Goal: Task Accomplishment & Management: Manage account settings

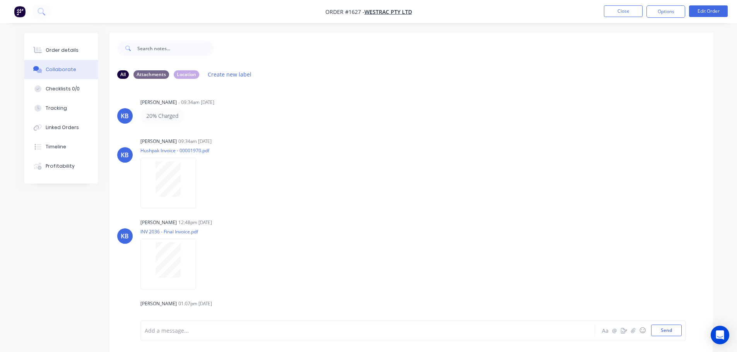
scroll to position [623, 0]
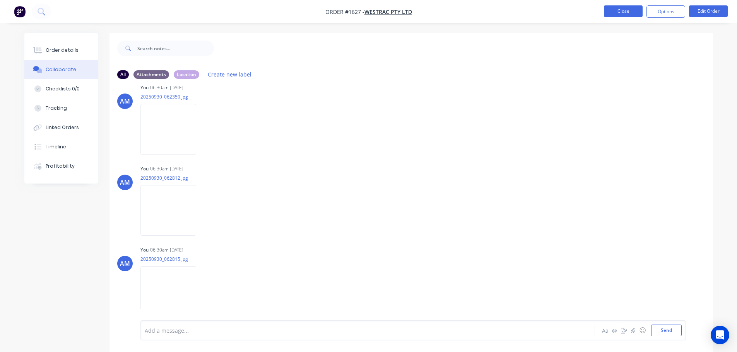
click at [618, 15] on button "Close" at bounding box center [623, 11] width 39 height 12
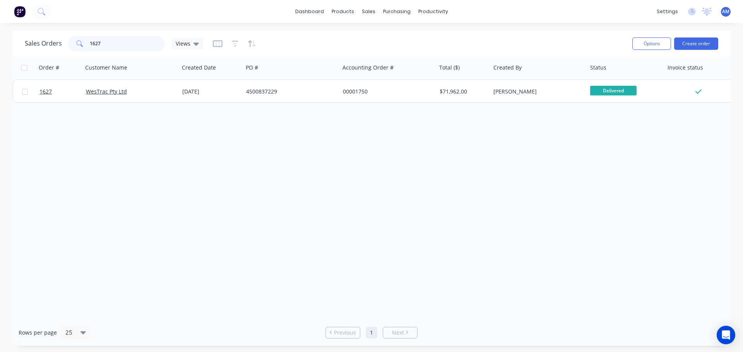
drag, startPoint x: 111, startPoint y: 42, endPoint x: 80, endPoint y: 41, distance: 30.6
click at [83, 41] on div "1627" at bounding box center [116, 43] width 97 height 15
type input "1764"
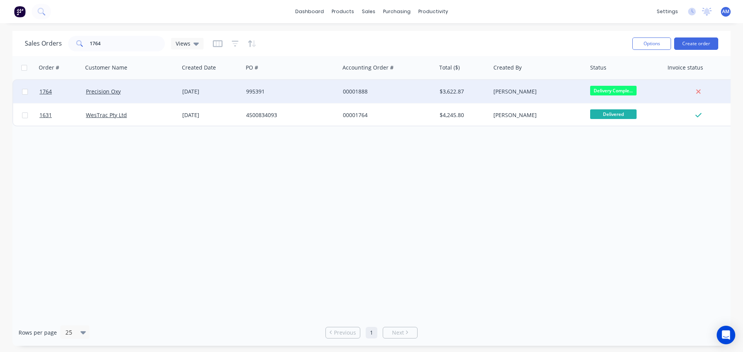
click at [252, 89] on div "995391" at bounding box center [289, 92] width 86 height 8
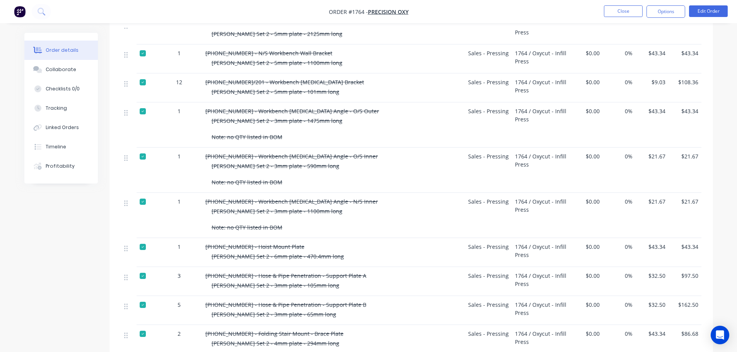
scroll to position [1083, 0]
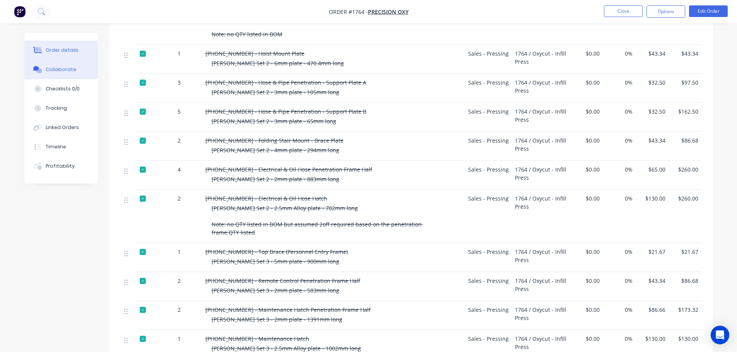
click at [65, 69] on div "Collaborate" at bounding box center [61, 69] width 31 height 7
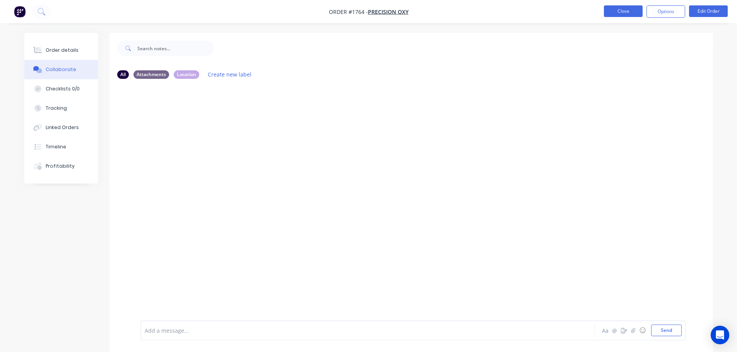
click at [621, 13] on button "Close" at bounding box center [623, 11] width 39 height 12
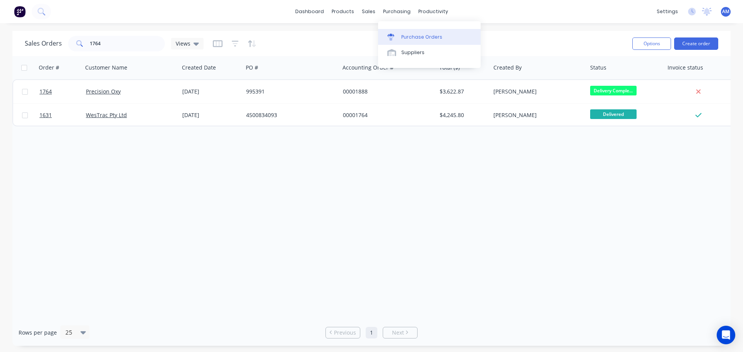
click at [411, 34] on div "Purchase Orders" at bounding box center [421, 37] width 41 height 7
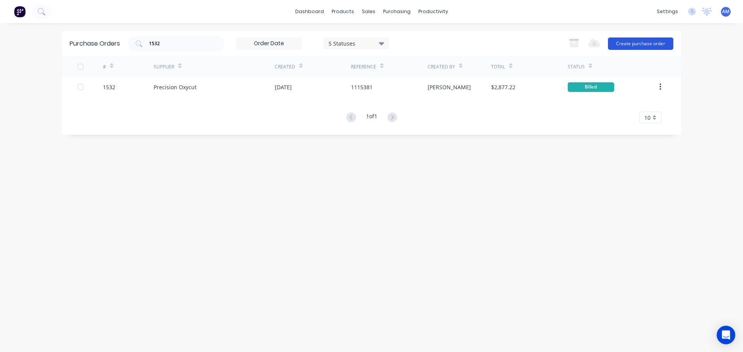
click at [641, 42] on button "Create purchase order" at bounding box center [640, 44] width 65 height 12
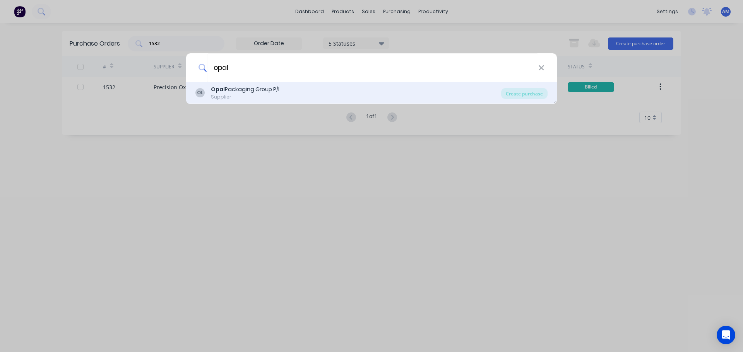
type input "opal"
click at [262, 88] on div "Opal Packaging Group P/L" at bounding box center [246, 90] width 70 height 8
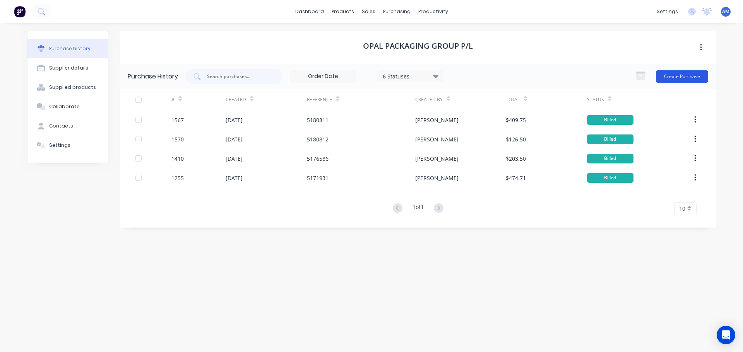
click at [680, 75] on button "Create Purchase" at bounding box center [682, 76] width 52 height 12
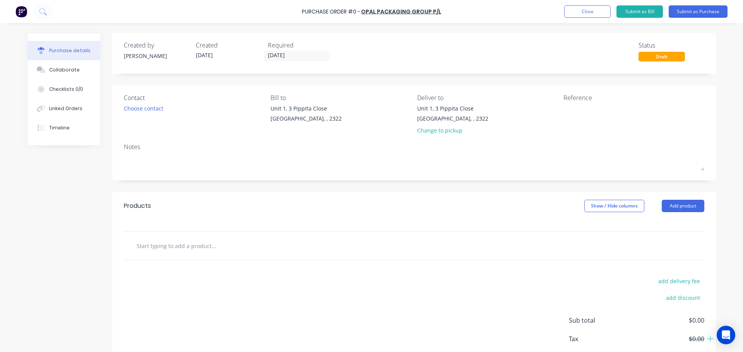
click at [177, 246] on input "text" at bounding box center [213, 245] width 155 height 15
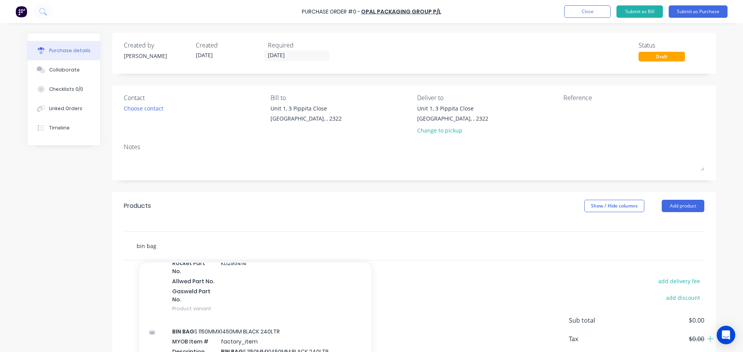
scroll to position [116, 0]
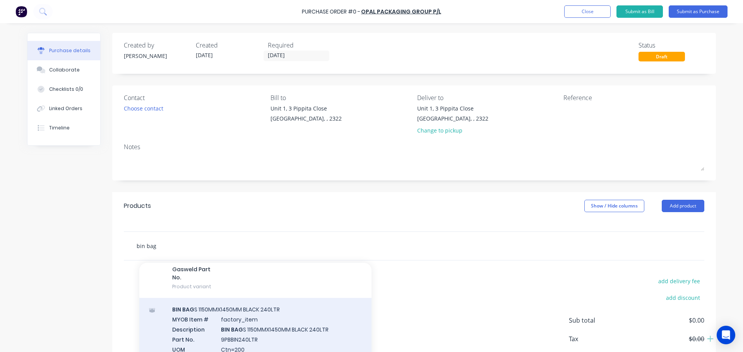
type input "bin bag"
click at [252, 323] on div "BIN BAG S 1150MMX1450MM BLACK 240LTR MYOB Item # factory_item Description BIN B…" at bounding box center [255, 334] width 232 height 72
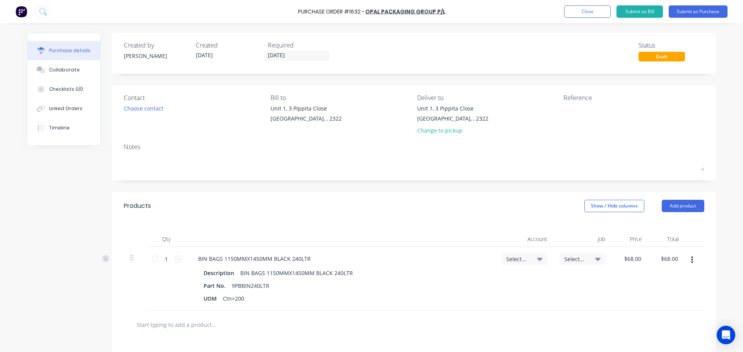
click at [537, 258] on icon at bounding box center [539, 259] width 5 height 3
click at [495, 281] on input at bounding box center [498, 282] width 79 height 15
type input "5-8050"
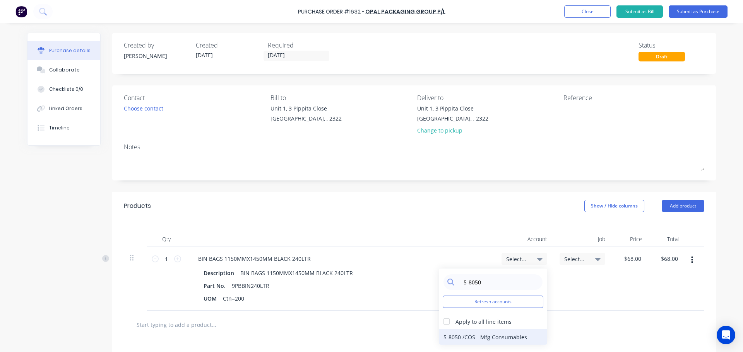
click at [485, 336] on div "5-8050 / COS - Mfg Consumables" at bounding box center [493, 337] width 108 height 15
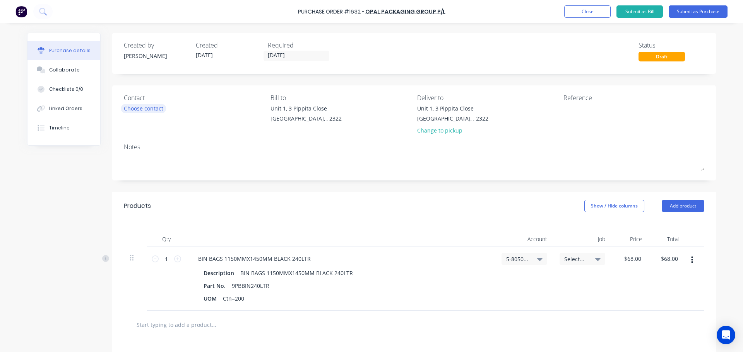
click at [154, 104] on div "Choose contact" at bounding box center [143, 108] width 39 height 8
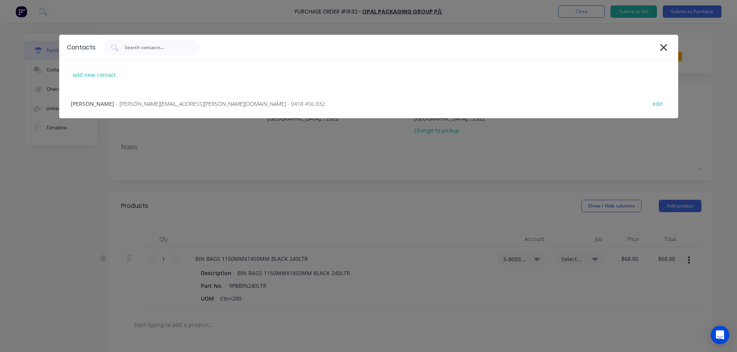
click at [154, 104] on span "- [PERSON_NAME][EMAIL_ADDRESS][PERSON_NAME][DOMAIN_NAME] - 0418 456 832" at bounding box center [220, 104] width 209 height 8
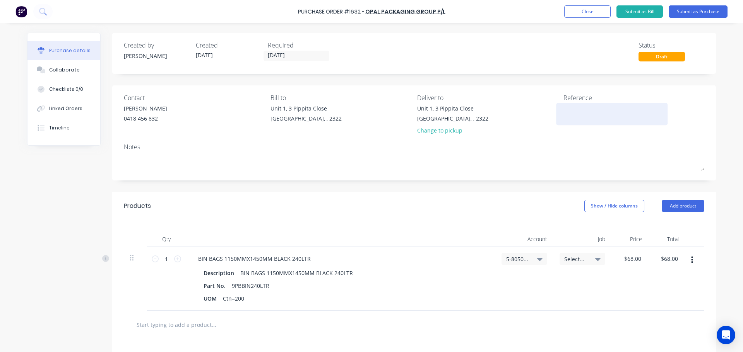
click at [563, 109] on textarea at bounding box center [611, 112] width 97 height 17
type textarea "x"
type textarea "e"
type textarea "x"
type textarea "et"
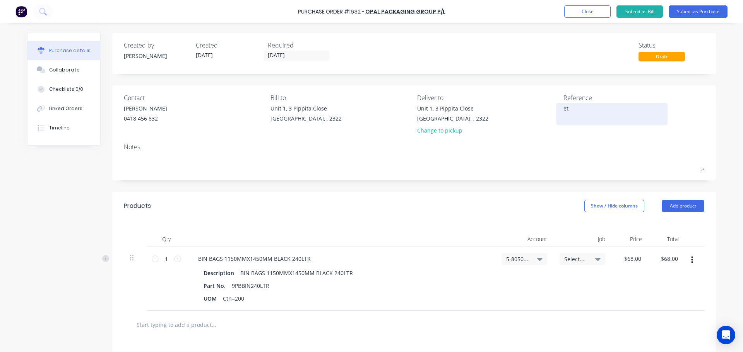
type textarea "x"
type textarea "eth"
type textarea "x"
click at [563, 106] on textarea "eth" at bounding box center [611, 112] width 97 height 17
type textarea "[PERSON_NAME]"
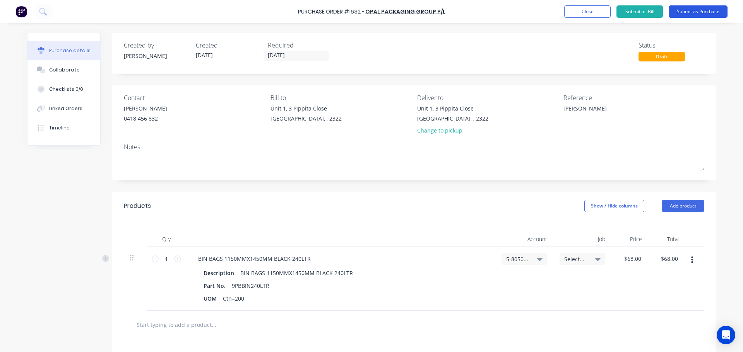
type textarea "x"
type textarea "[PERSON_NAME]"
click at [688, 12] on button "Submit as Purchase" at bounding box center [698, 11] width 59 height 12
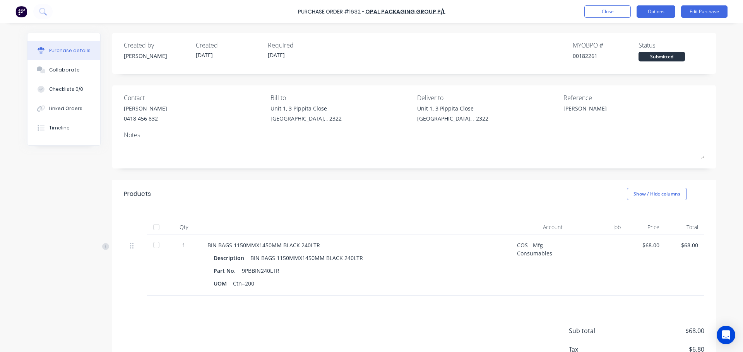
click at [650, 11] on button "Options" at bounding box center [655, 11] width 39 height 12
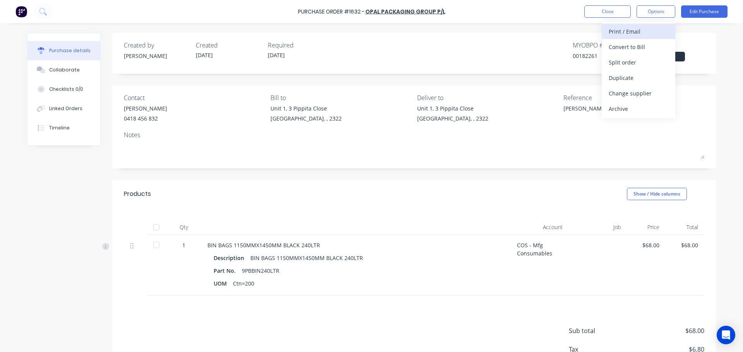
click at [626, 31] on div "Print / Email" at bounding box center [639, 31] width 60 height 11
click at [631, 44] on div "With pricing" at bounding box center [639, 46] width 60 height 11
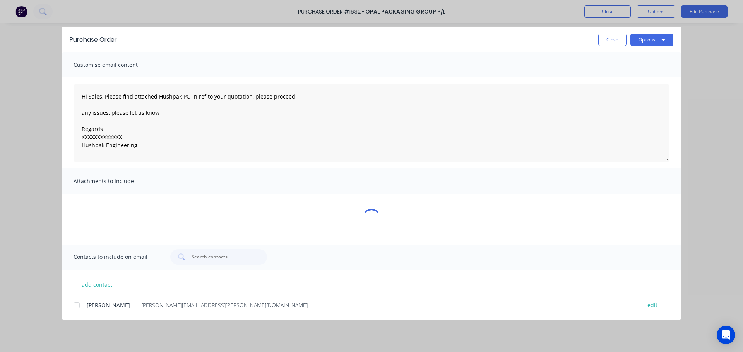
type textarea "x"
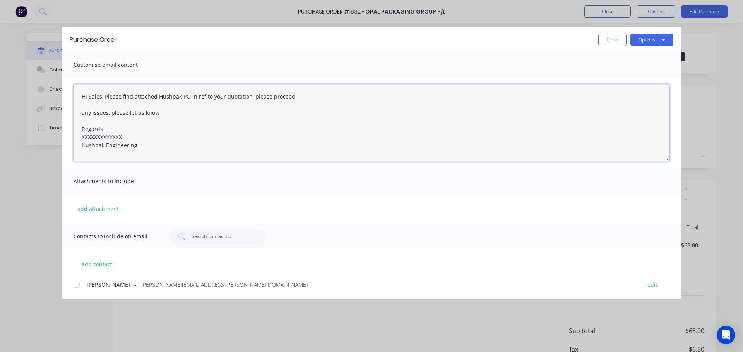
drag, startPoint x: 124, startPoint y: 139, endPoint x: 80, endPoint y: 135, distance: 43.5
click at [80, 135] on textarea "Hi Sales, Please find attached Hushpak PO in ref to your quotation, please proc…" at bounding box center [372, 122] width 596 height 77
type textarea "Hi Sales, Please find attached Hushpak PO in ref to your quotation, please proc…"
click at [638, 40] on button "Options" at bounding box center [651, 40] width 43 height 12
click at [78, 287] on div at bounding box center [76, 284] width 15 height 15
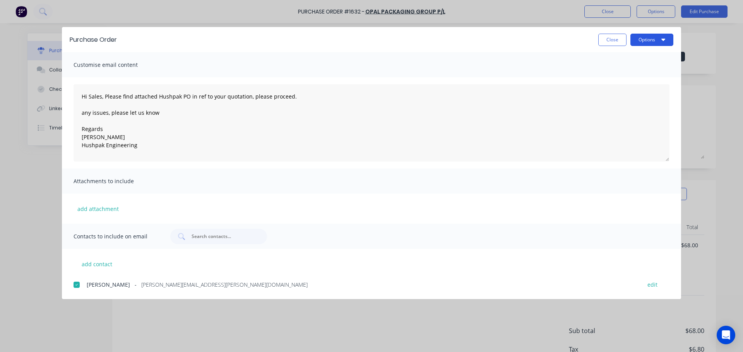
click at [642, 44] on button "Options" at bounding box center [651, 40] width 43 height 12
click at [622, 90] on div "Email" at bounding box center [637, 90] width 60 height 11
click at [642, 42] on button "Options" at bounding box center [651, 40] width 43 height 12
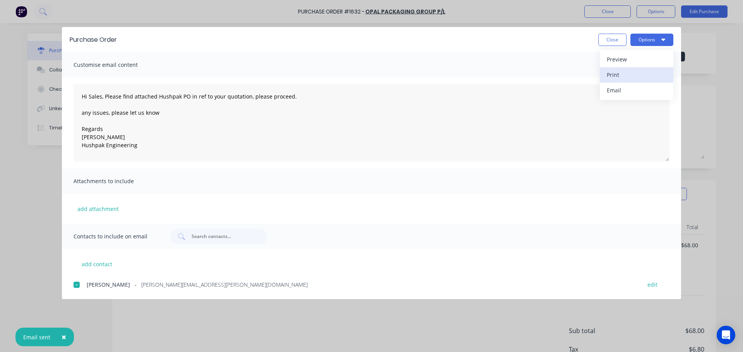
click at [617, 71] on div "Print" at bounding box center [637, 74] width 60 height 11
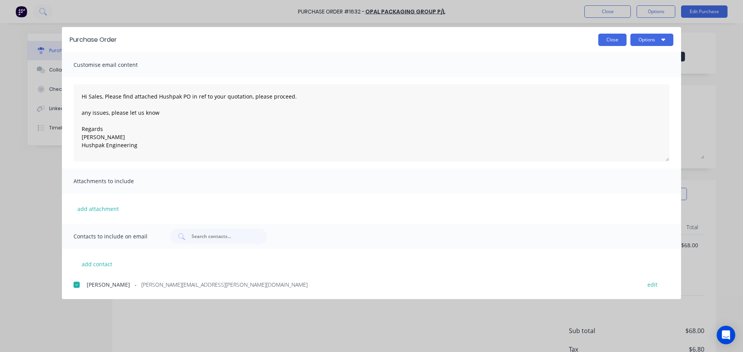
click at [616, 38] on button "Close" at bounding box center [612, 40] width 28 height 12
type textarea "x"
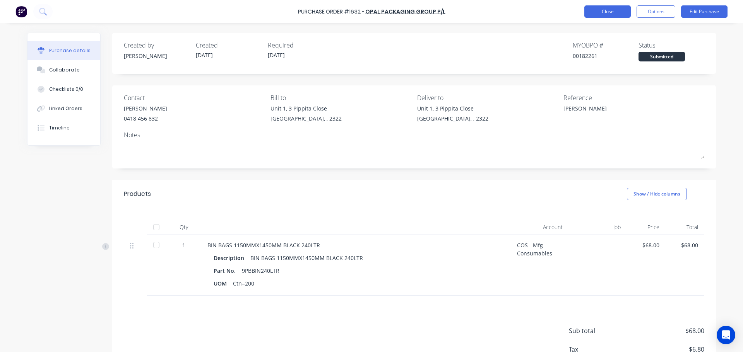
click at [608, 11] on button "Close" at bounding box center [607, 11] width 46 height 12
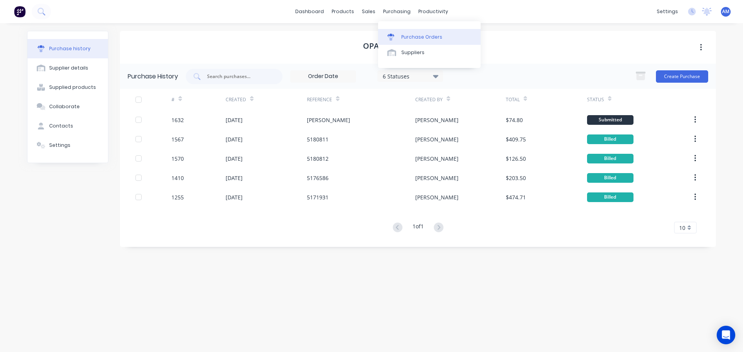
click at [416, 36] on div "Purchase Orders" at bounding box center [421, 37] width 41 height 7
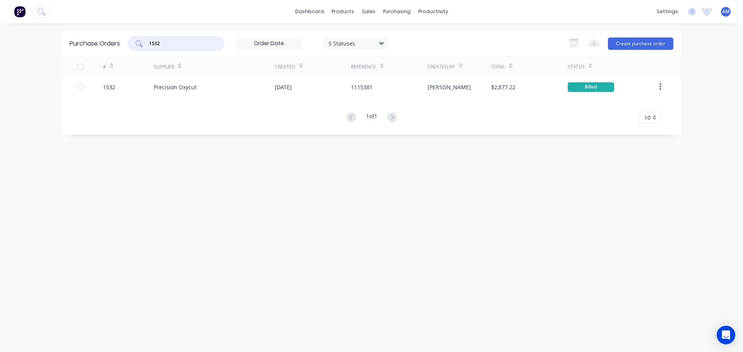
drag, startPoint x: 164, startPoint y: 44, endPoint x: 145, endPoint y: 41, distance: 18.8
click at [145, 41] on div "1532" at bounding box center [176, 43] width 97 height 15
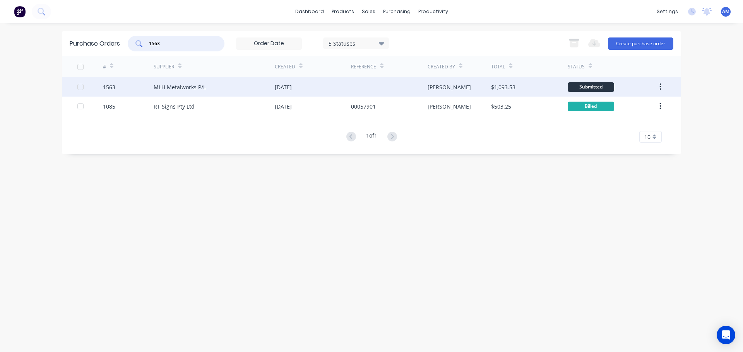
type input "1563"
click at [292, 84] on div "[DATE]" at bounding box center [283, 87] width 17 height 8
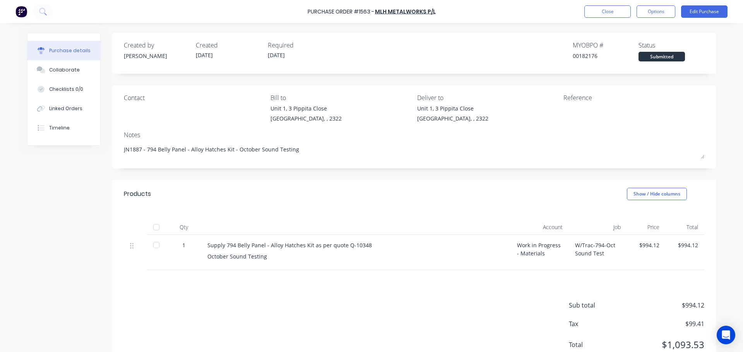
click at [151, 226] on div at bounding box center [156, 227] width 15 height 15
drag, startPoint x: 293, startPoint y: 151, endPoint x: 114, endPoint y: 152, distance: 178.8
click at [114, 152] on div "Contact Bill to [STREET_ADDRESS] Deliver to [STREET_ADDRESS] Reference Notes JN…" at bounding box center [414, 127] width 604 height 83
type textarea "x"
click at [604, 14] on button "Close" at bounding box center [607, 11] width 46 height 12
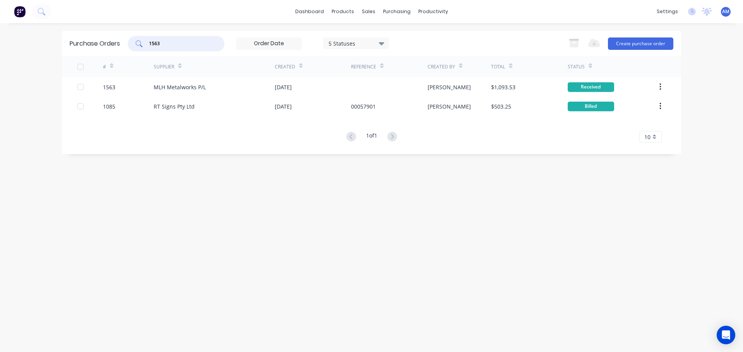
drag, startPoint x: 163, startPoint y: 43, endPoint x: 149, endPoint y: 41, distance: 14.0
click at [149, 41] on div "1563" at bounding box center [176, 43] width 97 height 15
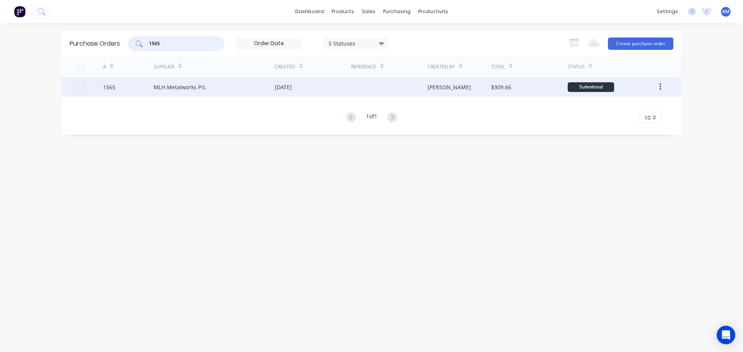
type input "1565"
click at [291, 88] on div "[DATE]" at bounding box center [283, 87] width 17 height 8
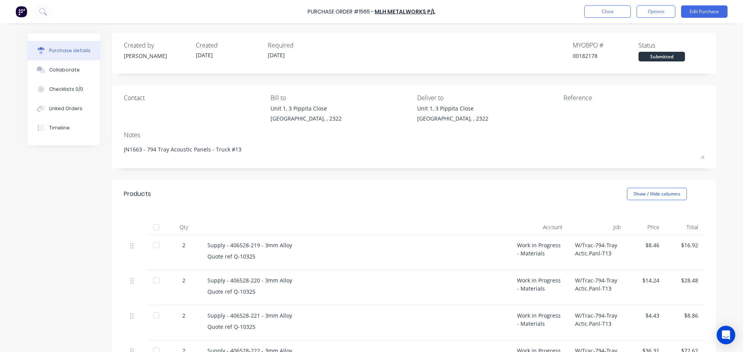
drag, startPoint x: 238, startPoint y: 149, endPoint x: 117, endPoint y: 149, distance: 121.1
click at [117, 149] on div "Contact Bill to [STREET_ADDRESS] Deliver to [STREET_ADDRESS] Reference Notes JN…" at bounding box center [414, 127] width 604 height 83
click at [155, 243] on div at bounding box center [156, 245] width 15 height 15
click at [155, 286] on div at bounding box center [156, 280] width 15 height 15
click at [152, 313] on div at bounding box center [156, 315] width 15 height 15
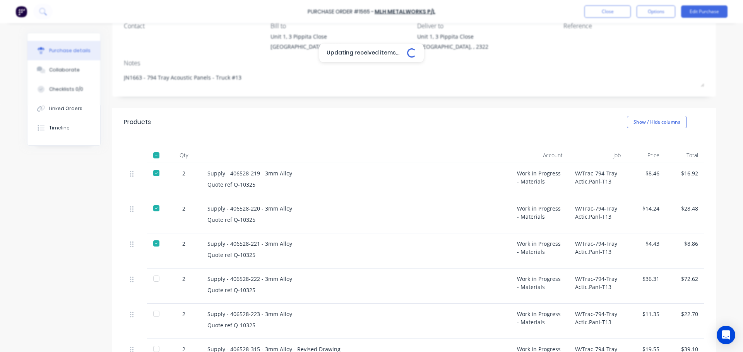
scroll to position [116, 0]
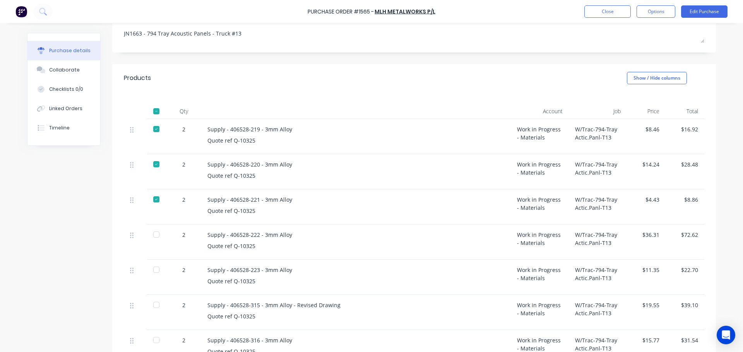
click at [157, 235] on div at bounding box center [156, 234] width 15 height 15
click at [154, 264] on div at bounding box center [156, 269] width 15 height 15
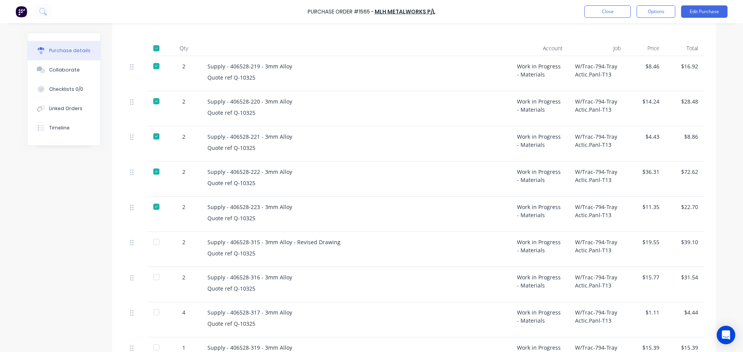
scroll to position [193, 0]
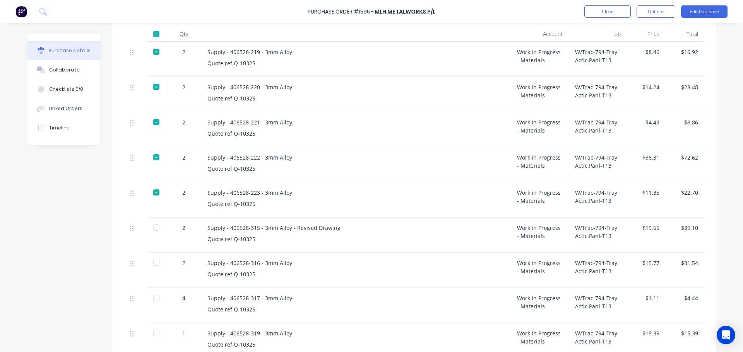
click at [156, 228] on div at bounding box center [156, 227] width 15 height 15
click at [156, 265] on div at bounding box center [156, 262] width 15 height 15
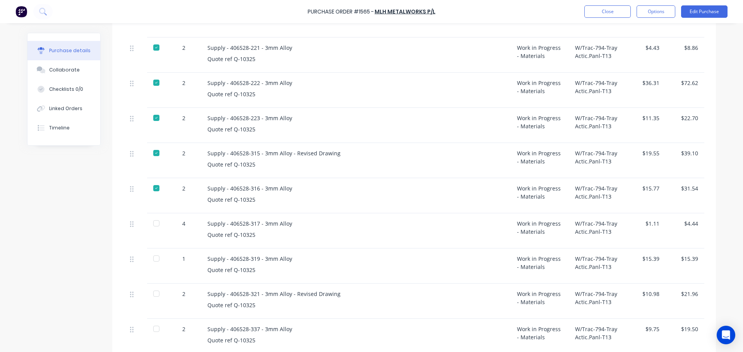
scroll to position [271, 0]
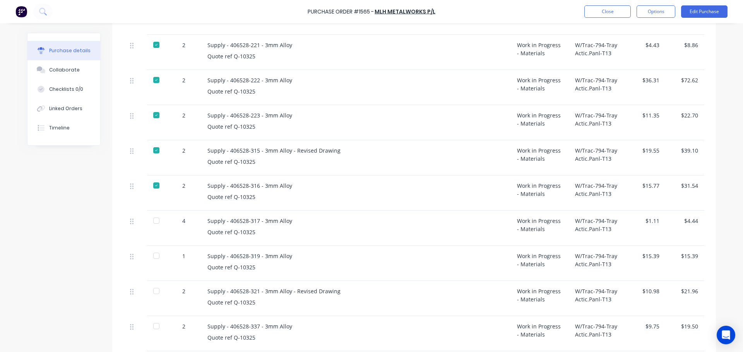
click at [154, 223] on div at bounding box center [156, 220] width 15 height 15
click at [155, 252] on div at bounding box center [156, 255] width 15 height 15
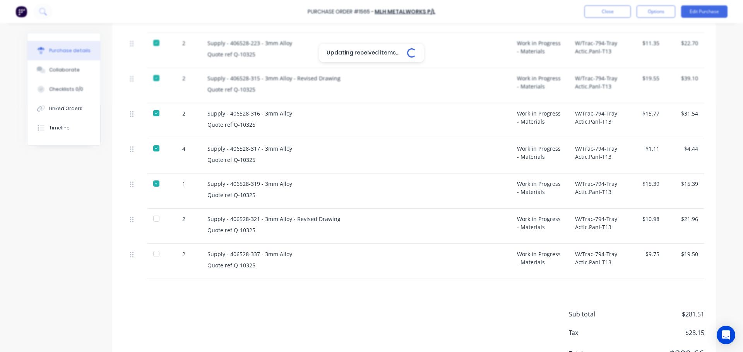
scroll to position [348, 0]
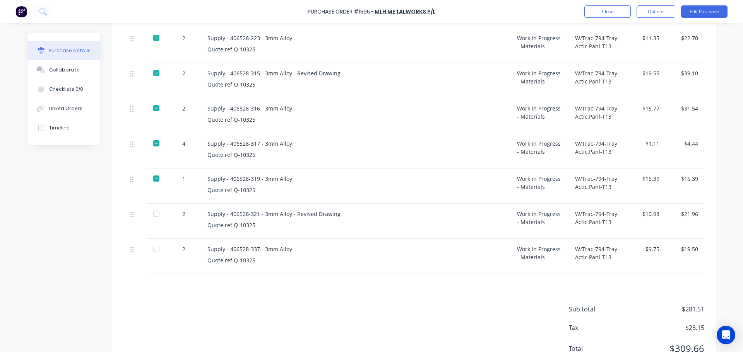
click at [154, 214] on div at bounding box center [156, 213] width 15 height 15
click at [155, 247] on div at bounding box center [156, 248] width 15 height 15
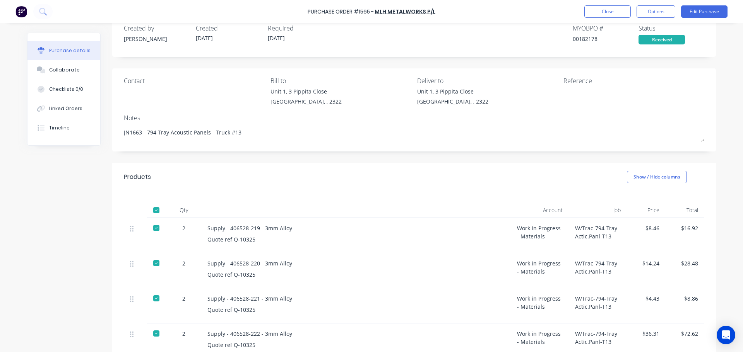
scroll to position [0, 0]
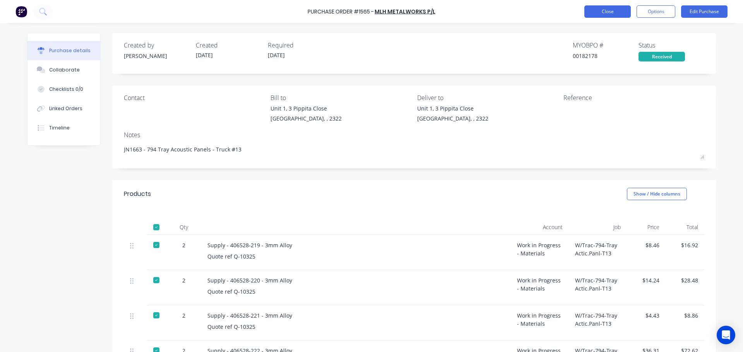
type textarea "x"
click at [600, 13] on button "Close" at bounding box center [607, 11] width 46 height 12
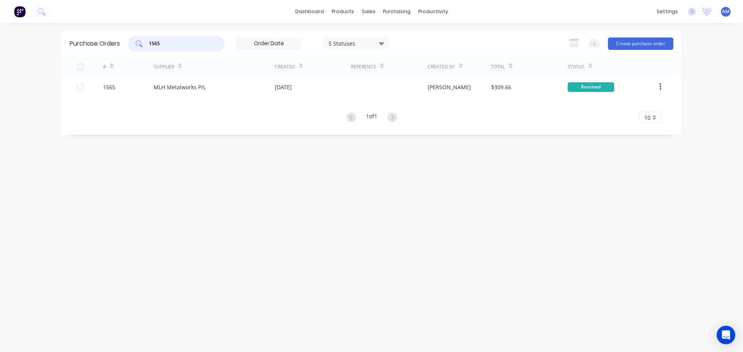
drag, startPoint x: 173, startPoint y: 41, endPoint x: 147, endPoint y: 41, distance: 25.5
click at [149, 41] on div "1565" at bounding box center [176, 43] width 97 height 15
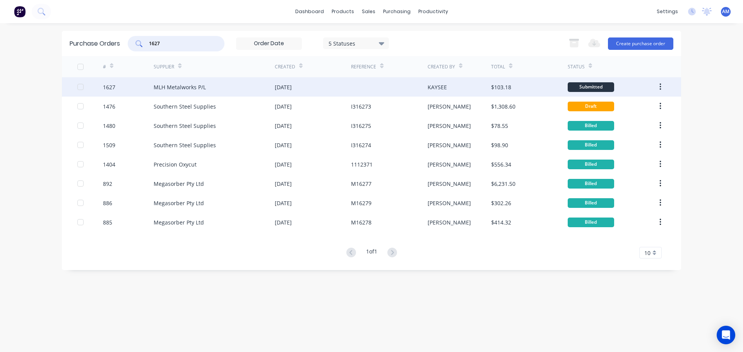
type input "1627"
click at [286, 85] on div "[DATE]" at bounding box center [283, 87] width 17 height 8
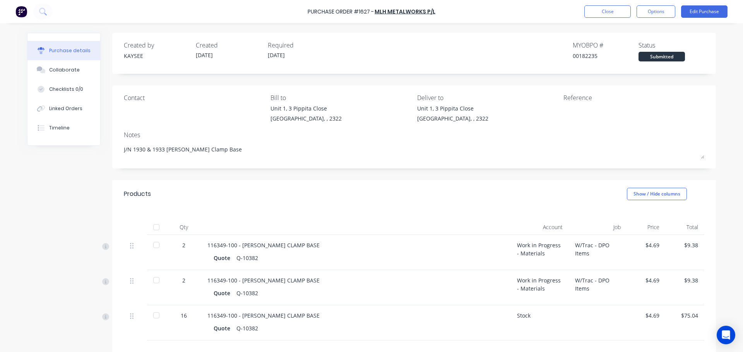
click at [153, 227] on div at bounding box center [156, 227] width 15 height 15
type textarea "x"
click at [595, 15] on button "Close" at bounding box center [607, 11] width 46 height 12
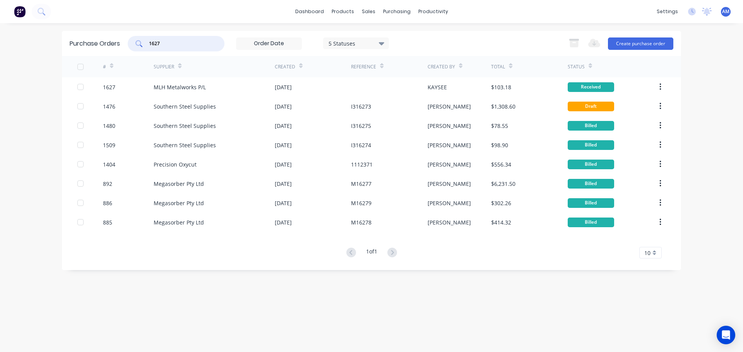
drag, startPoint x: 168, startPoint y: 45, endPoint x: 147, endPoint y: 40, distance: 22.2
click at [147, 40] on div "1627" at bounding box center [176, 43] width 97 height 15
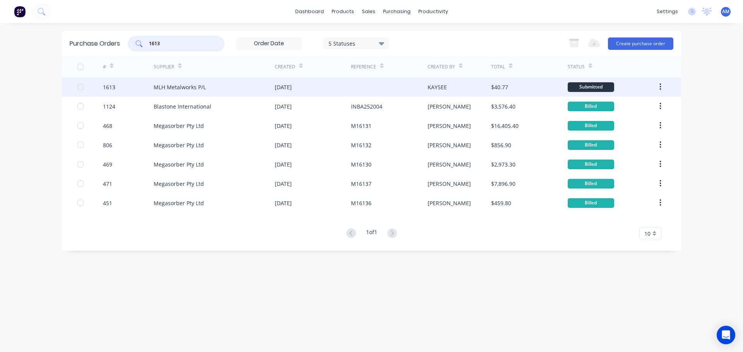
type input "1613"
click at [203, 87] on div "MLH Metalworks P/L" at bounding box center [180, 87] width 52 height 8
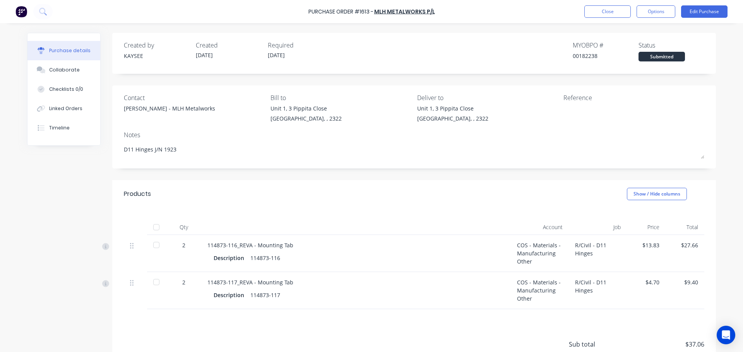
drag, startPoint x: 174, startPoint y: 150, endPoint x: 101, endPoint y: 156, distance: 73.0
click at [101, 156] on div "Created by KAYSEE Created [DATE] Required [DATE] MYOB PO # 00182238 Status Subm…" at bounding box center [371, 222] width 689 height 379
drag, startPoint x: 151, startPoint y: 230, endPoint x: 154, endPoint y: 233, distance: 4.7
click at [151, 230] on div at bounding box center [156, 227] width 15 height 15
type textarea "x"
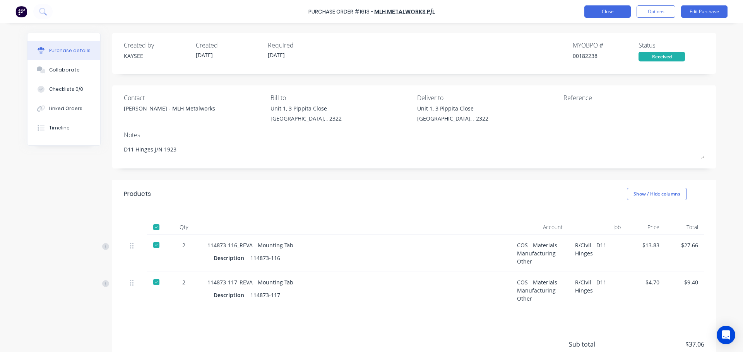
click at [593, 12] on button "Close" at bounding box center [607, 11] width 46 height 12
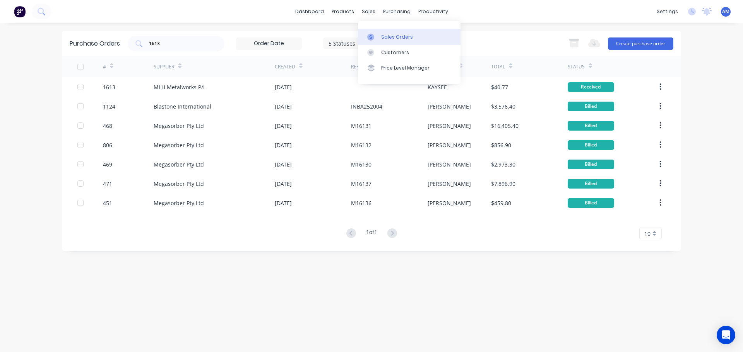
click at [387, 39] on div "Sales Orders" at bounding box center [397, 37] width 32 height 7
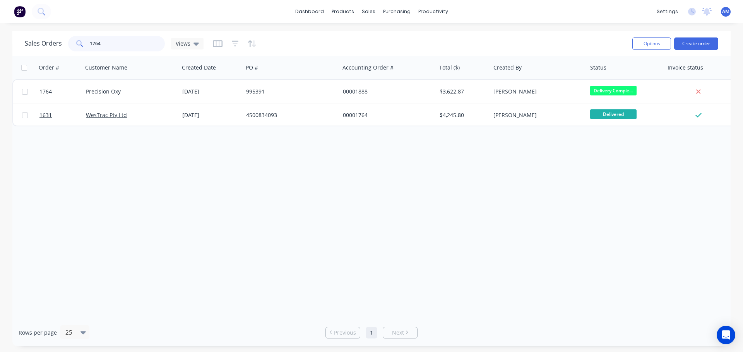
drag, startPoint x: 101, startPoint y: 43, endPoint x: 88, endPoint y: 42, distance: 13.2
click at [88, 42] on div "1764" at bounding box center [116, 43] width 97 height 15
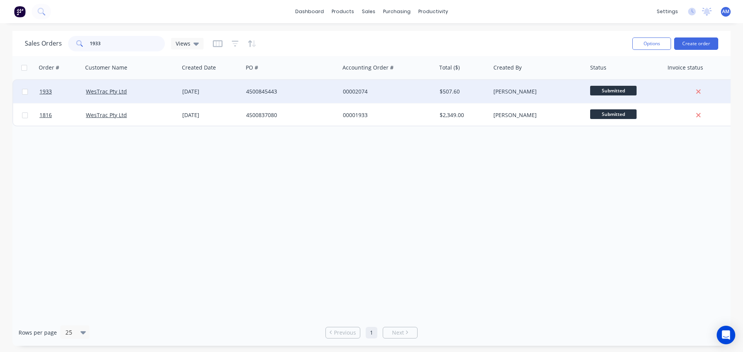
type input "1933"
click at [267, 90] on div "4500845443" at bounding box center [289, 92] width 86 height 8
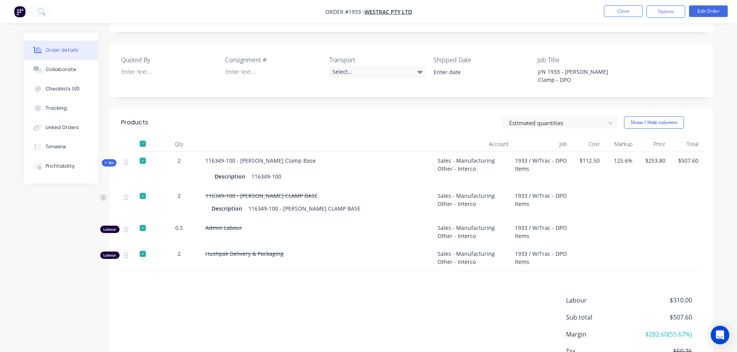
scroll to position [193, 0]
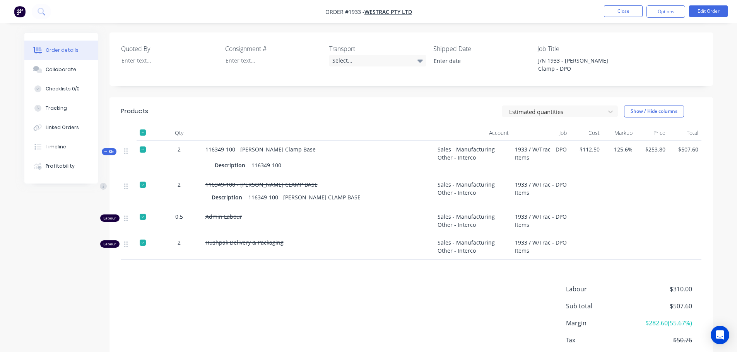
click at [142, 125] on div at bounding box center [142, 132] width 15 height 15
drag, startPoint x: 295, startPoint y: 166, endPoint x: 205, endPoint y: 166, distance: 89.8
click at [205, 181] on div "116349-100 - [PERSON_NAME] CLAMP BASE" at bounding box center [318, 185] width 226 height 8
copy span "116349-100 - [PERSON_NAME] CLAMP BASE"
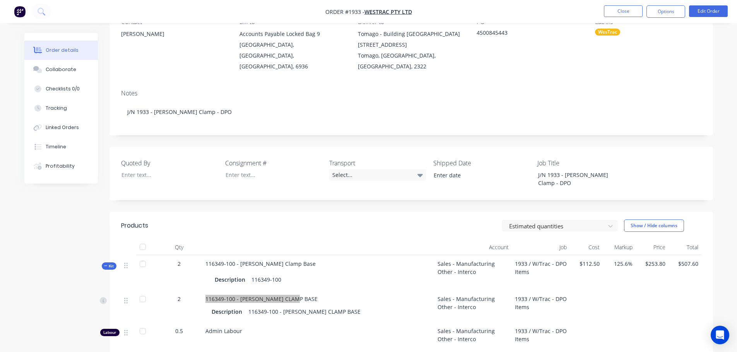
scroll to position [0, 0]
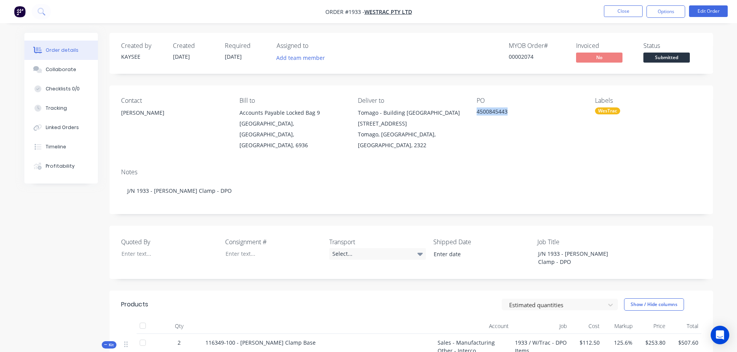
drag, startPoint x: 509, startPoint y: 111, endPoint x: 473, endPoint y: 110, distance: 36.4
click at [473, 110] on div "Contact [PERSON_NAME] Bill to Accounts Payable Locked Bag [STREET_ADDRESS] Deli…" at bounding box center [411, 124] width 604 height 77
copy div "4500845443"
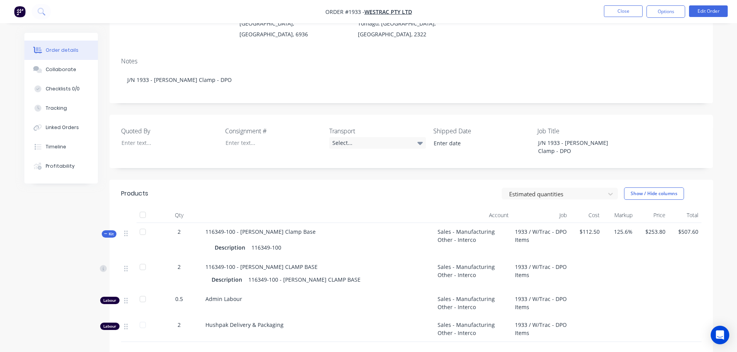
scroll to position [155, 0]
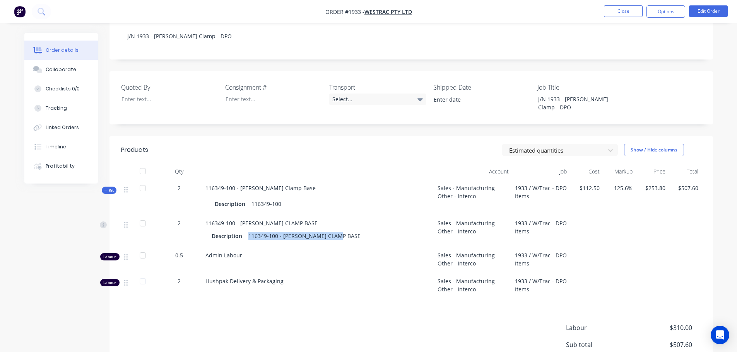
drag, startPoint x: 337, startPoint y: 217, endPoint x: 248, endPoint y: 218, distance: 89.8
click at [248, 231] on div "116349-100 - [PERSON_NAME] CLAMP BASE" at bounding box center [304, 236] width 118 height 11
copy div "116349-100 - [PERSON_NAME] CLAMP BASE"
click at [628, 13] on button "Close" at bounding box center [623, 11] width 39 height 12
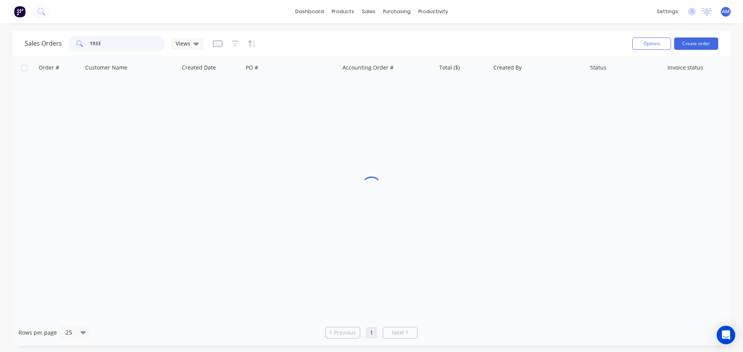
click at [105, 43] on input "1933" at bounding box center [127, 43] width 75 height 15
type input "1930"
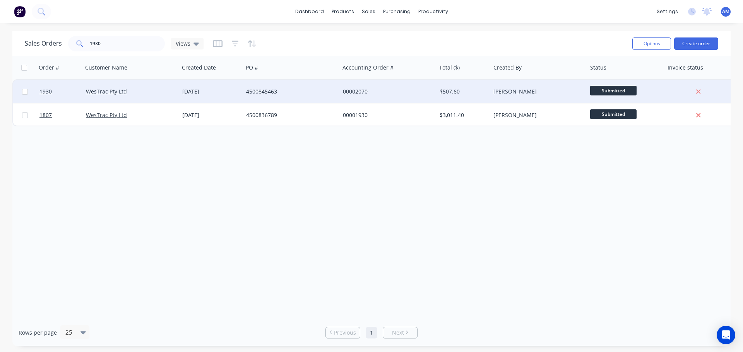
click at [272, 86] on div "4500845463" at bounding box center [291, 91] width 97 height 23
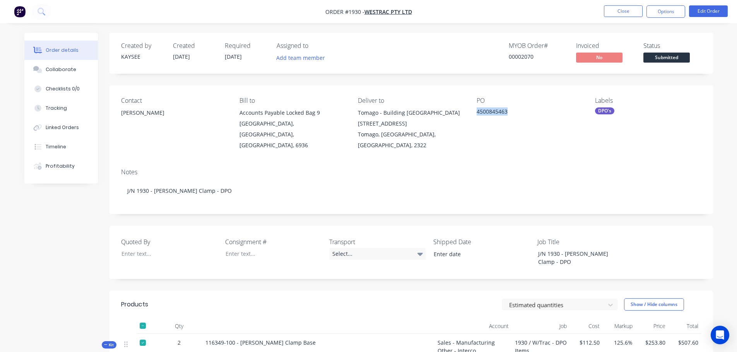
drag, startPoint x: 503, startPoint y: 112, endPoint x: 476, endPoint y: 113, distance: 26.3
click at [477, 113] on div "4500845463" at bounding box center [525, 113] width 97 height 11
copy div "4500845463"
click at [616, 15] on button "Close" at bounding box center [623, 11] width 39 height 12
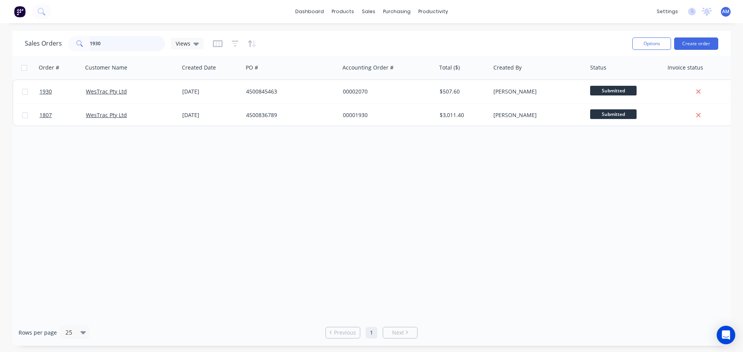
click at [108, 41] on input "1930" at bounding box center [127, 43] width 75 height 15
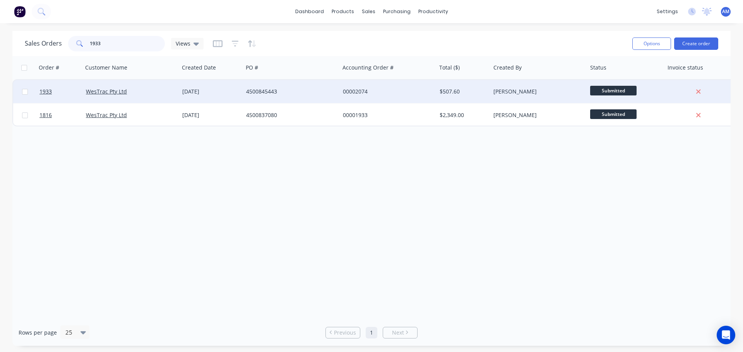
type input "1933"
click at [274, 94] on div "4500845443" at bounding box center [289, 92] width 86 height 8
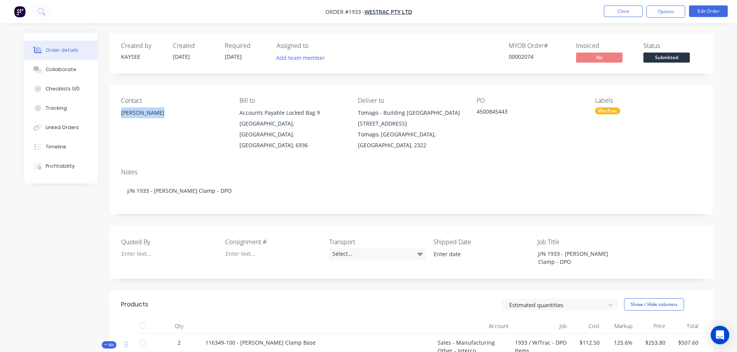
drag, startPoint x: 163, startPoint y: 113, endPoint x: 117, endPoint y: 114, distance: 46.0
click at [117, 114] on div "Contact [PERSON_NAME] Bill to Accounts Payable Locked Bag [STREET_ADDRESS] Deli…" at bounding box center [411, 124] width 604 height 77
copy div "[PERSON_NAME]"
drag, startPoint x: 511, startPoint y: 109, endPoint x: 476, endPoint y: 110, distance: 34.8
click at [477, 110] on div "4500845443" at bounding box center [525, 113] width 97 height 11
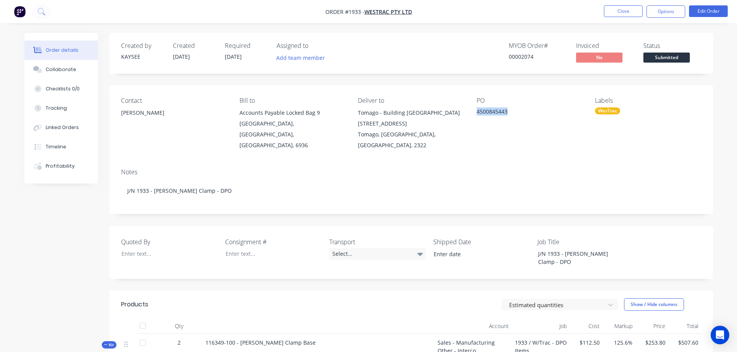
copy div "4500845443"
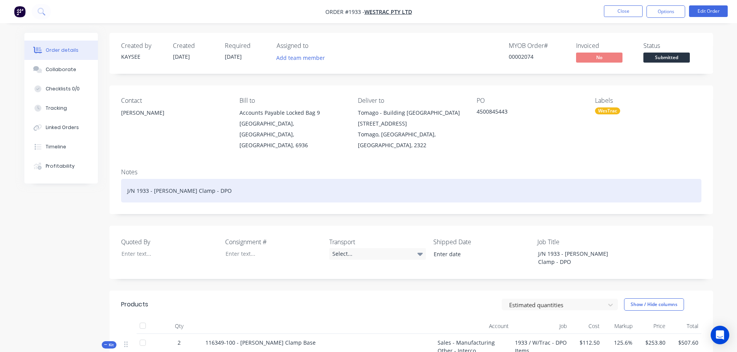
click at [225, 179] on div "J/N 1933 - [PERSON_NAME] Clamp - DPO" at bounding box center [411, 191] width 580 height 24
paste div
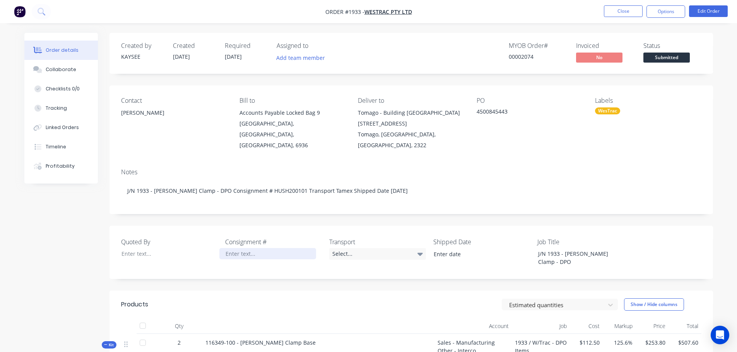
click at [246, 248] on div at bounding box center [267, 253] width 97 height 11
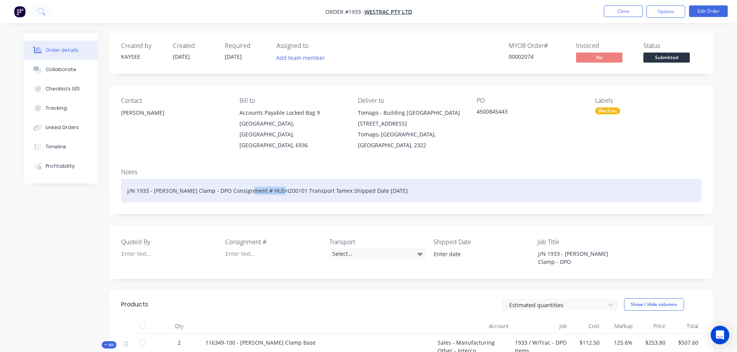
drag, startPoint x: 275, startPoint y: 178, endPoint x: 242, endPoint y: 181, distance: 33.4
click at [242, 181] on div "J/N 1933 - [PERSON_NAME] Clamp - DPO Consignment # HUSH200101 Transport Tamex S…" at bounding box center [411, 191] width 580 height 24
copy div "HUSH200101"
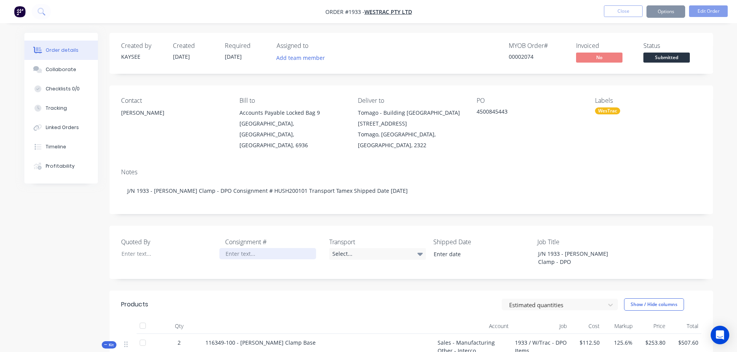
click at [257, 248] on div at bounding box center [267, 253] width 97 height 11
paste div
click at [351, 248] on div "Select..." at bounding box center [377, 254] width 97 height 12
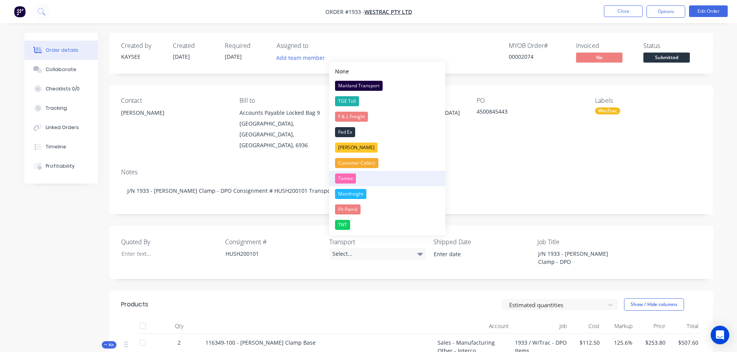
click at [350, 178] on div "Tamex" at bounding box center [345, 179] width 21 height 10
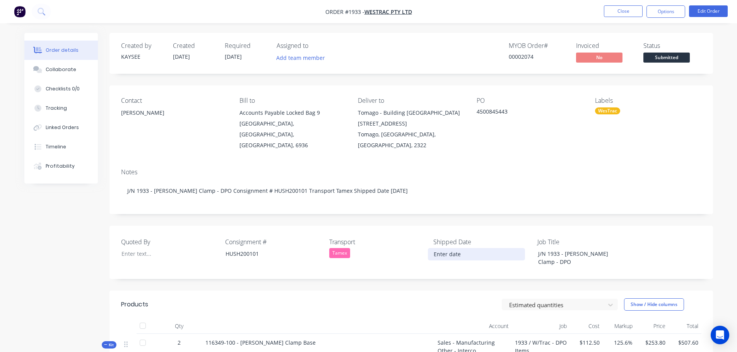
click at [446, 249] on input at bounding box center [476, 255] width 96 height 12
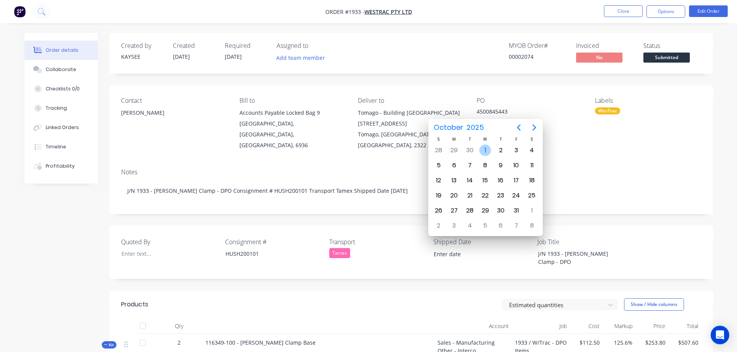
click at [480, 149] on div "1" at bounding box center [485, 151] width 12 height 12
type input "[DATE]"
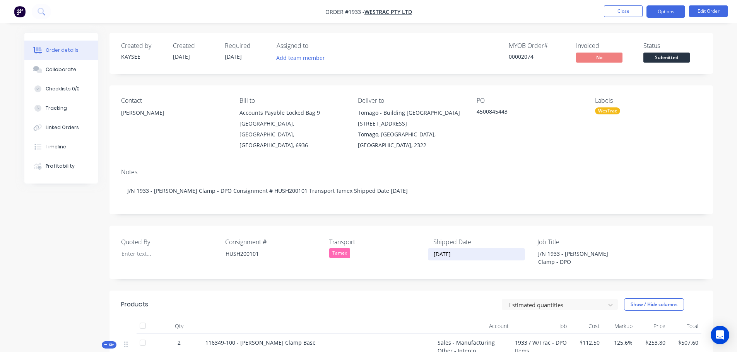
click at [660, 14] on button "Options" at bounding box center [666, 11] width 39 height 12
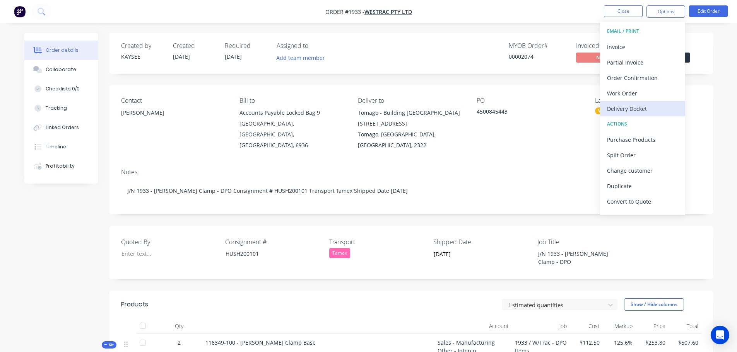
click at [634, 107] on div "Delivery Docket" at bounding box center [642, 108] width 71 height 11
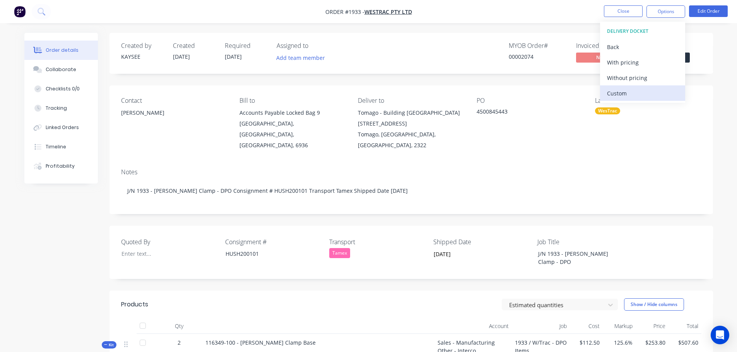
click at [630, 95] on div "Custom" at bounding box center [642, 93] width 71 height 11
click at [628, 74] on div "Without pricing" at bounding box center [642, 77] width 71 height 11
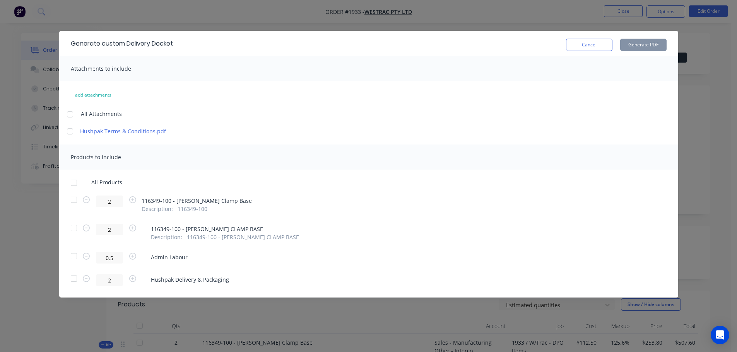
click at [72, 181] on div at bounding box center [73, 182] width 15 height 15
click at [639, 46] on button "Generate PDF" at bounding box center [643, 45] width 46 height 12
click at [587, 48] on button "Cancel" at bounding box center [589, 45] width 46 height 12
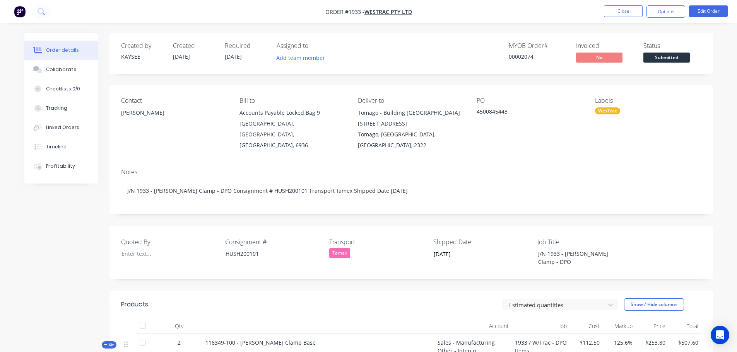
click at [650, 57] on span "Submitted" at bounding box center [666, 58] width 46 height 10
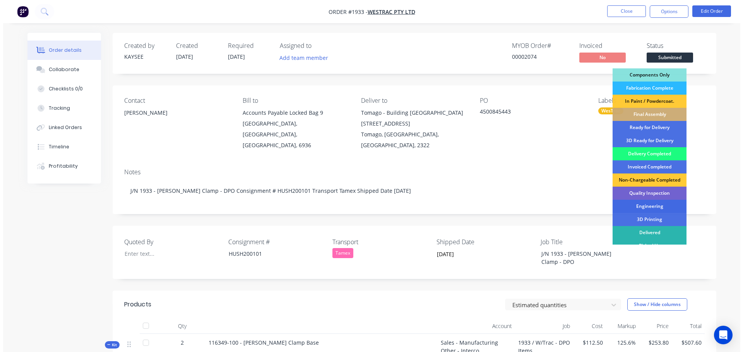
scroll to position [100, 0]
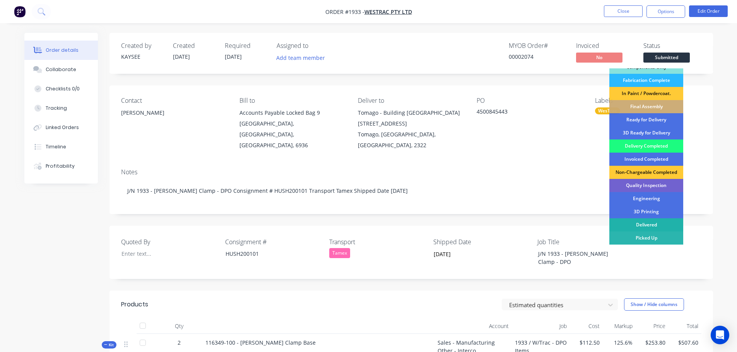
click at [638, 224] on div "Delivered" at bounding box center [646, 225] width 74 height 13
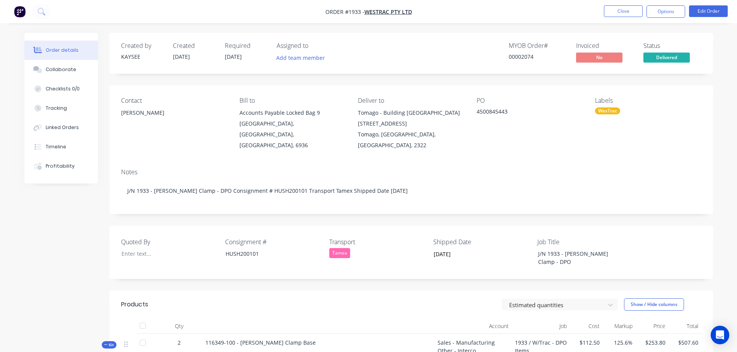
drag, startPoint x: 145, startPoint y: 309, endPoint x: 149, endPoint y: 309, distance: 3.9
click at [144, 318] on div at bounding box center [142, 325] width 15 height 15
click at [622, 13] on button "Close" at bounding box center [623, 11] width 39 height 12
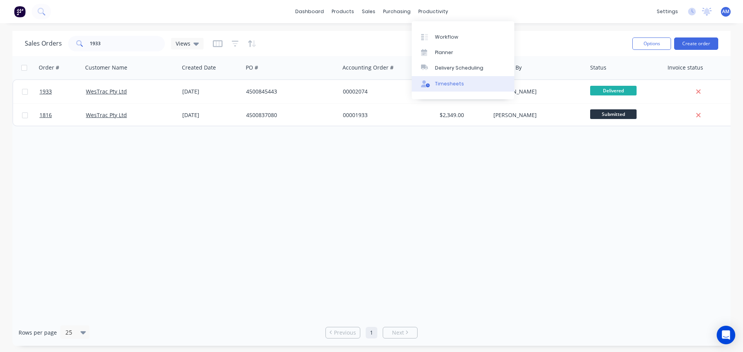
click at [445, 86] on div "Timesheets" at bounding box center [449, 83] width 29 height 7
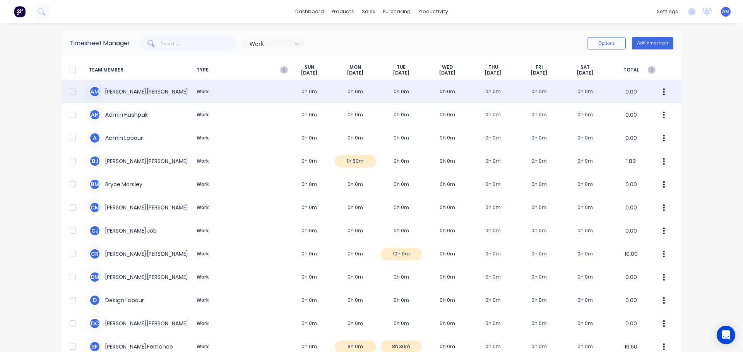
click at [353, 92] on div "A M [PERSON_NAME] Work 0h 0m 0h 0m 0h 0m 0h 0m 0h 0m 0h 0m 0h 0m 0.00" at bounding box center [371, 91] width 619 height 23
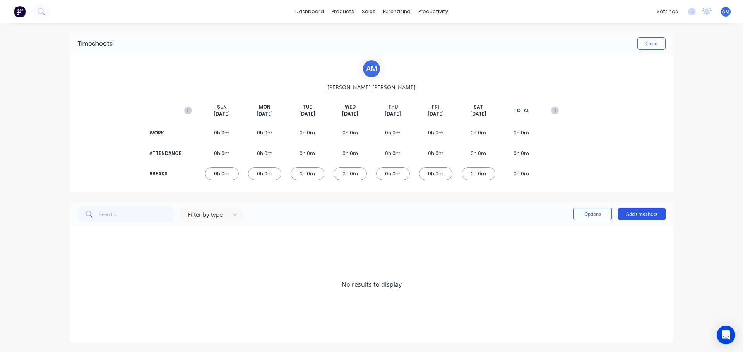
click at [642, 216] on button "Add timesheet" at bounding box center [642, 214] width 48 height 12
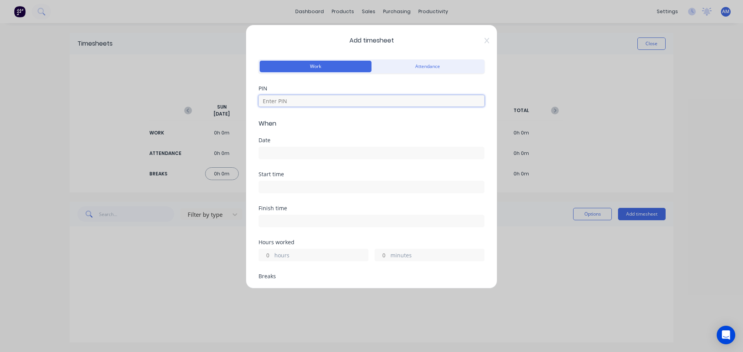
click at [296, 101] on input at bounding box center [371, 101] width 226 height 12
type input "1971"
click at [274, 152] on input at bounding box center [371, 153] width 225 height 12
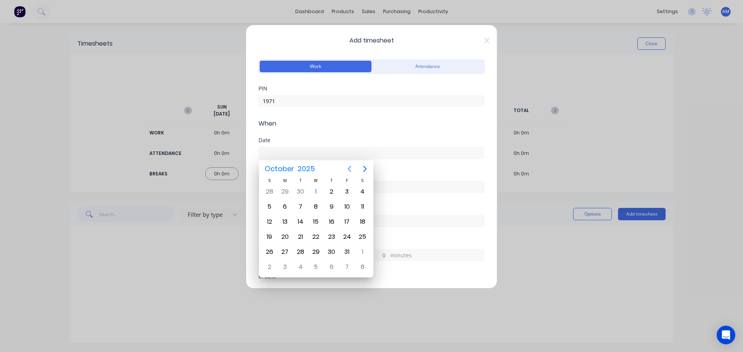
click at [348, 170] on icon "Previous page" at bounding box center [349, 168] width 9 height 9
click at [281, 253] on div "29" at bounding box center [285, 252] width 12 height 12
type input "[DATE]"
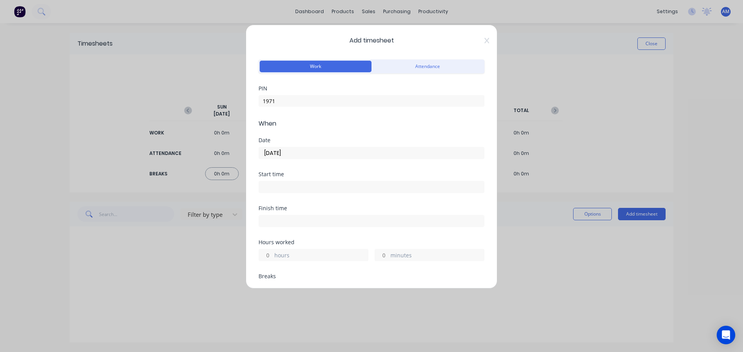
click at [283, 188] on input at bounding box center [371, 187] width 225 height 12
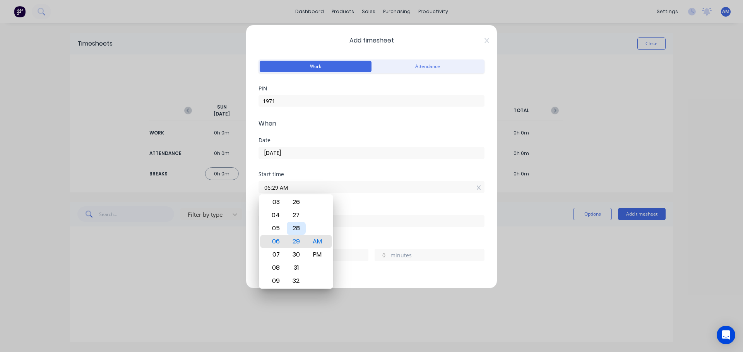
type input "06:30 AM"
click at [304, 239] on div "30" at bounding box center [296, 241] width 19 height 13
click at [363, 197] on div "Start time 06:30 AM" at bounding box center [371, 189] width 226 height 34
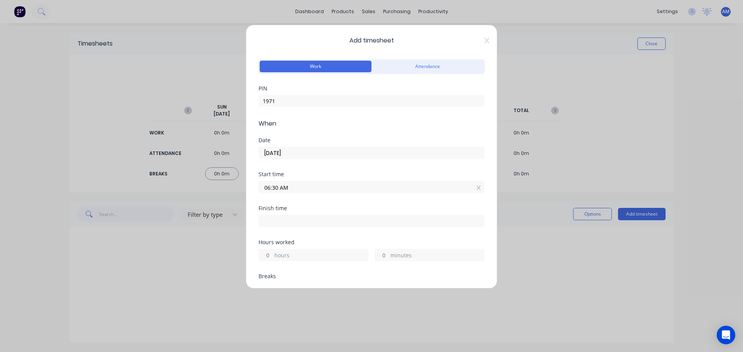
click at [279, 222] on input at bounding box center [371, 222] width 225 height 12
type input "09:03 AM"
type input "2"
type input "33"
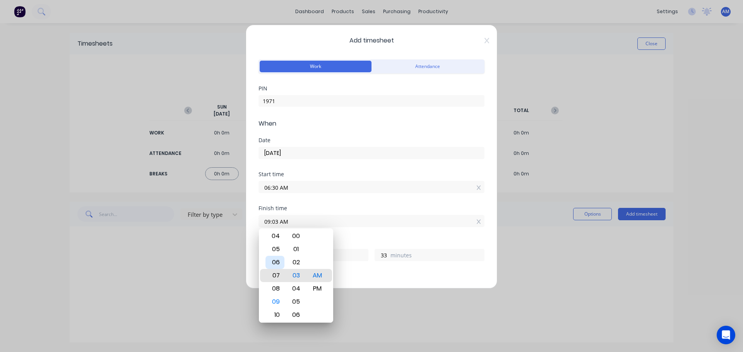
type input "06:03 AM"
type input "23"
type input "04:03 AM"
type input "21"
type input "03:03 AM"
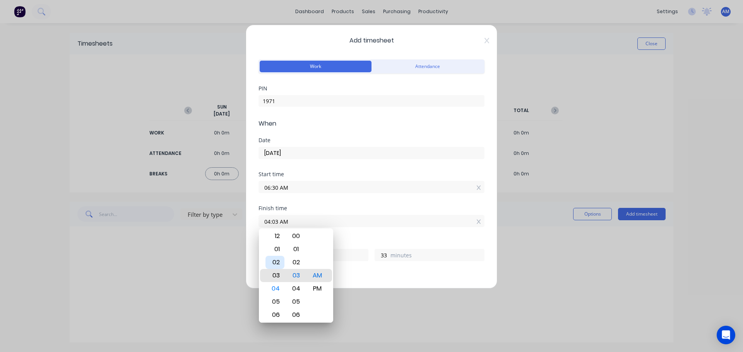
type input "20"
type input "03:04 AM"
type input "34"
type input "03:08 AM"
type input "38"
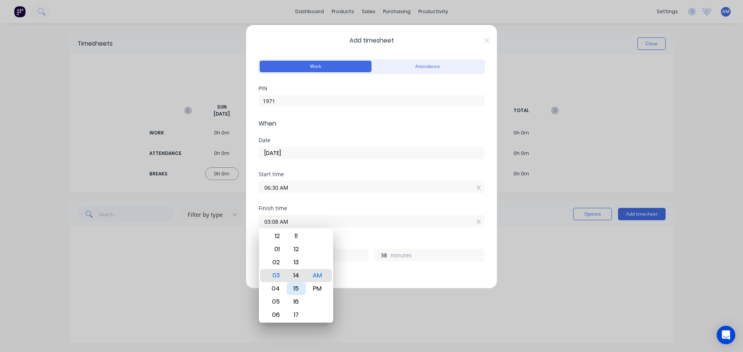
type input "03:14 AM"
type input "44"
type input "03:19 AM"
type input "49"
type input "03:22 AM"
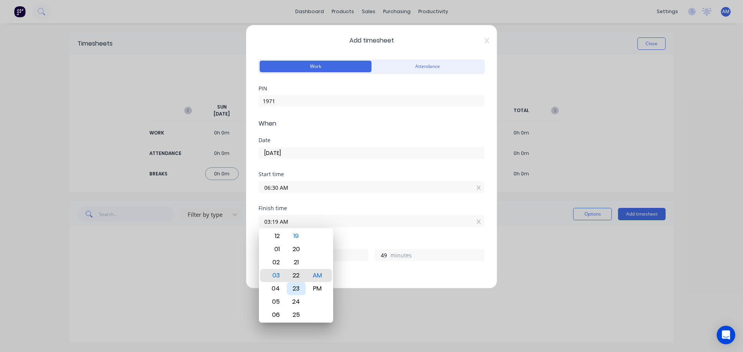
type input "52"
type input "03:23 AM"
type input "53"
type input "03:24 AM"
type input "54"
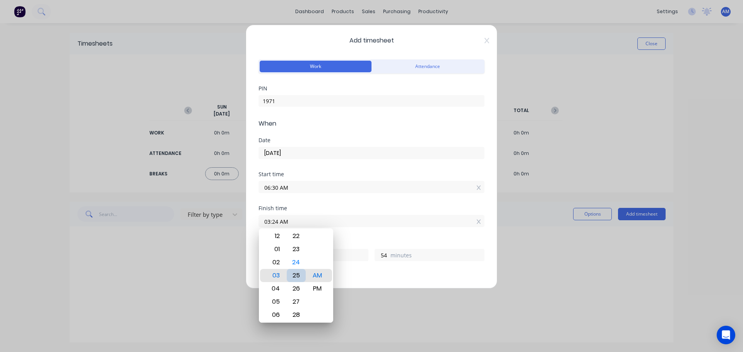
type input "03:25 AM"
type input "55"
type input "03:26 AM"
type input "56"
type input "03:27 AM"
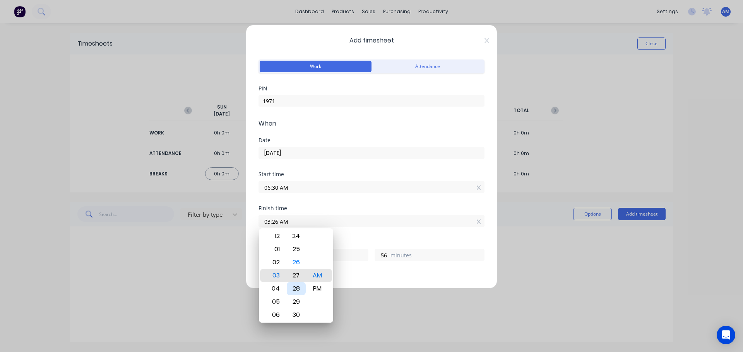
type input "57"
type input "03:29 AM"
type input "59"
type input "03:30 AM"
type input "21"
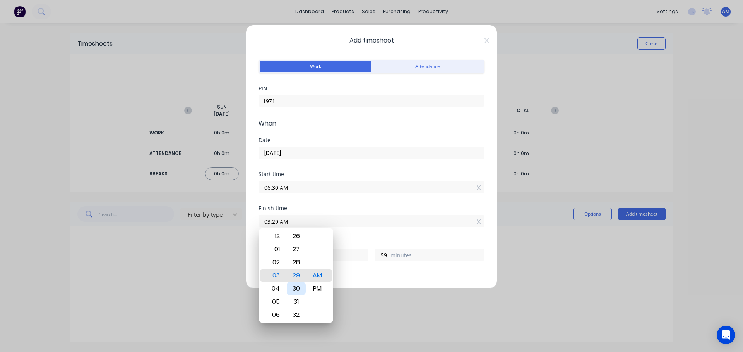
type input "0"
click at [315, 290] on div "PM" at bounding box center [317, 288] width 19 height 13
type input "03:30 PM"
type input "9"
click at [360, 196] on div "Start time 06:30 AM" at bounding box center [371, 189] width 226 height 34
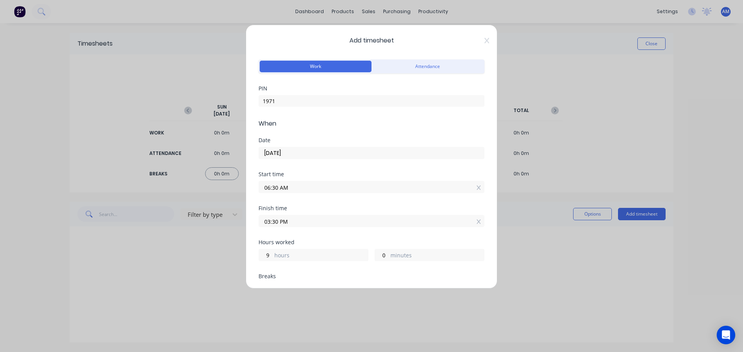
click at [280, 223] on input "03:30 PM" at bounding box center [371, 222] width 225 height 12
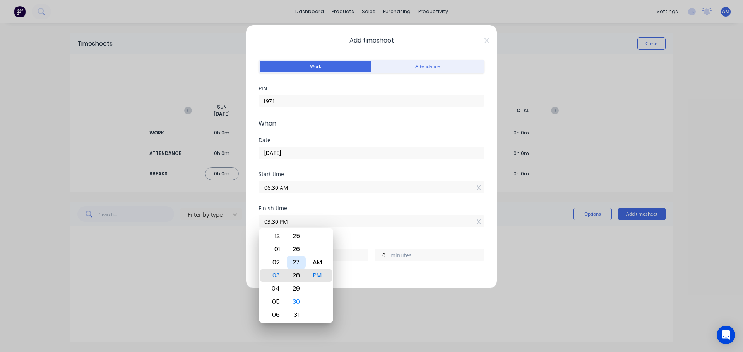
type input "03:28 PM"
type input "8"
type input "58"
type input "03:26 PM"
type input "56"
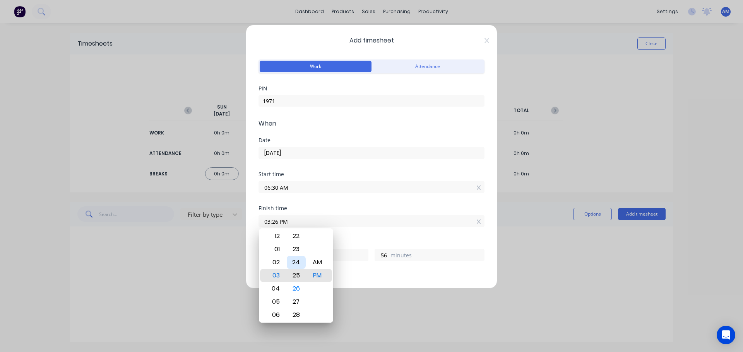
type input "03:25 PM"
type input "55"
type input "03:24 PM"
type input "54"
type input "03:21 PM"
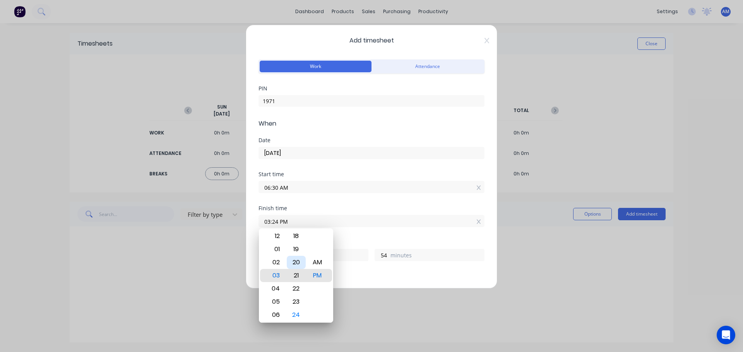
type input "51"
type input "03:18 PM"
type input "48"
type input "03:16 PM"
type input "46"
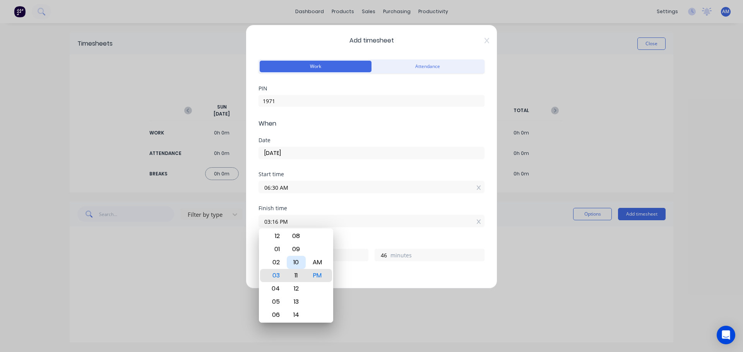
type input "03:11 PM"
type input "41"
type input "03:09 PM"
type input "39"
type input "03:06 PM"
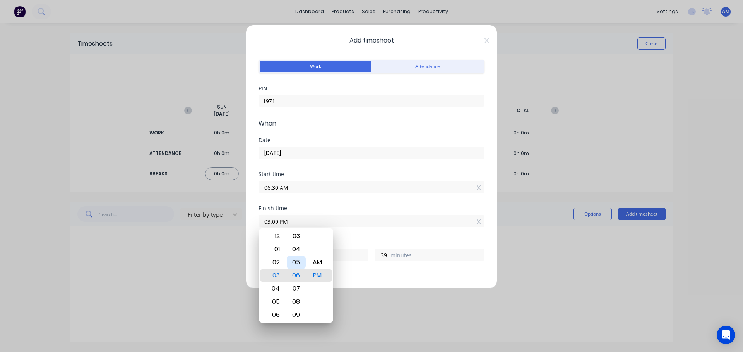
type input "36"
type input "03:01 PM"
type input "31"
type input "03:00 PM"
type input "30"
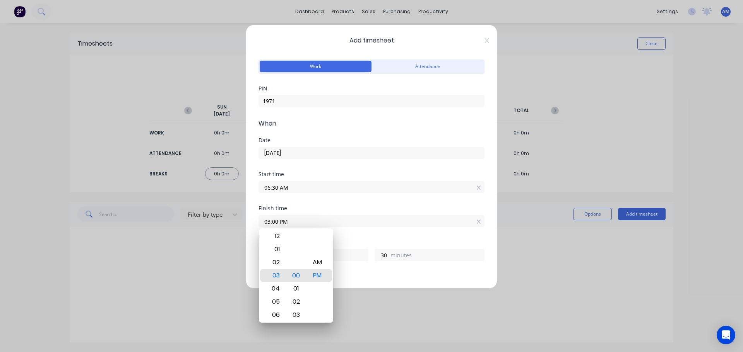
click at [348, 210] on div "Finish time" at bounding box center [371, 208] width 226 height 5
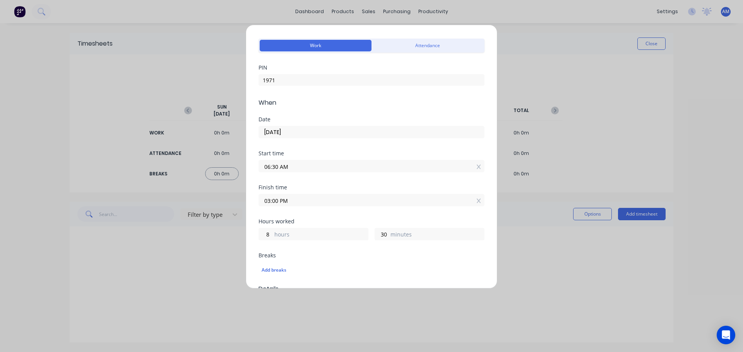
scroll to position [116, 0]
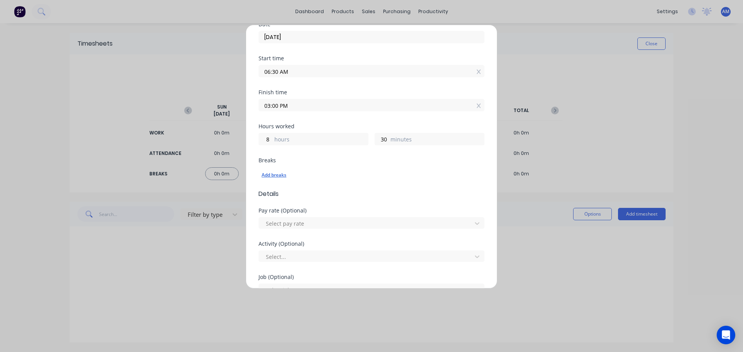
click at [278, 174] on div "Add breaks" at bounding box center [372, 175] width 220 height 10
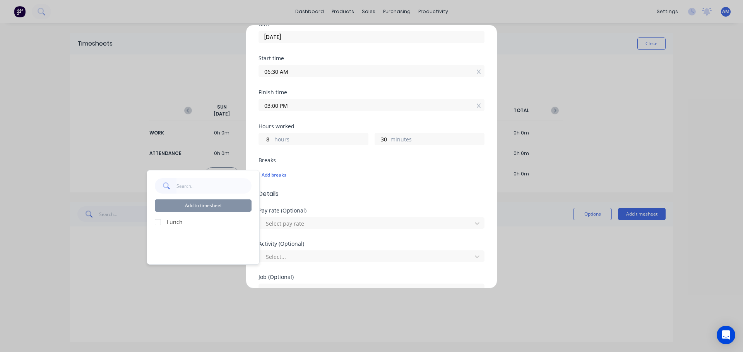
click at [163, 220] on div at bounding box center [157, 222] width 15 height 15
click at [202, 208] on button "Add to timesheet" at bounding box center [203, 206] width 97 height 12
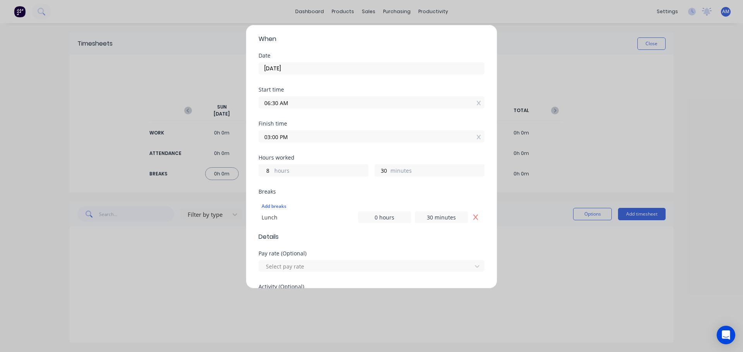
scroll to position [155, 0]
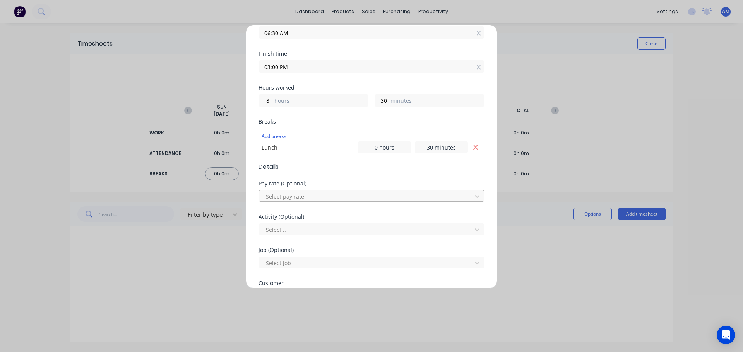
click at [316, 195] on div at bounding box center [366, 197] width 203 height 10
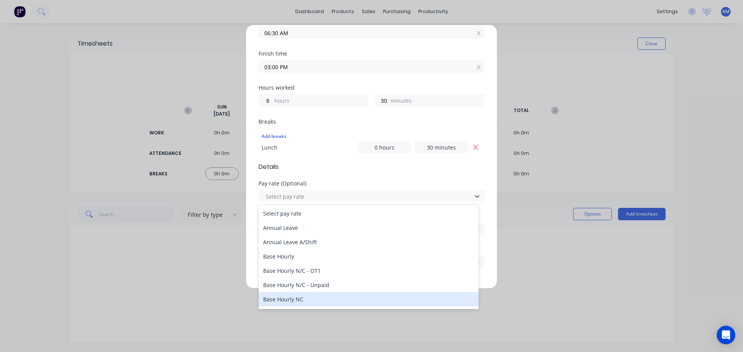
click at [303, 301] on div "Base Hourly NC" at bounding box center [368, 300] width 220 height 14
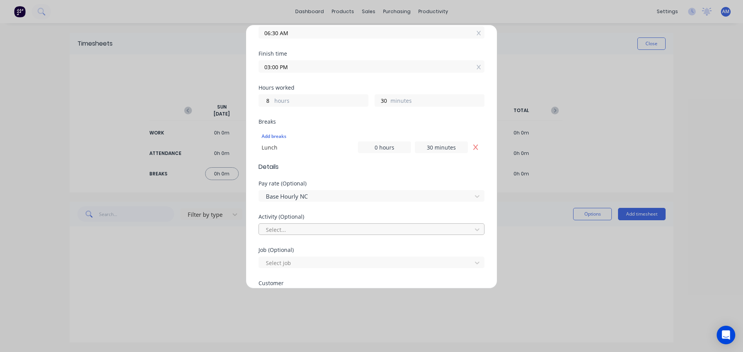
click at [316, 232] on div at bounding box center [366, 230] width 203 height 10
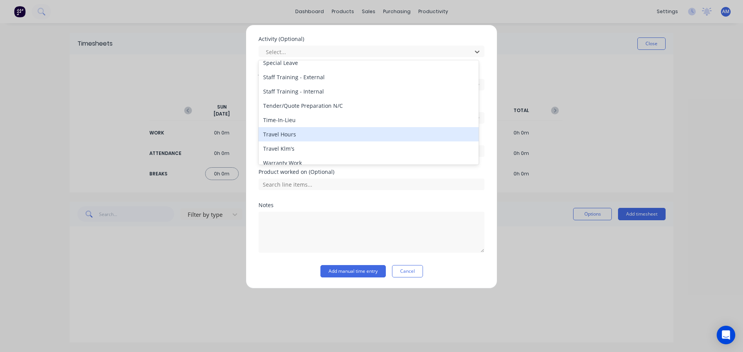
scroll to position [371, 0]
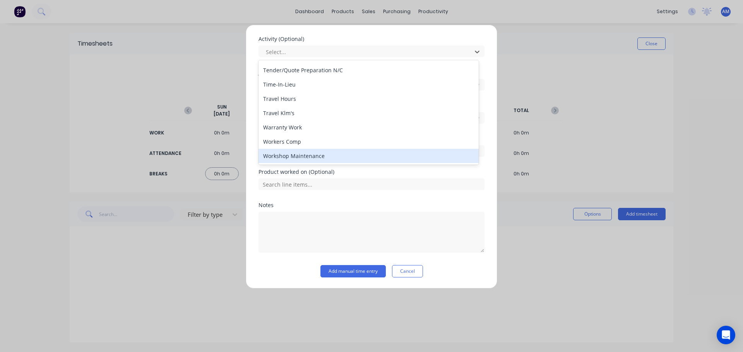
click at [323, 154] on div "Workshop Maintenance" at bounding box center [368, 156] width 220 height 14
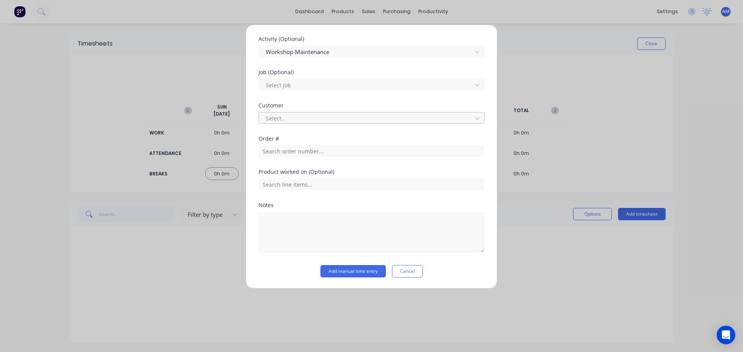
click at [273, 118] on div at bounding box center [366, 119] width 203 height 10
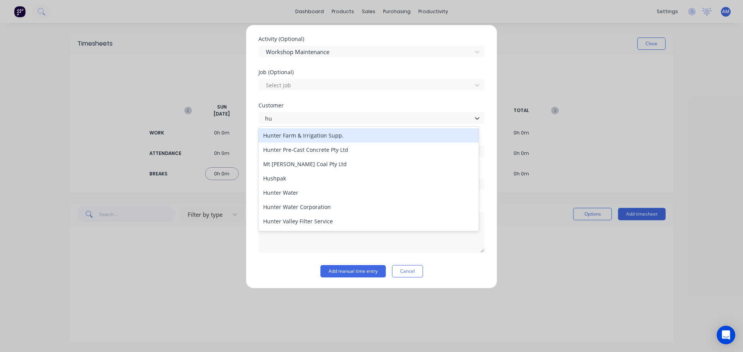
type input "hus"
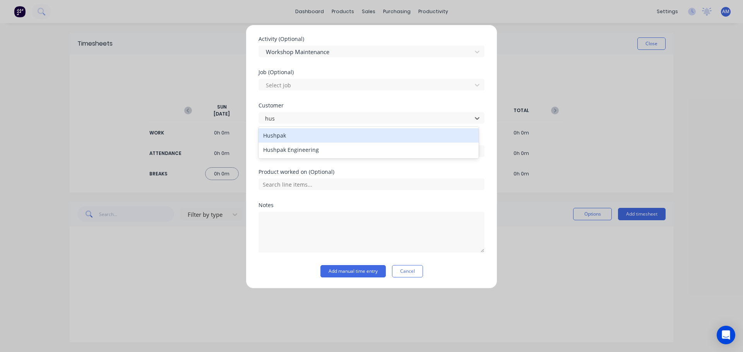
click at [299, 138] on div "Hushpak" at bounding box center [368, 135] width 220 height 14
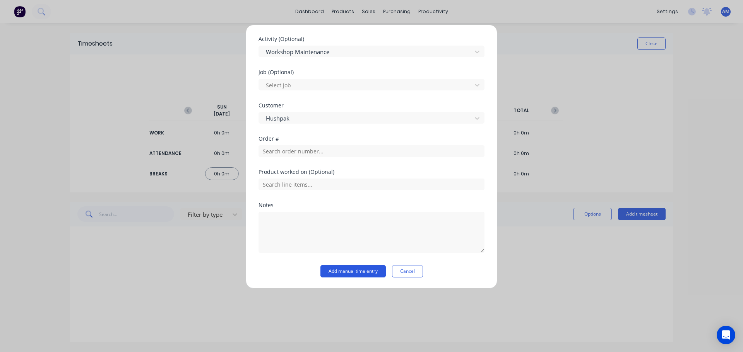
click at [339, 270] on button "Add manual time entry" at bounding box center [352, 271] width 65 height 12
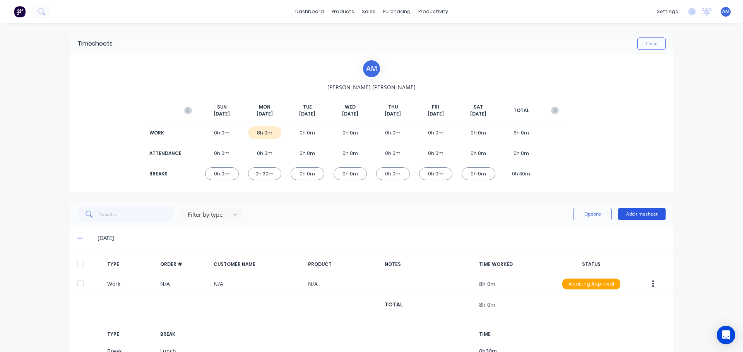
click at [642, 216] on button "Add timesheet" at bounding box center [642, 214] width 48 height 12
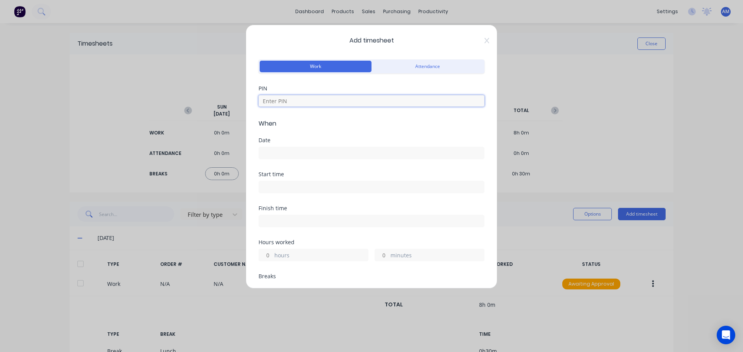
click at [292, 103] on input at bounding box center [371, 101] width 226 height 12
type input "1971"
click at [291, 147] on label at bounding box center [371, 153] width 226 height 12
click at [291, 147] on input at bounding box center [371, 153] width 225 height 12
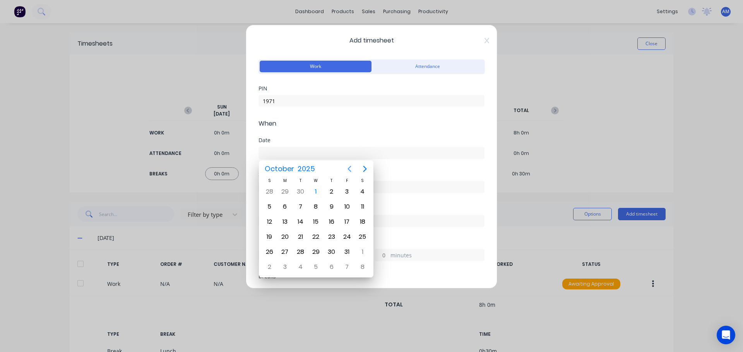
click at [349, 169] on icon "Previous page" at bounding box center [349, 169] width 3 height 6
click at [300, 249] on div "30" at bounding box center [300, 252] width 12 height 12
type input "[DATE]"
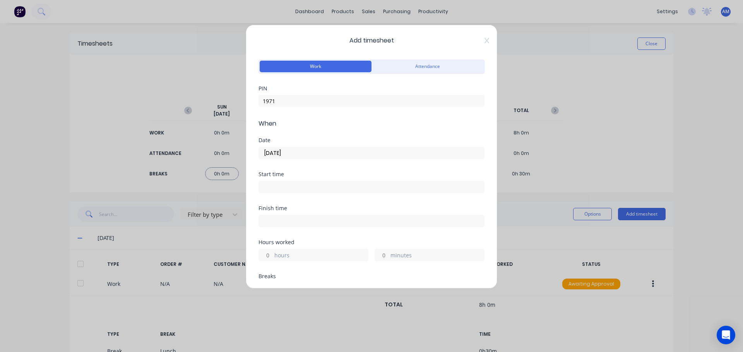
click at [284, 193] on label at bounding box center [371, 187] width 226 height 12
click at [284, 193] on input at bounding box center [371, 187] width 225 height 12
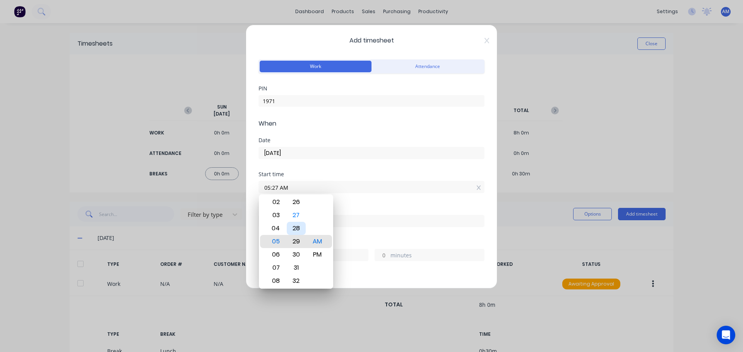
type input "05:30 AM"
click at [346, 200] on div "Start time 05:30 AM" at bounding box center [371, 189] width 226 height 34
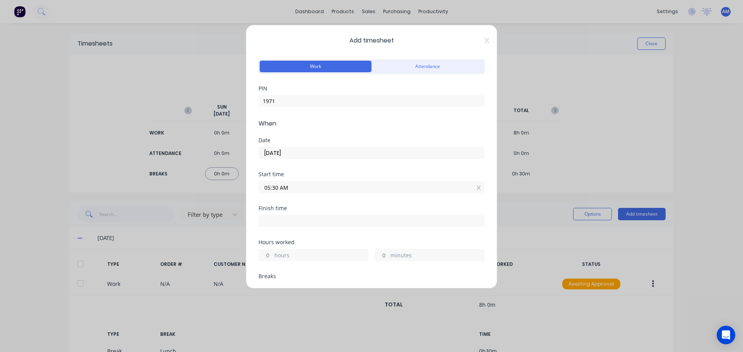
click at [290, 227] on label at bounding box center [371, 221] width 226 height 12
click at [290, 227] on input at bounding box center [371, 222] width 225 height 12
type input "09:05 AM"
type input "3"
type input "35"
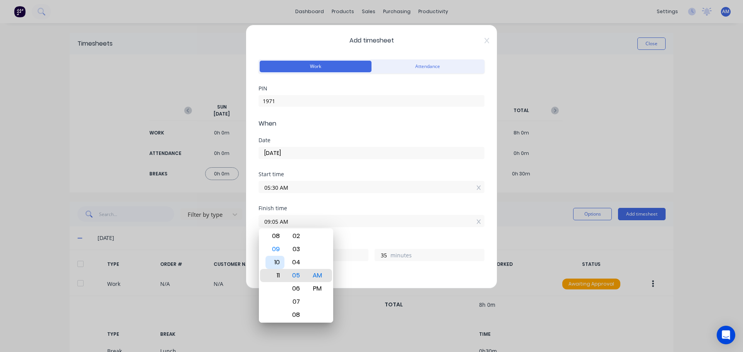
type input "11:05 AM"
type input "5"
type input "06:05 AM"
type input "0"
type input "03:05 AM"
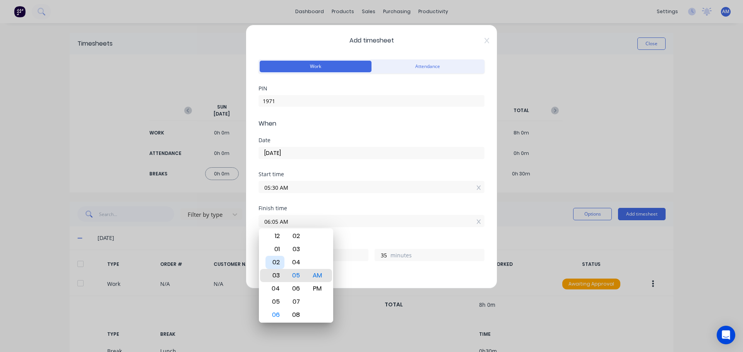
type input "21"
type input "02:05 AM"
type input "20"
type input "02:02 AM"
type input "32"
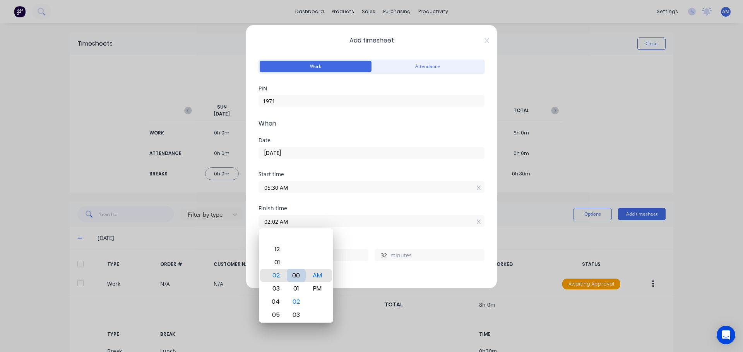
type input "02:00 AM"
type input "30"
click at [317, 289] on div "PM" at bounding box center [317, 288] width 19 height 13
type input "02:00 PM"
type input "8"
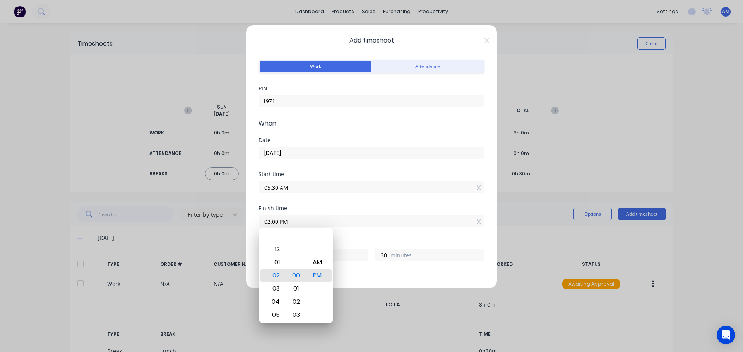
click at [350, 208] on div "Finish time" at bounding box center [371, 208] width 226 height 5
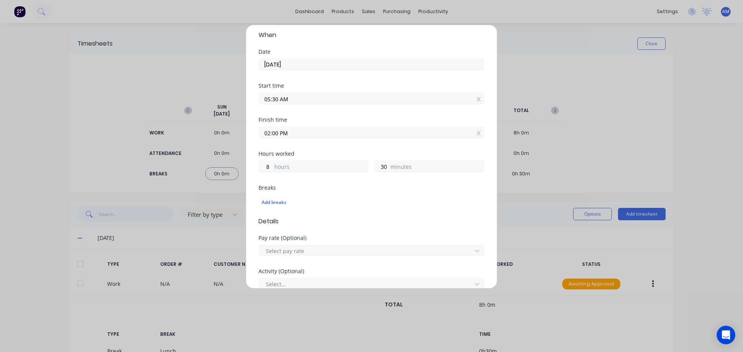
scroll to position [116, 0]
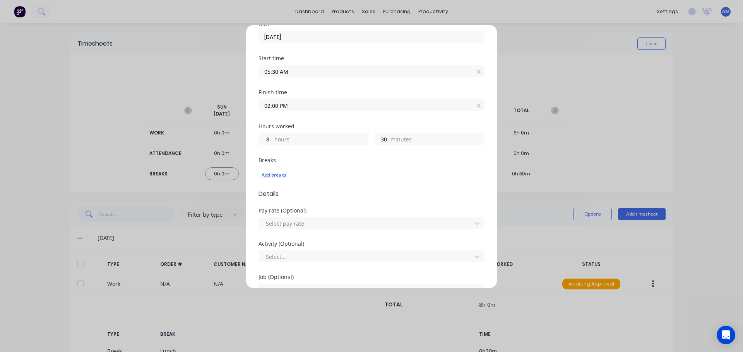
click at [275, 174] on div "Add breaks" at bounding box center [372, 175] width 220 height 10
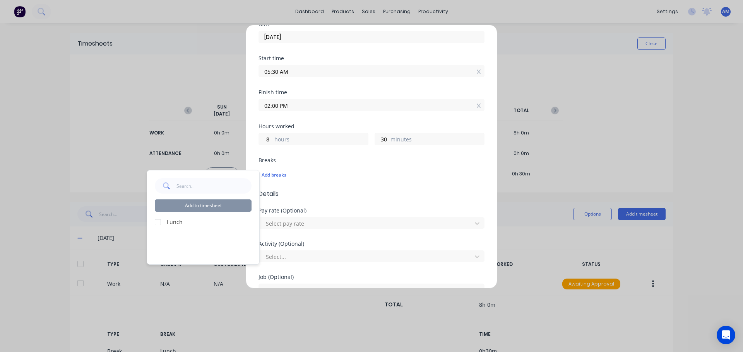
click at [170, 225] on label "Lunch" at bounding box center [209, 222] width 85 height 8
click at [166, 225] on div "Lunch" at bounding box center [203, 222] width 97 height 8
click at [161, 223] on div at bounding box center [157, 222] width 15 height 15
click at [183, 207] on button "Add to timesheet" at bounding box center [203, 206] width 97 height 12
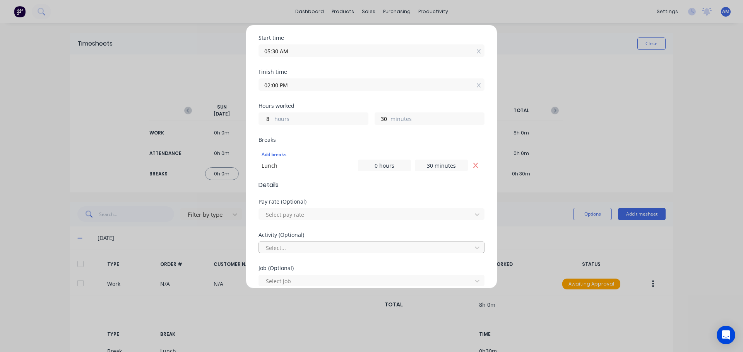
scroll to position [155, 0]
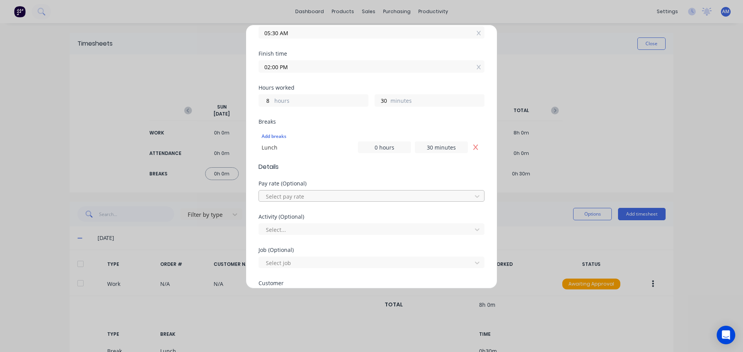
click at [302, 200] on div at bounding box center [366, 197] width 203 height 10
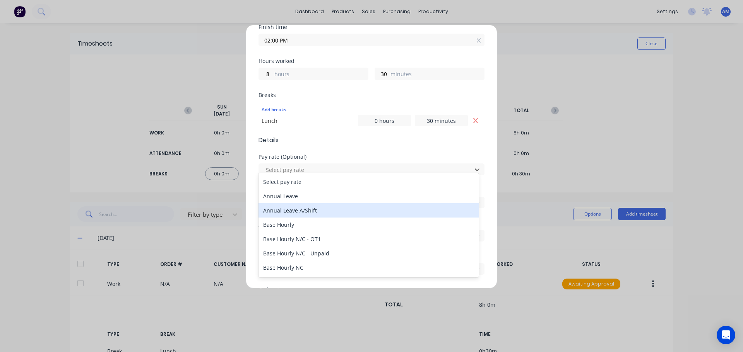
scroll to position [193, 0]
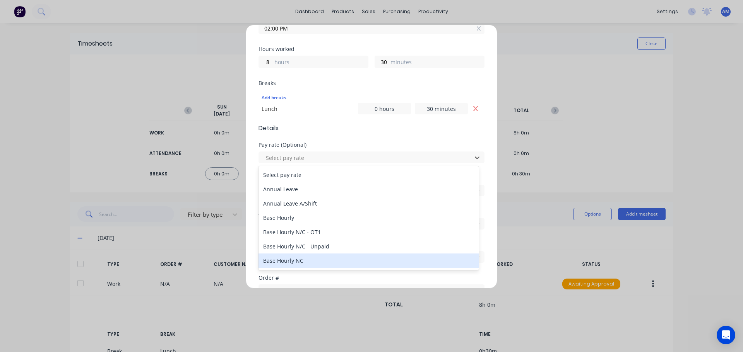
click at [307, 258] on div "Base Hourly NC" at bounding box center [368, 261] width 220 height 14
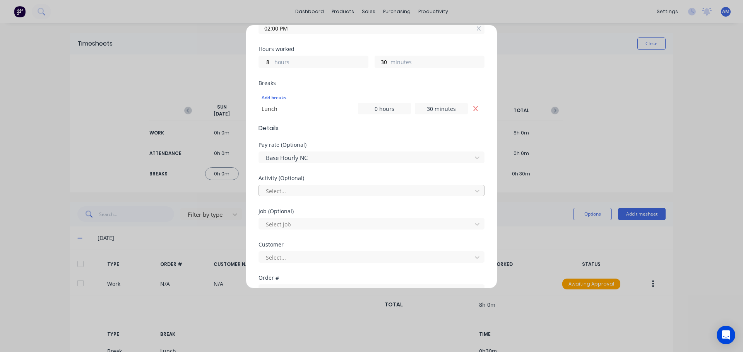
click at [315, 192] on div at bounding box center [366, 191] width 203 height 10
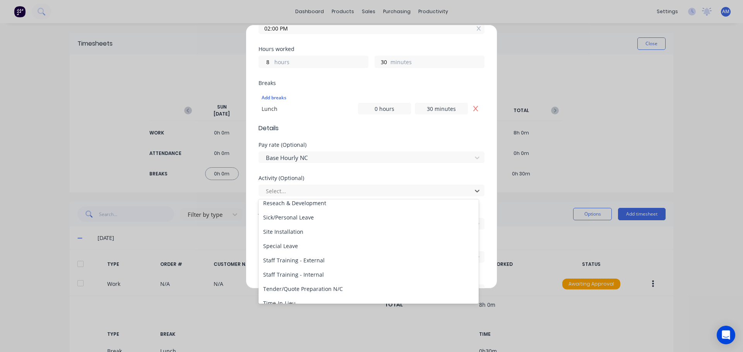
scroll to position [371, 0]
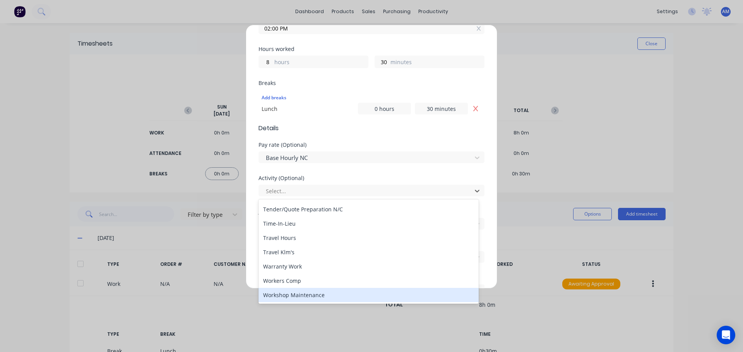
click at [306, 292] on div "Workshop Maintenance" at bounding box center [368, 295] width 220 height 14
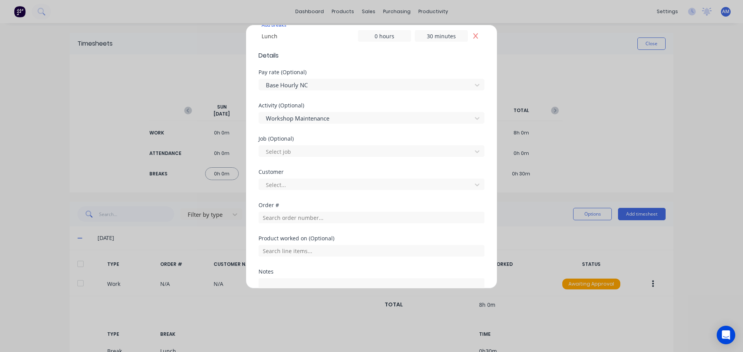
scroll to position [271, 0]
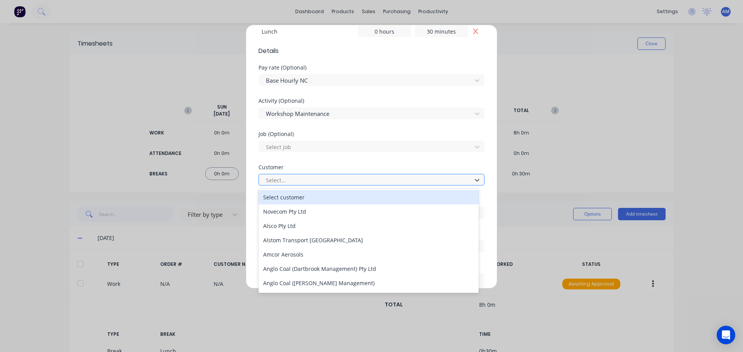
click at [286, 180] on div at bounding box center [366, 181] width 203 height 10
type input "hus"
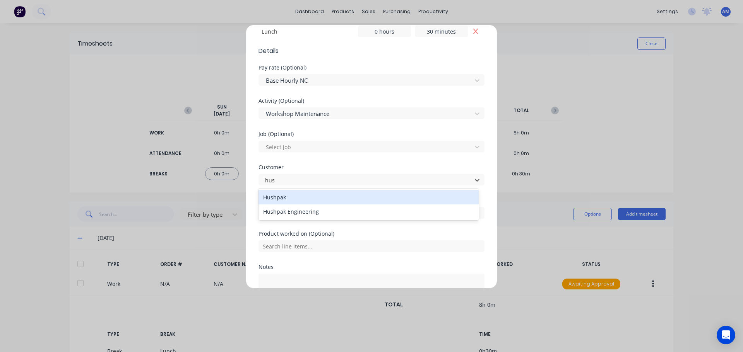
click at [292, 200] on div "Hushpak" at bounding box center [368, 197] width 220 height 14
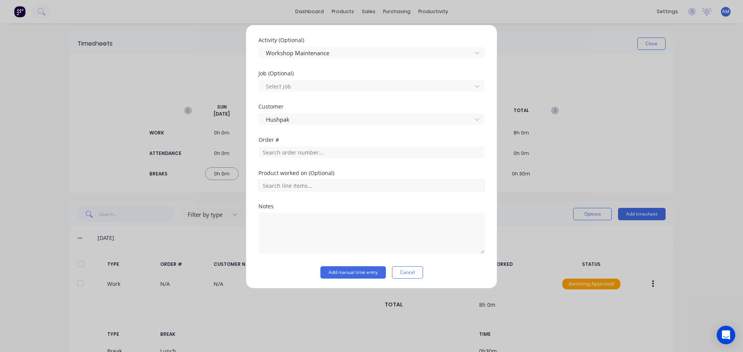
scroll to position [333, 0]
click at [358, 270] on button "Add manual time entry" at bounding box center [352, 271] width 65 height 12
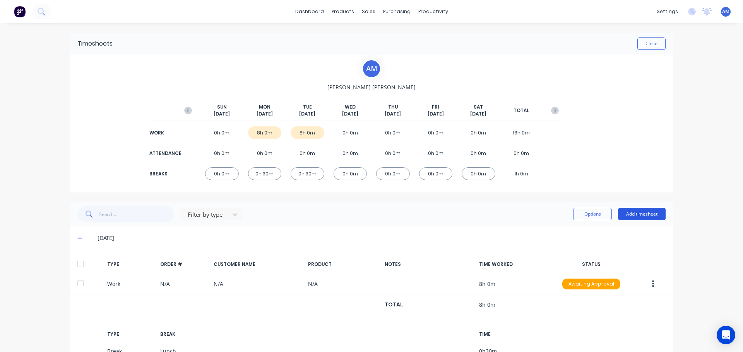
click at [636, 214] on button "Add timesheet" at bounding box center [642, 214] width 48 height 12
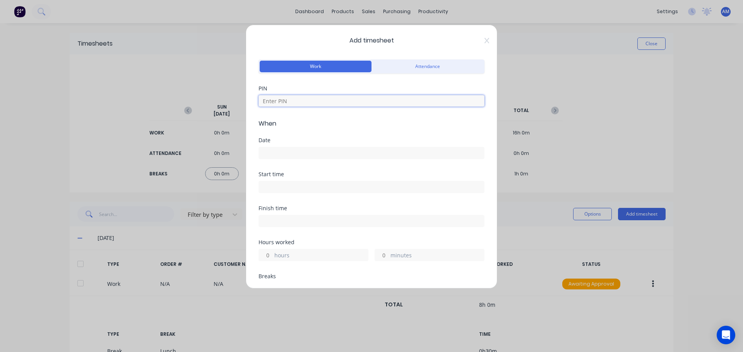
click at [289, 100] on input at bounding box center [371, 101] width 226 height 12
type input "1971"
click at [290, 147] on label at bounding box center [371, 153] width 226 height 12
click at [290, 147] on input at bounding box center [371, 153] width 225 height 12
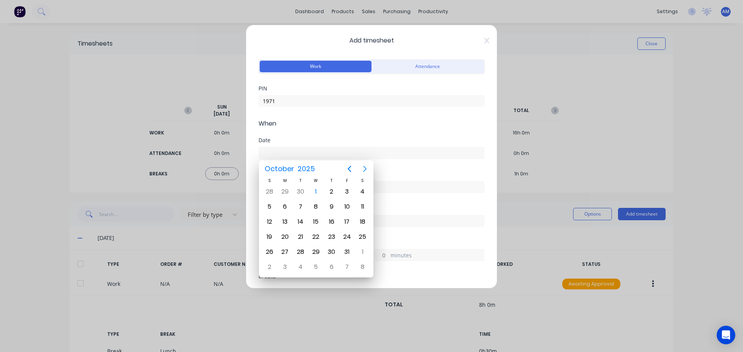
drag, startPoint x: 360, startPoint y: 168, endPoint x: 354, endPoint y: 168, distance: 6.2
click at [358, 168] on button "Next page" at bounding box center [364, 168] width 15 height 15
click at [349, 171] on icon "Previous page" at bounding box center [349, 168] width 9 height 9
click at [301, 251] on div "30" at bounding box center [300, 252] width 12 height 12
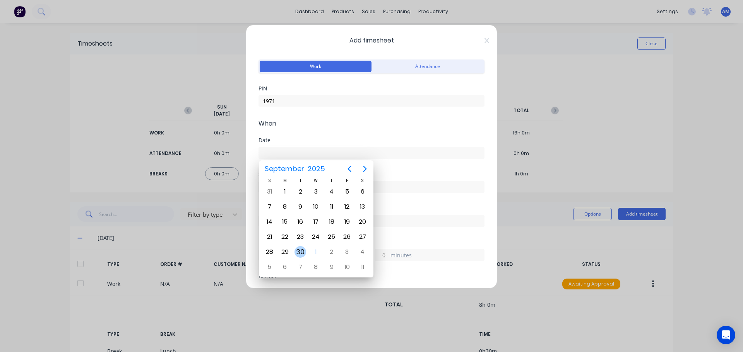
type input "[DATE]"
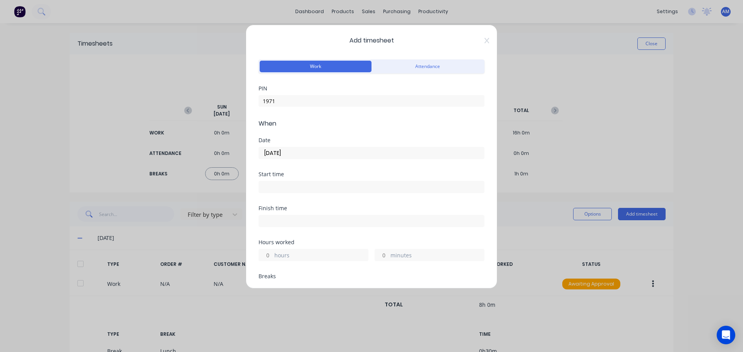
click at [287, 191] on input at bounding box center [371, 187] width 225 height 12
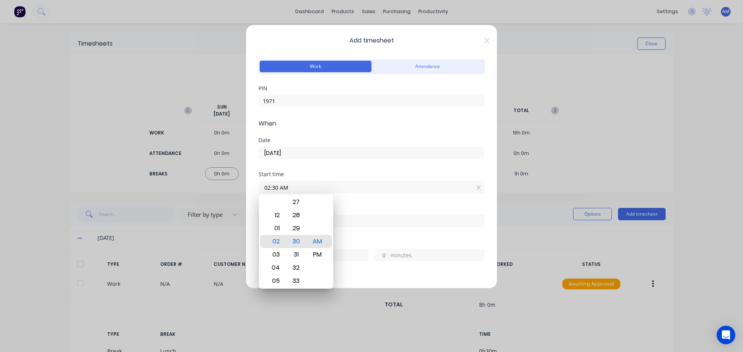
click at [307, 241] on div "AM PM" at bounding box center [317, 242] width 21 height 1066
click at [319, 251] on div "PM" at bounding box center [317, 254] width 19 height 13
click at [357, 202] on div "Start time 02:30 PM" at bounding box center [371, 189] width 226 height 34
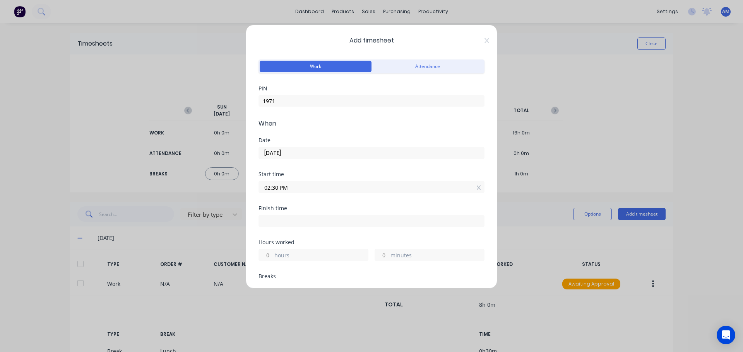
click at [284, 189] on input "02:30 PM" at bounding box center [371, 187] width 225 height 12
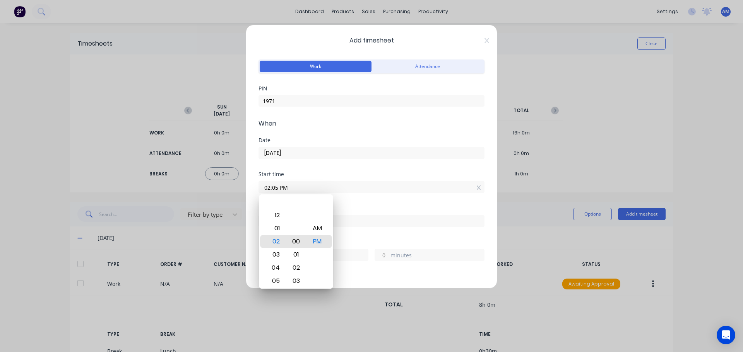
type input "02:00 PM"
click at [309, 175] on div "Start time" at bounding box center [371, 174] width 226 height 5
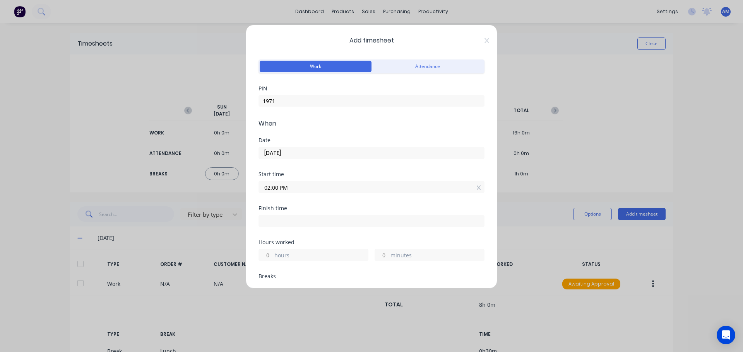
click at [272, 221] on input at bounding box center [371, 222] width 225 height 12
type input "09:06 AM"
type input "19"
type input "6"
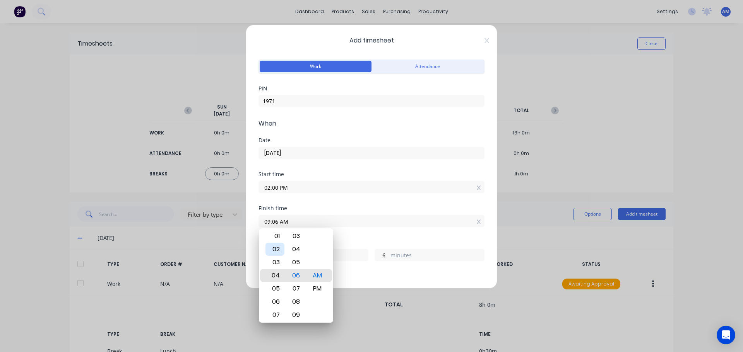
type input "04:06 AM"
type input "14"
type input "02:06 AM"
type input "12"
type input "02:12 AM"
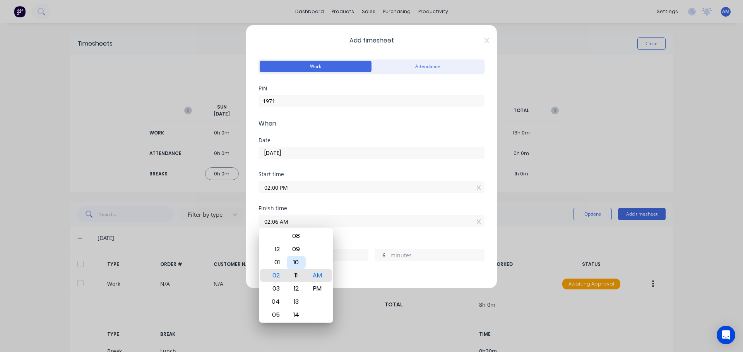
type input "12"
type input "02:18 AM"
type input "18"
type input "02:24 AM"
type input "24"
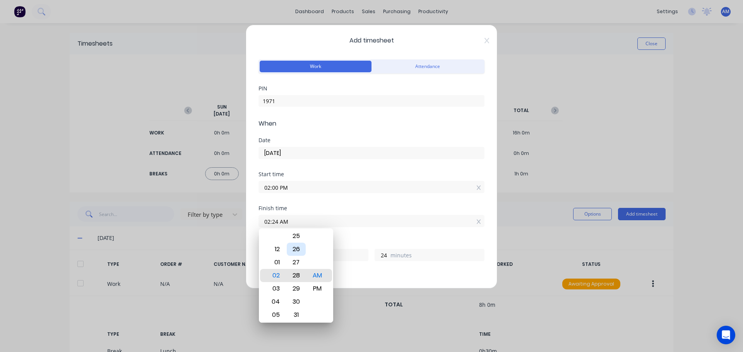
type input "02:29 AM"
type input "29"
type input "02:31 AM"
type input "31"
type input "02:30 AM"
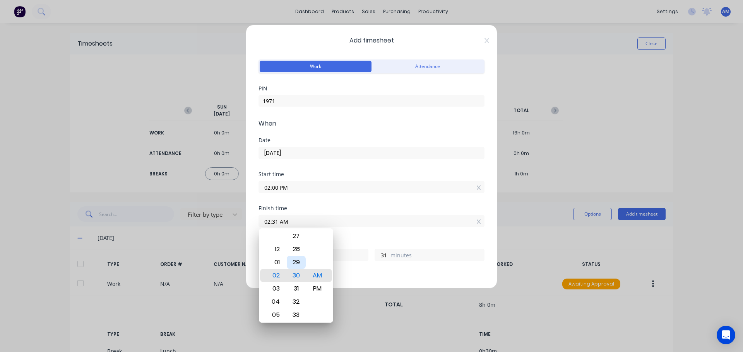
type input "30"
click at [356, 209] on div "Finish time" at bounding box center [371, 208] width 226 height 5
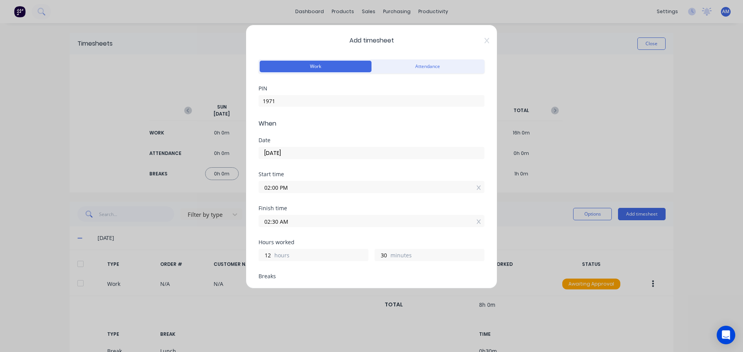
click at [288, 219] on input "02:30 AM" at bounding box center [371, 222] width 225 height 12
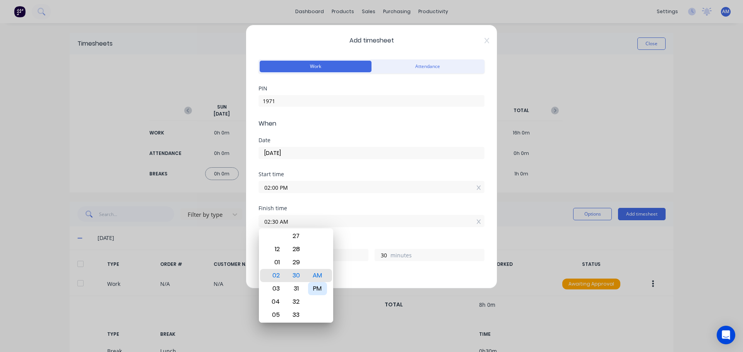
click at [319, 287] on div "PM" at bounding box center [317, 288] width 19 height 13
type input "02:30 PM"
type input "0"
click at [359, 185] on input "02:00 PM" at bounding box center [371, 187] width 225 height 12
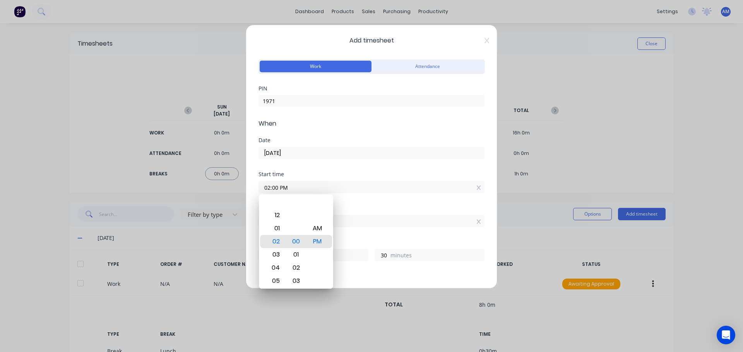
click at [354, 205] on div "Start time 02:00 PM" at bounding box center [371, 189] width 226 height 34
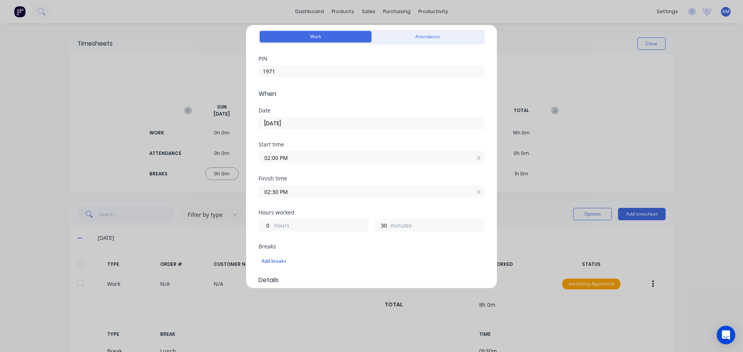
scroll to position [116, 0]
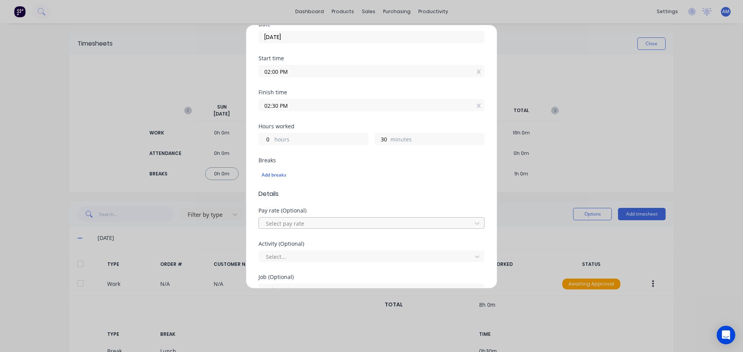
click at [318, 225] on div at bounding box center [366, 224] width 203 height 10
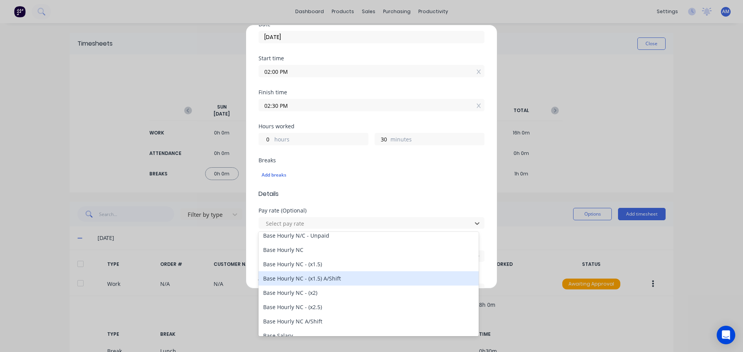
scroll to position [77, 0]
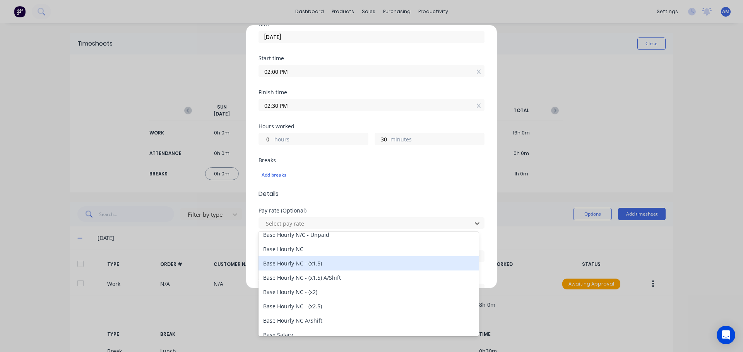
click at [325, 267] on div "Base Hourly NC - (x1.5)" at bounding box center [368, 264] width 220 height 14
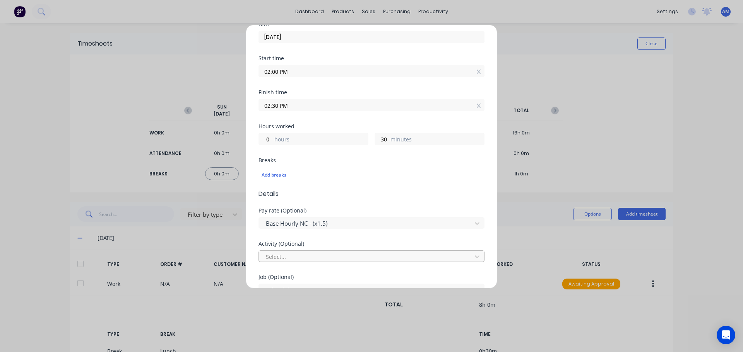
click at [305, 257] on div at bounding box center [366, 257] width 203 height 10
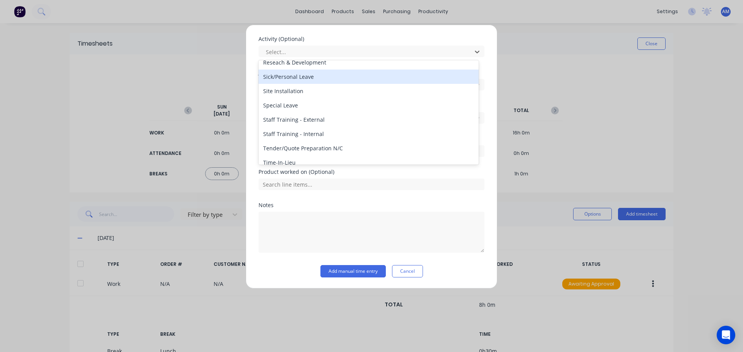
scroll to position [371, 0]
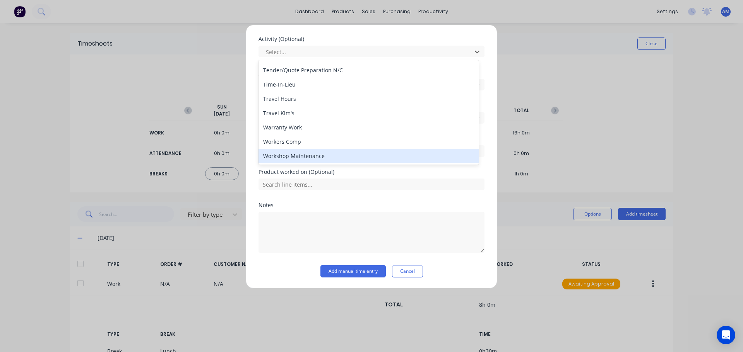
click at [312, 158] on div "Workshop Maintenance" at bounding box center [368, 156] width 220 height 14
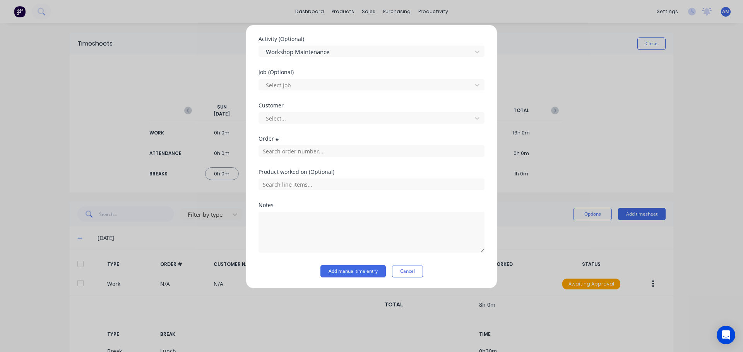
click at [312, 158] on div "Order #" at bounding box center [371, 152] width 226 height 33
click at [281, 116] on div at bounding box center [366, 119] width 203 height 10
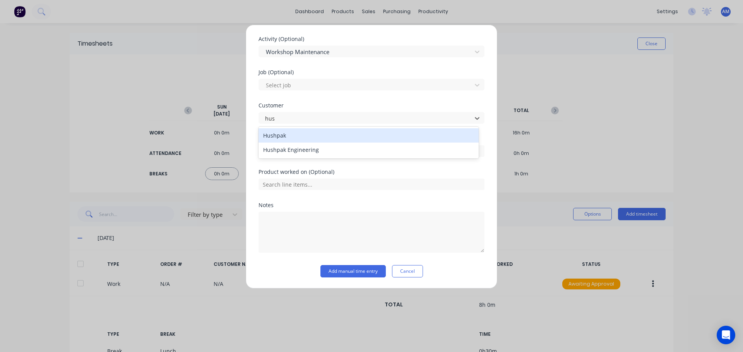
type input "hush"
click at [296, 139] on div "Hushpak" at bounding box center [368, 135] width 220 height 14
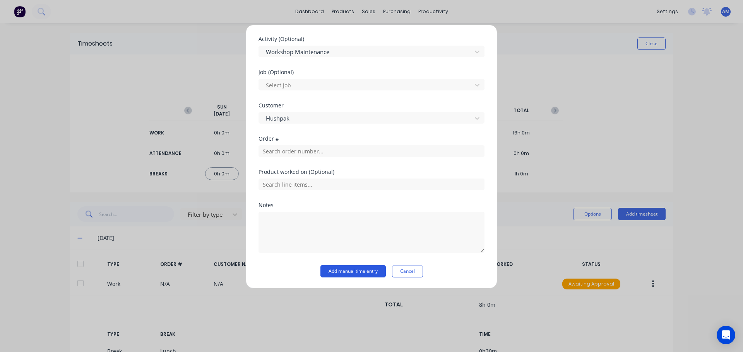
click at [349, 272] on button "Add manual time entry" at bounding box center [352, 271] width 65 height 12
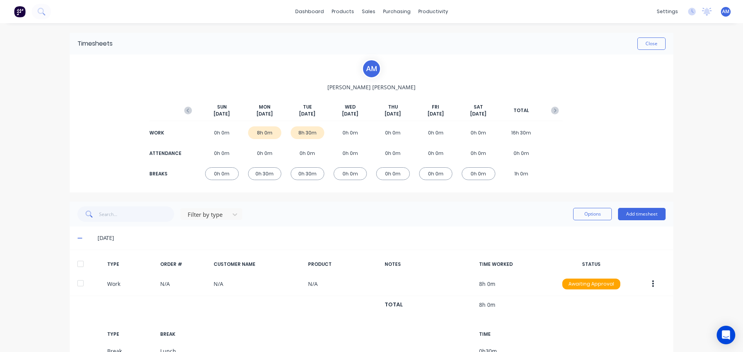
click at [347, 128] on div "0h 0m" at bounding box center [351, 133] width 34 height 13
click at [632, 210] on button "Add timesheet" at bounding box center [642, 214] width 48 height 12
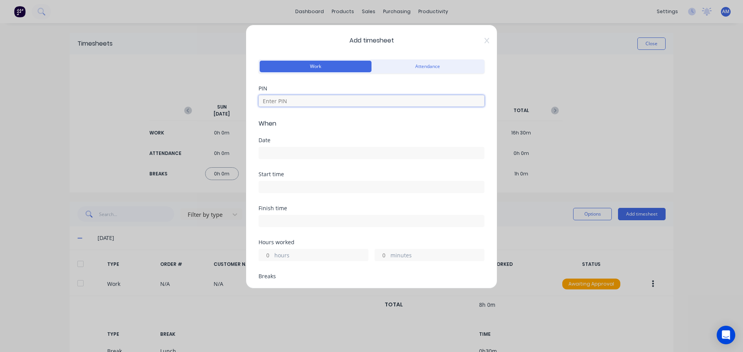
click at [294, 104] on input at bounding box center [371, 101] width 226 height 12
type input "1971"
click at [288, 143] on div "Date" at bounding box center [371, 149] width 226 height 22
click at [266, 146] on div at bounding box center [371, 152] width 226 height 14
click at [263, 139] on div "Date" at bounding box center [371, 140] width 226 height 5
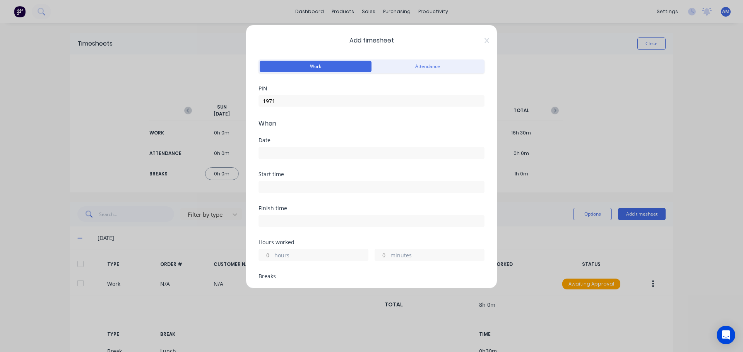
click at [263, 143] on div "Date" at bounding box center [371, 140] width 226 height 5
click at [263, 153] on input at bounding box center [371, 153] width 225 height 12
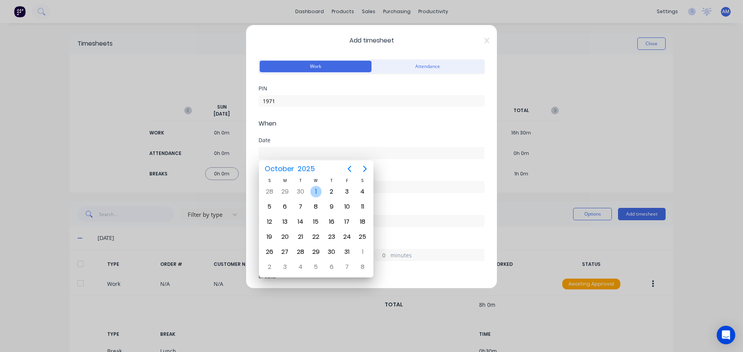
click at [312, 191] on div "1" at bounding box center [316, 192] width 12 height 12
type input "[DATE]"
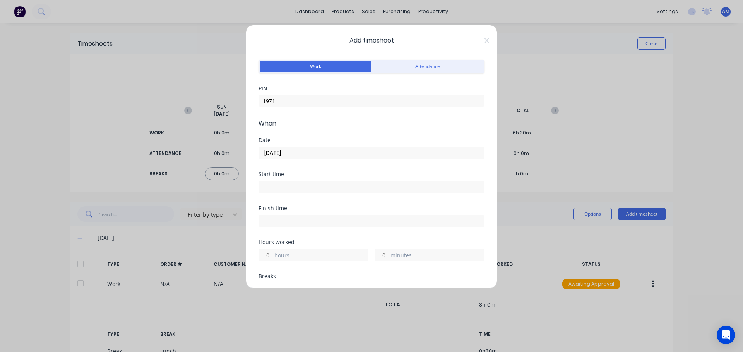
click at [283, 189] on input at bounding box center [371, 187] width 225 height 12
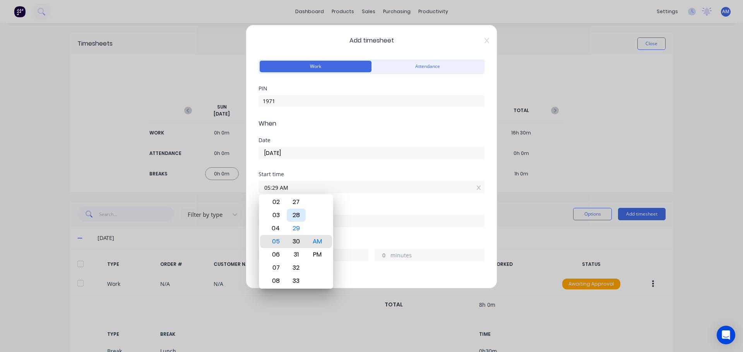
type input "05:30 AM"
click at [385, 193] on label "05:30 AM" at bounding box center [371, 187] width 226 height 12
click at [385, 193] on input "05:30 AM" at bounding box center [371, 187] width 225 height 12
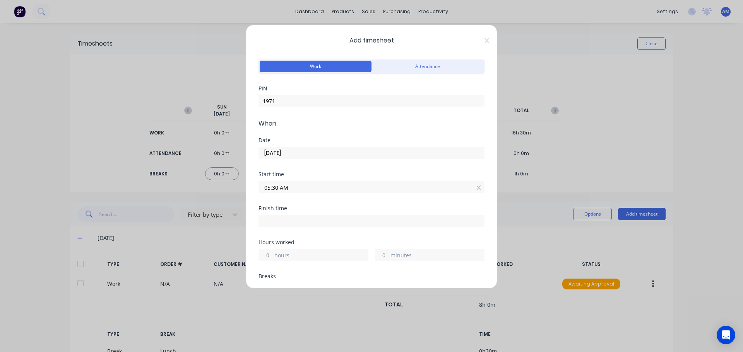
click at [268, 225] on input at bounding box center [371, 222] width 225 height 12
type input "09:08 AM"
type input "3"
type input "38"
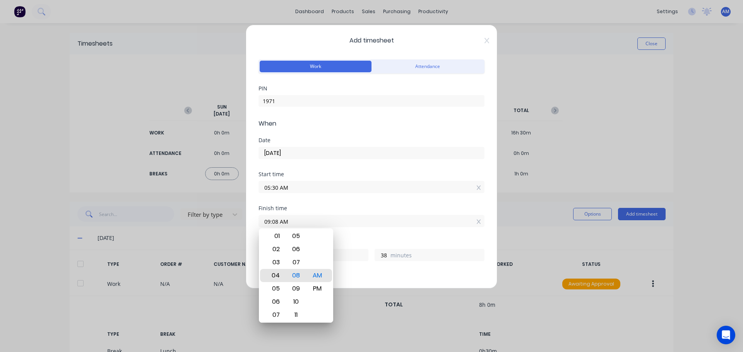
type input "03:08 AM"
type input "21"
type input "02:08 AM"
type input "20"
type input "02:12 AM"
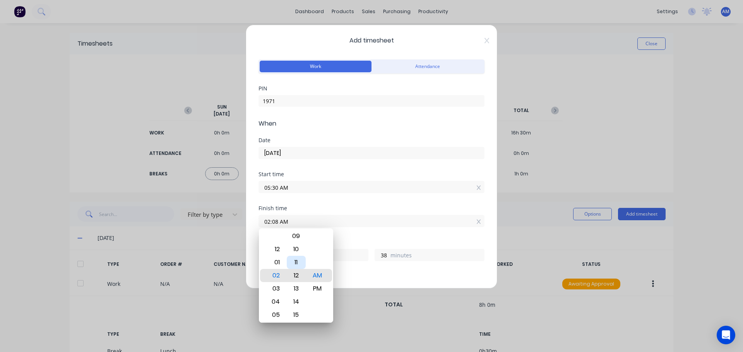
type input "42"
type input "02:06 AM"
type input "36"
type input "02:02 AM"
type input "32"
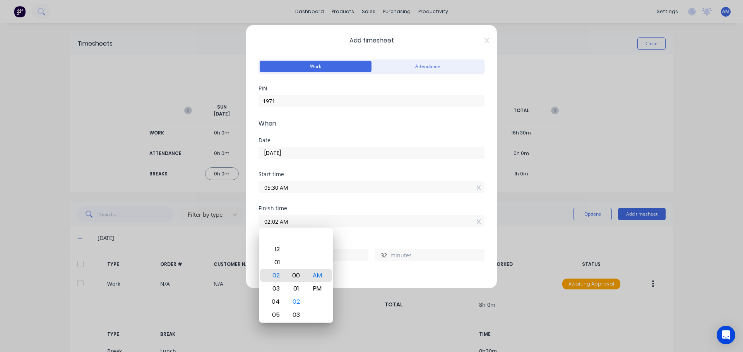
type input "02:00 AM"
type input "30"
click at [341, 198] on div "Start time 05:30 AM" at bounding box center [371, 189] width 226 height 34
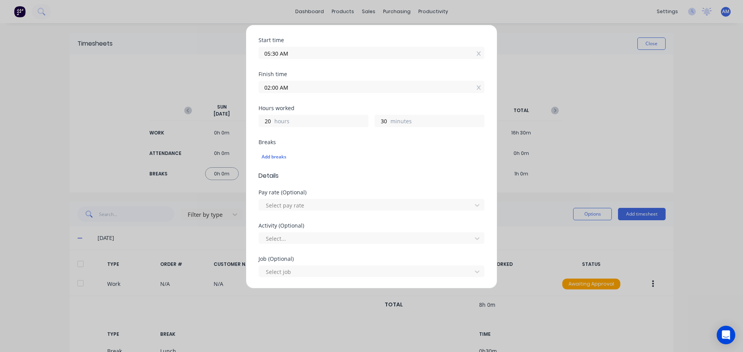
scroll to position [155, 0]
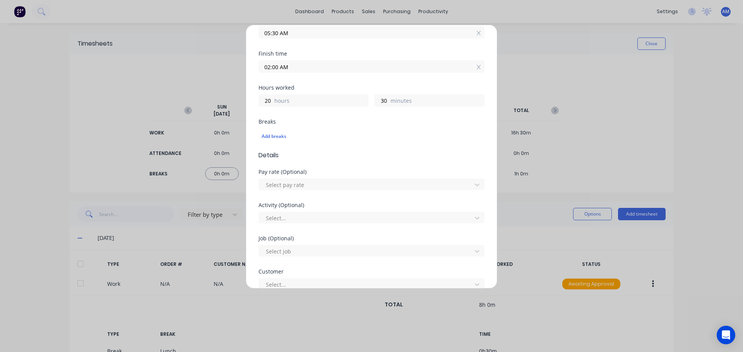
click at [286, 64] on input "02:00 AM" at bounding box center [371, 67] width 225 height 12
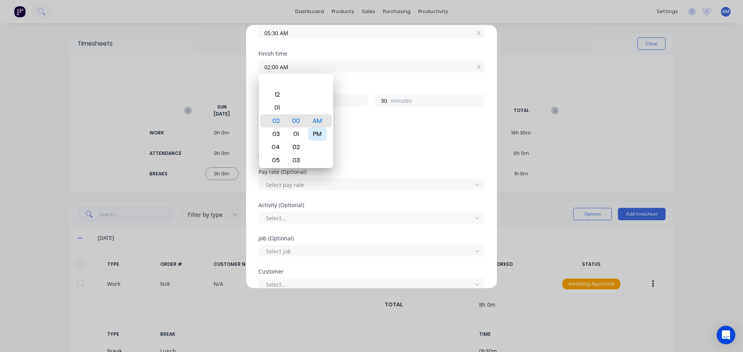
click at [318, 130] on div "PM" at bounding box center [317, 134] width 19 height 13
type input "02:00 PM"
type input "8"
click at [364, 77] on div "Finish time 02:00 PM" at bounding box center [371, 68] width 226 height 34
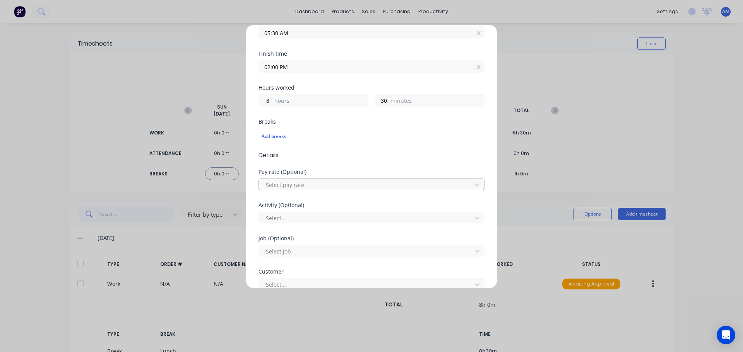
click at [291, 189] on div at bounding box center [366, 185] width 203 height 10
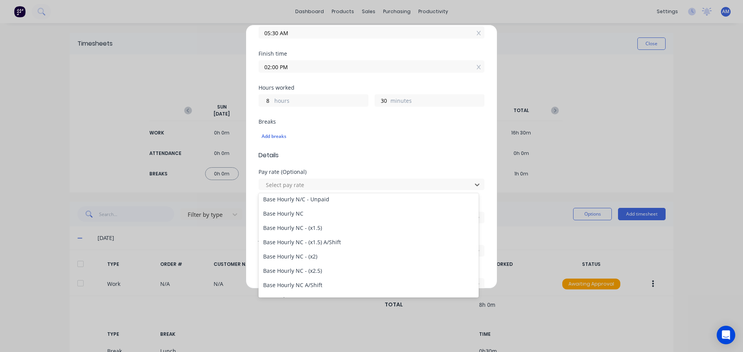
scroll to position [77, 0]
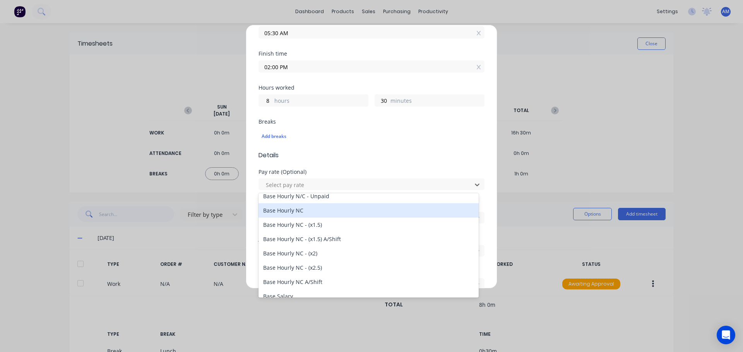
click at [304, 210] on div "Base Hourly NC" at bounding box center [368, 211] width 220 height 14
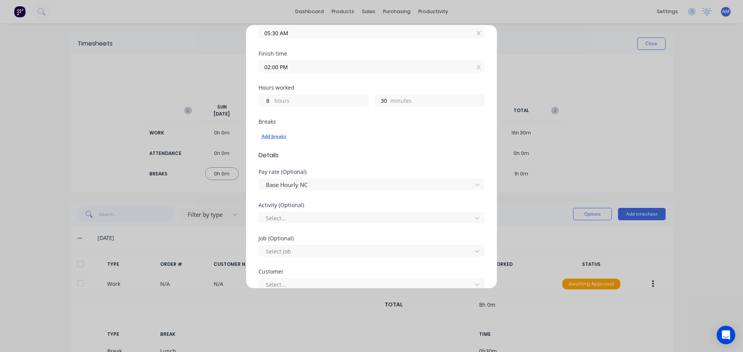
click at [263, 134] on div "Add breaks" at bounding box center [372, 137] width 220 height 10
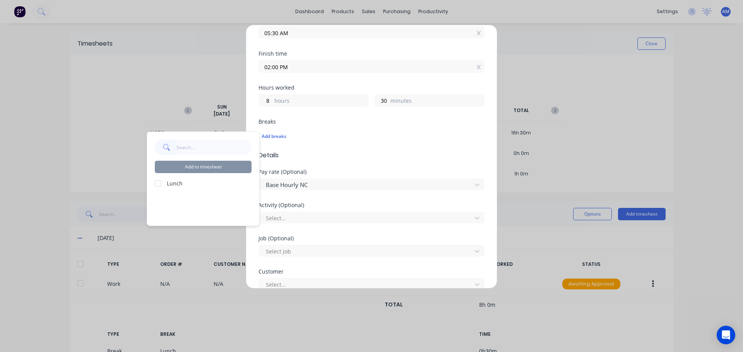
drag, startPoint x: 157, startPoint y: 184, endPoint x: 162, endPoint y: 182, distance: 5.0
click at [158, 184] on div at bounding box center [157, 183] width 15 height 15
click at [194, 165] on button "Add to timesheet" at bounding box center [203, 167] width 97 height 12
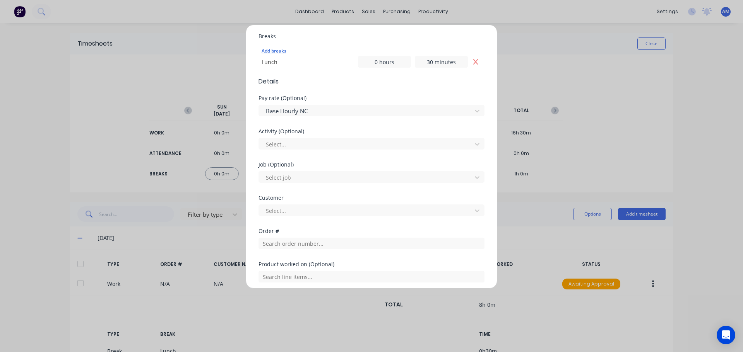
scroll to position [271, 0]
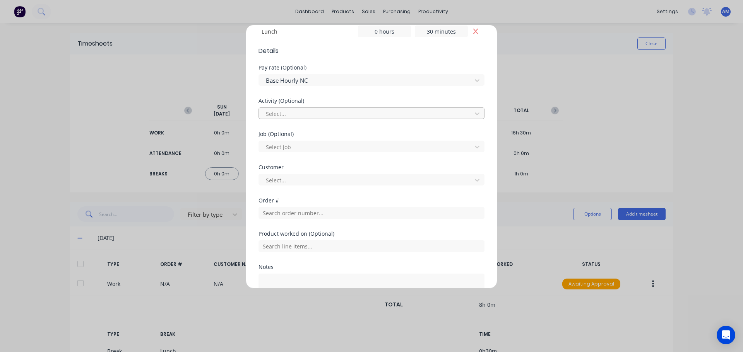
click at [305, 114] on div at bounding box center [366, 114] width 203 height 10
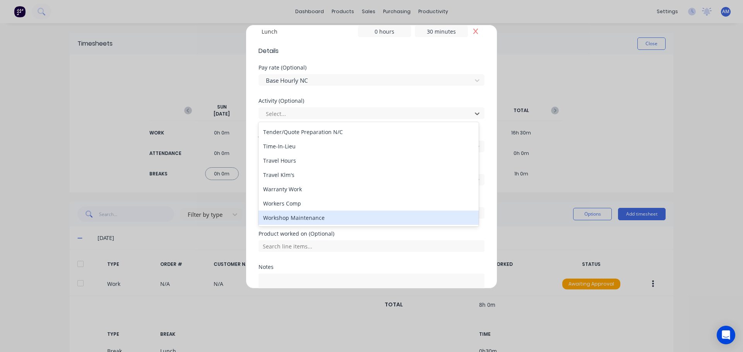
click at [313, 218] on div "Workshop Maintenance" at bounding box center [368, 218] width 220 height 14
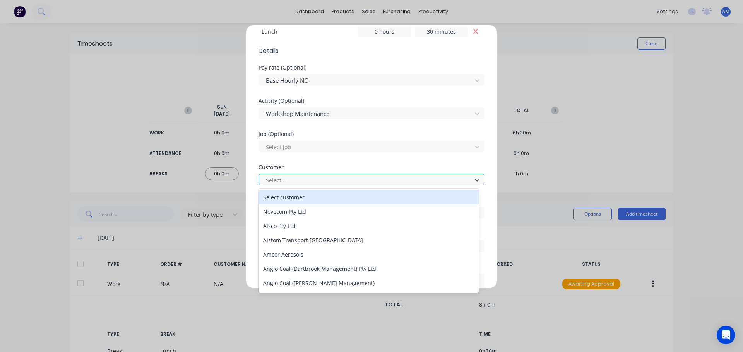
click at [275, 178] on div at bounding box center [366, 181] width 203 height 10
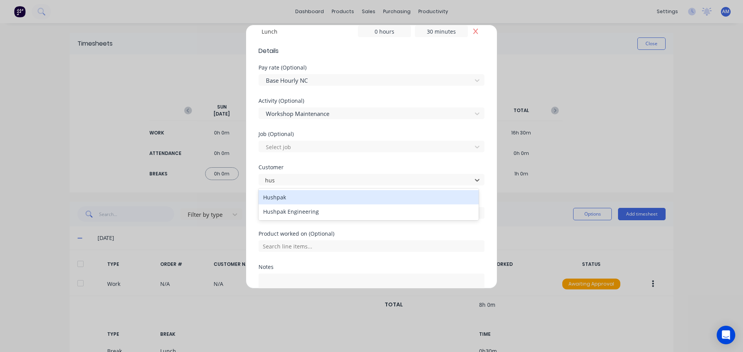
type input "hush"
click at [284, 195] on div "Hushpak" at bounding box center [368, 197] width 220 height 14
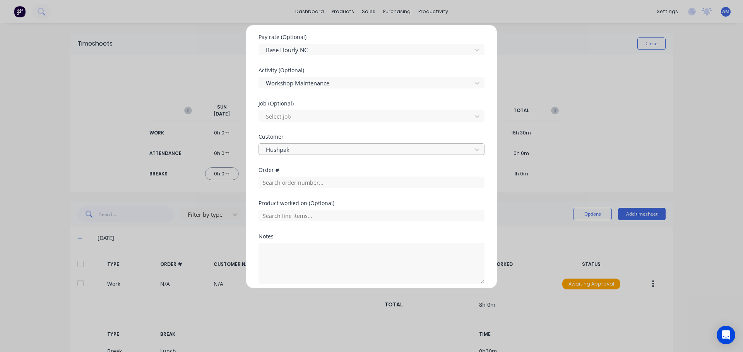
scroll to position [333, 0]
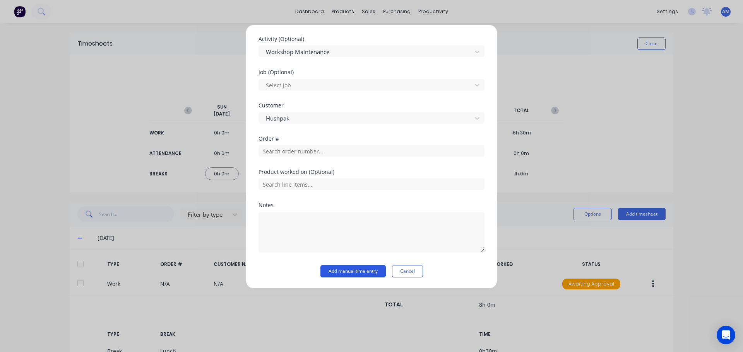
click at [354, 276] on button "Add manual time entry" at bounding box center [352, 271] width 65 height 12
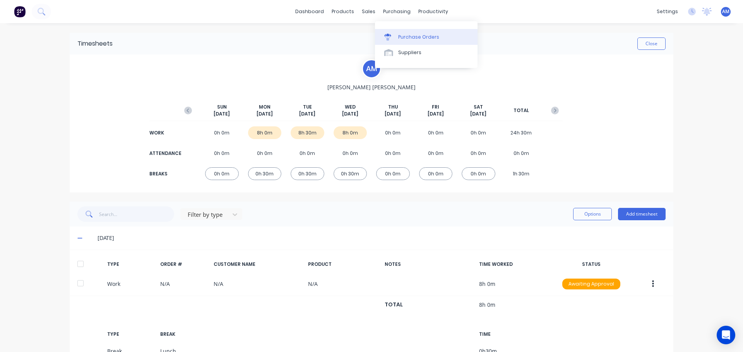
click at [422, 33] on link "Purchase Orders" at bounding box center [426, 36] width 103 height 15
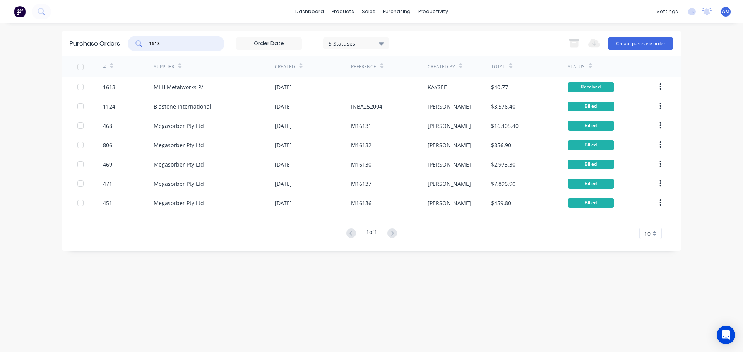
drag, startPoint x: 190, startPoint y: 40, endPoint x: 126, endPoint y: 41, distance: 63.8
click at [126, 41] on div "Purchase Orders 1613 5 Statuses 5 Statuses Export to Excel (XLSX) Create purcha…" at bounding box center [371, 43] width 619 height 25
type input "1612"
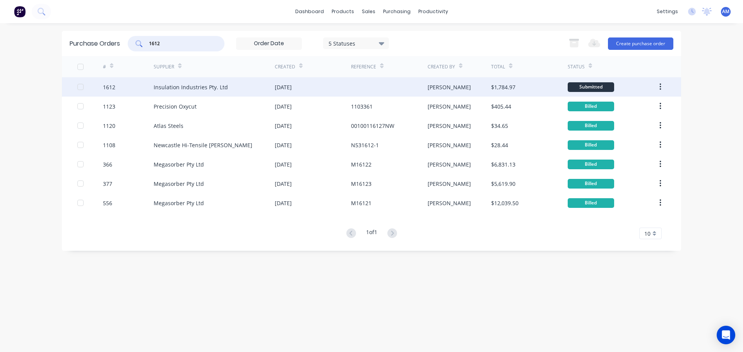
click at [441, 85] on div "[PERSON_NAME]" at bounding box center [460, 86] width 64 height 19
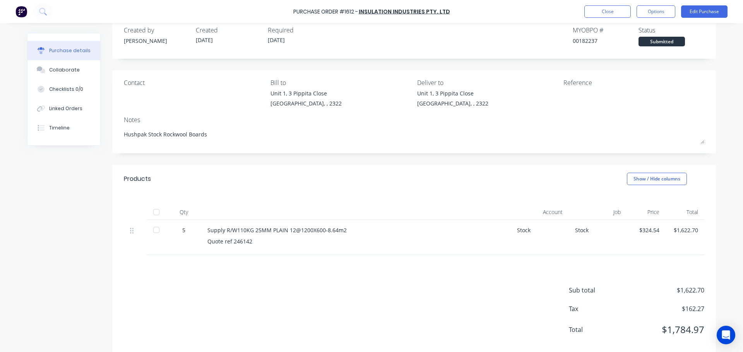
scroll to position [28, 0]
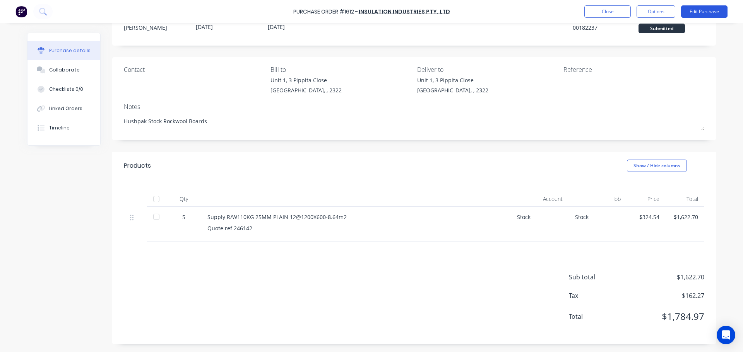
click at [703, 12] on button "Edit Purchase" at bounding box center [704, 11] width 46 height 12
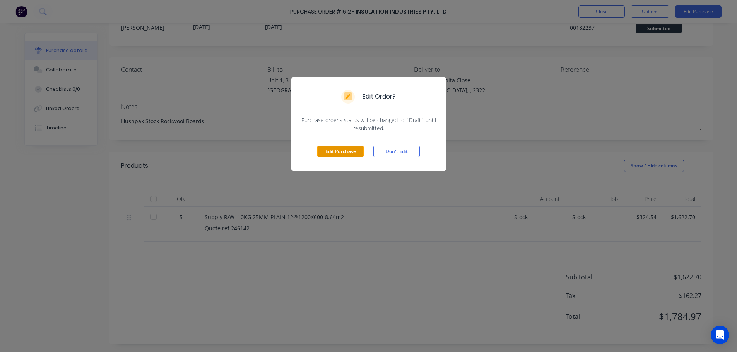
click at [347, 151] on button "Edit Purchase" at bounding box center [340, 152] width 46 height 12
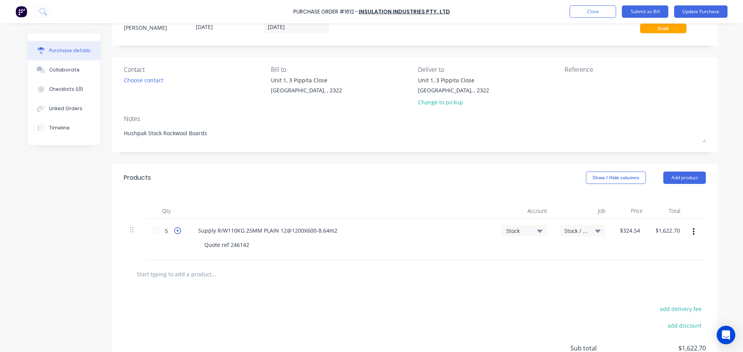
click at [174, 231] on icon at bounding box center [177, 231] width 7 height 7
type textarea "x"
type input "6"
type input "$1,947.24"
click at [174, 231] on icon at bounding box center [177, 231] width 7 height 7
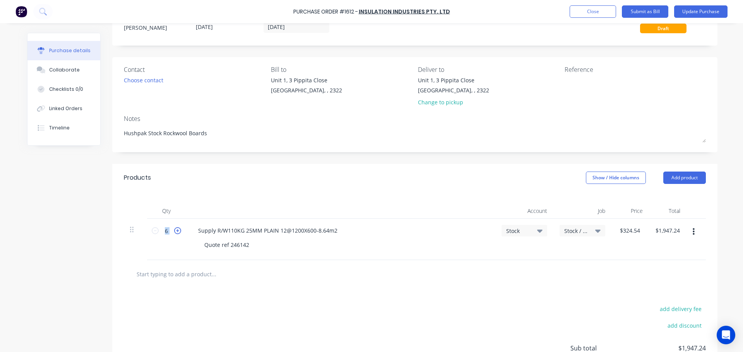
type textarea "x"
type input "7"
type input "$2,271.78"
click at [174, 231] on icon at bounding box center [177, 231] width 7 height 7
type textarea "x"
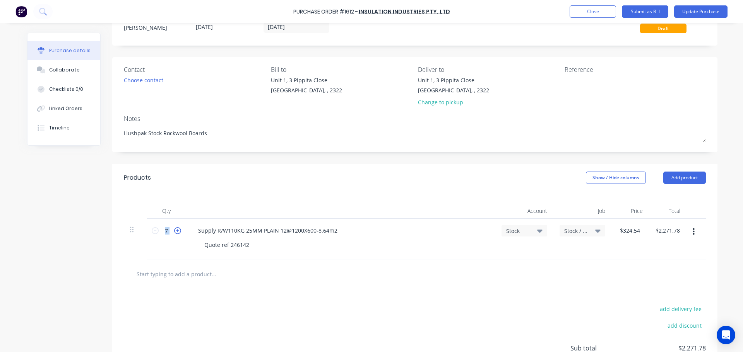
type input "8"
type input "$2,596.32"
click at [174, 231] on icon at bounding box center [177, 231] width 7 height 7
type textarea "x"
type input "9"
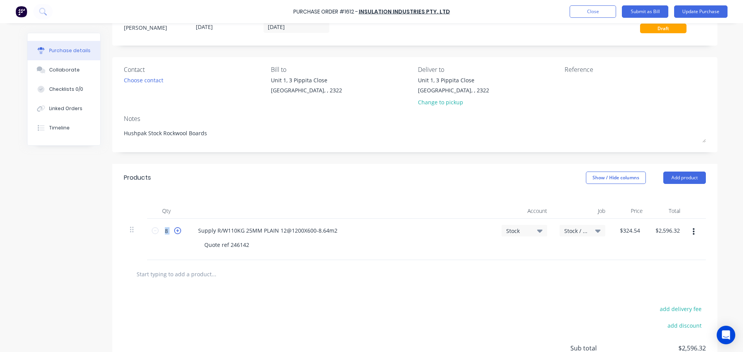
type input "$2,920.86"
click at [174, 231] on icon at bounding box center [177, 231] width 7 height 7
type textarea "x"
type input "10"
type input "$3,245.40"
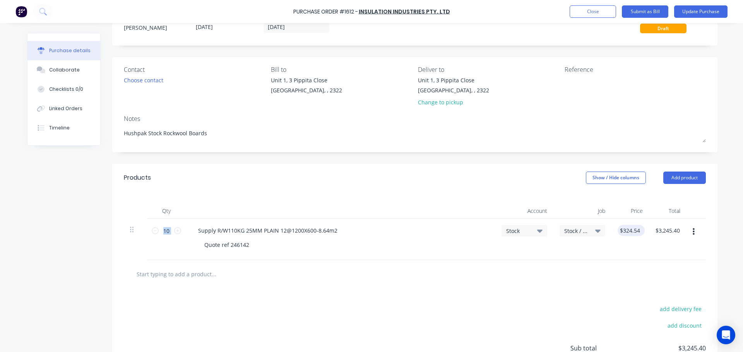
type textarea "x"
drag, startPoint x: 638, startPoint y: 231, endPoint x: 608, endPoint y: 231, distance: 30.6
click at [608, 231] on div "10 10 Supply R/W110KG 25MM PLAIN 12@1200X600-8.64m2 Quote ref 246142 Stock Stoc…" at bounding box center [414, 239] width 580 height 41
type input "250"
type textarea "x"
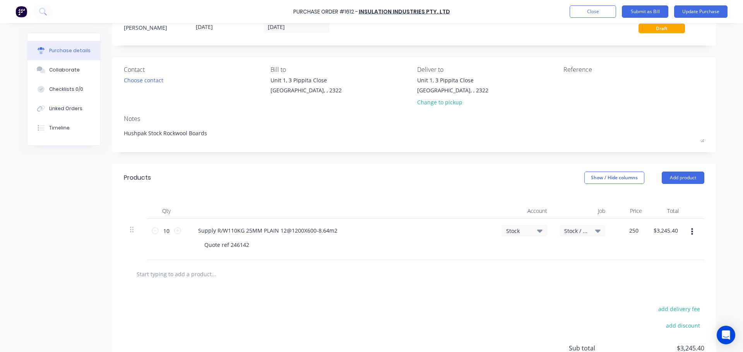
type input "$250.00"
type input "2500.00"
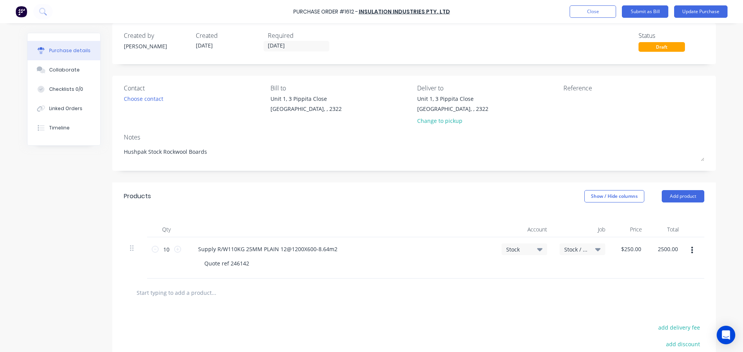
scroll to position [0, 0]
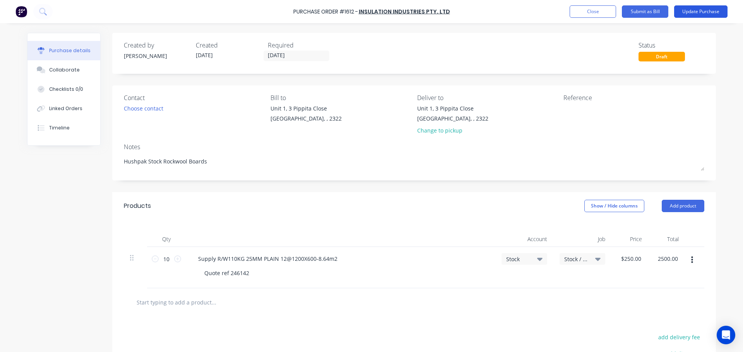
type textarea "x"
type input "$2,500.00"
click at [702, 14] on button "Update Purchase" at bounding box center [700, 11] width 53 height 12
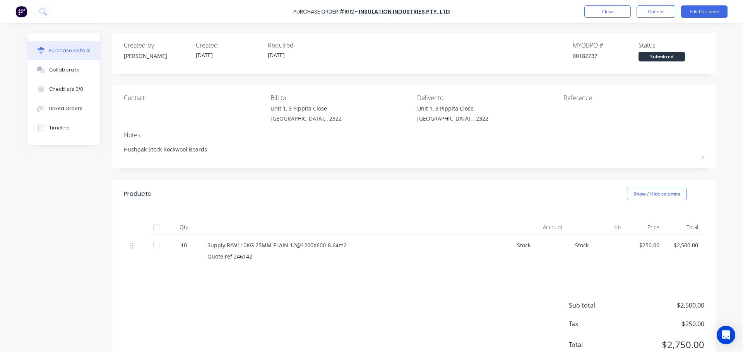
click at [152, 228] on div at bounding box center [156, 227] width 15 height 15
type textarea "x"
click at [602, 12] on button "Close" at bounding box center [607, 11] width 46 height 12
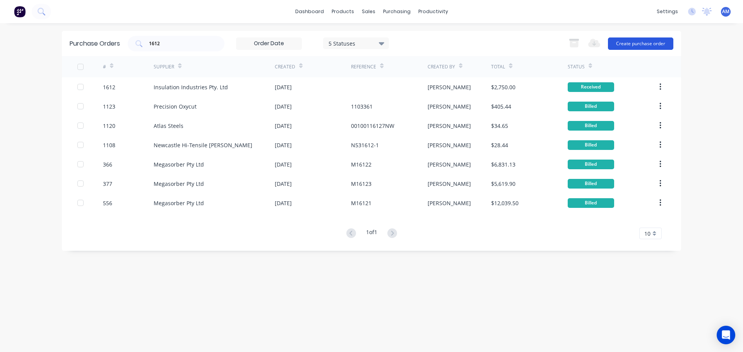
click at [639, 40] on button "Create purchase order" at bounding box center [640, 44] width 65 height 12
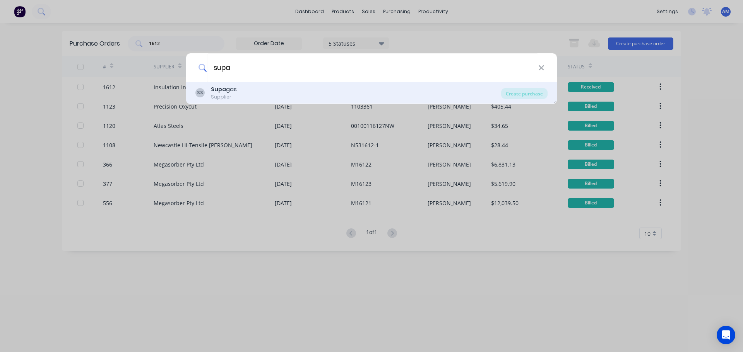
type input "supa"
click at [234, 94] on div "Supplier" at bounding box center [224, 97] width 26 height 7
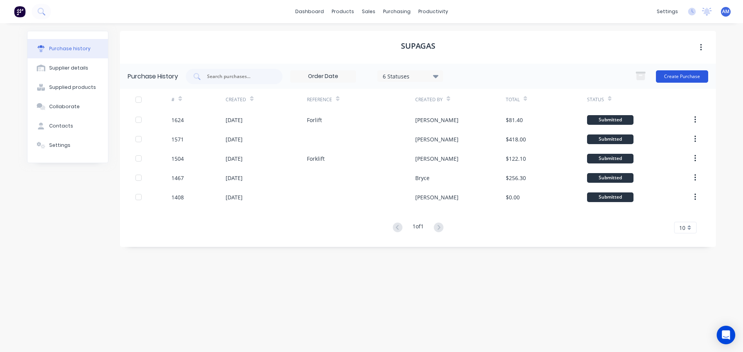
click at [678, 74] on button "Create Purchase" at bounding box center [682, 76] width 52 height 12
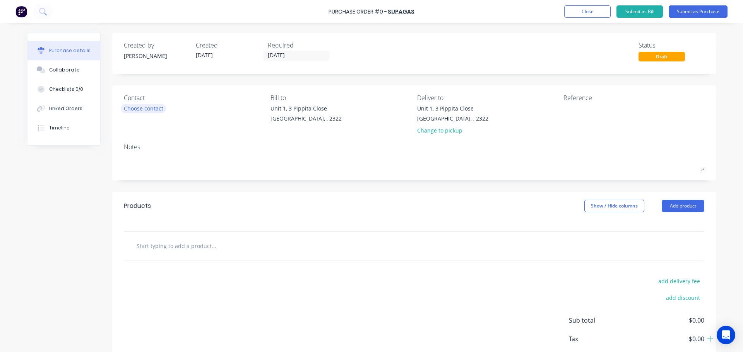
click at [156, 107] on div "Choose contact" at bounding box center [143, 108] width 39 height 8
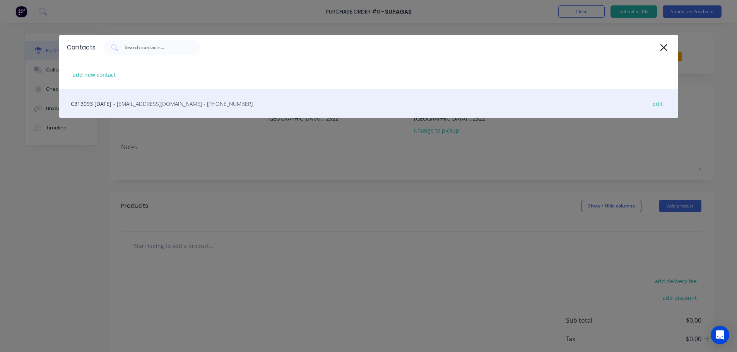
click at [161, 107] on span "- [EMAIL_ADDRESS][DOMAIN_NAME] - [PHONE_NUMBER]" at bounding box center [182, 104] width 139 height 8
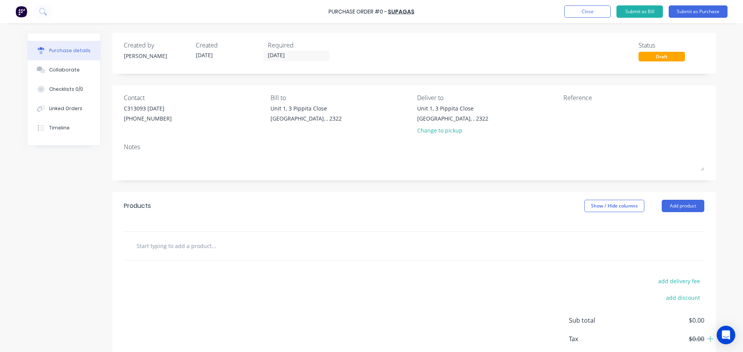
click at [181, 246] on input "text" at bounding box center [213, 245] width 155 height 15
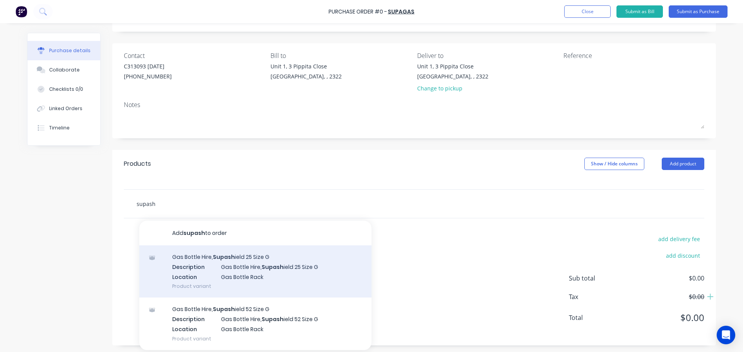
scroll to position [43, 0]
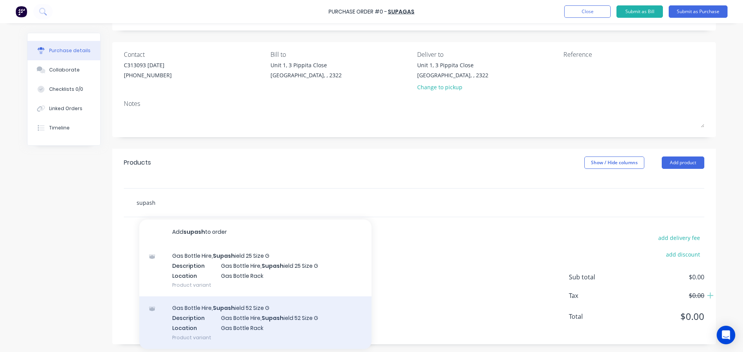
type input "supash"
click at [248, 312] on div "Gas Bottle Hire, Supash ield 52 Size G Description Gas Bottle Hire, Supash ield…" at bounding box center [255, 323] width 232 height 52
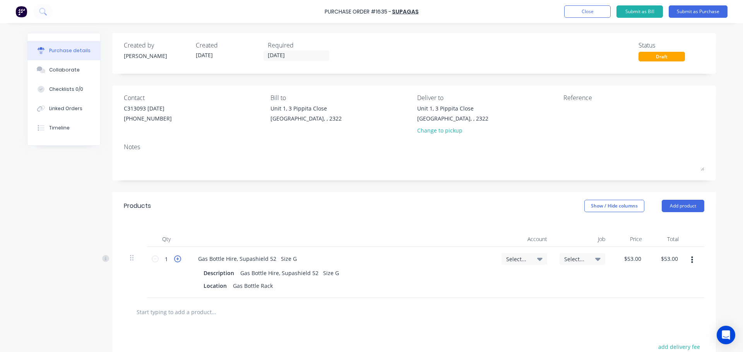
click at [175, 260] on icon at bounding box center [177, 259] width 7 height 7
type input "2"
type input "$106.00"
click at [175, 260] on icon at bounding box center [177, 259] width 7 height 7
type input "3"
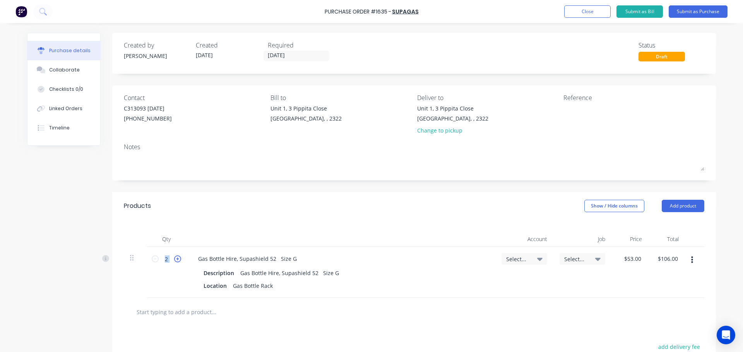
type input "$159.00"
click at [175, 260] on icon at bounding box center [177, 259] width 7 height 7
type input "4"
type input "$212.00"
click at [176, 260] on icon at bounding box center [177, 259] width 7 height 7
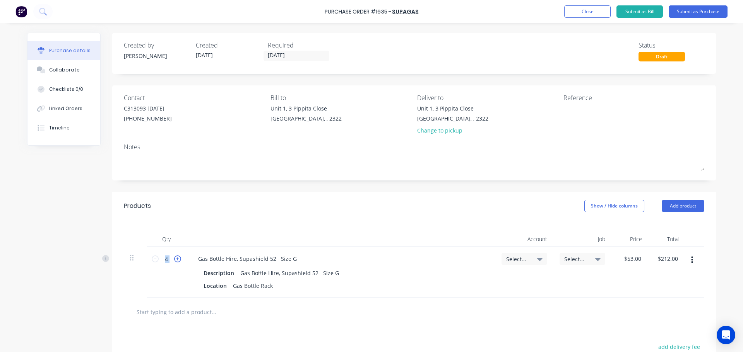
type input "5"
type input "$265.00"
click at [176, 260] on icon at bounding box center [177, 259] width 7 height 7
type input "6"
click at [537, 258] on icon at bounding box center [539, 259] width 5 height 9
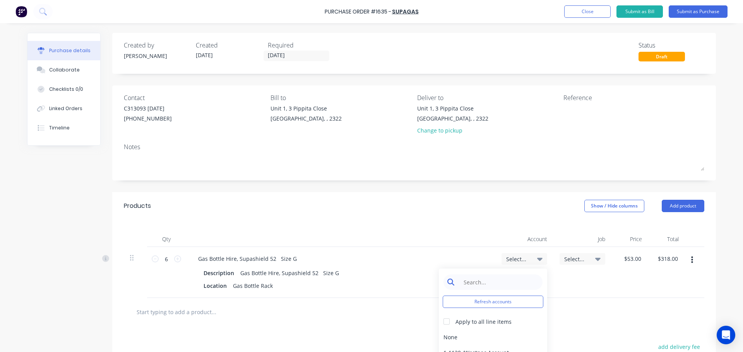
click at [497, 281] on input at bounding box center [498, 282] width 79 height 15
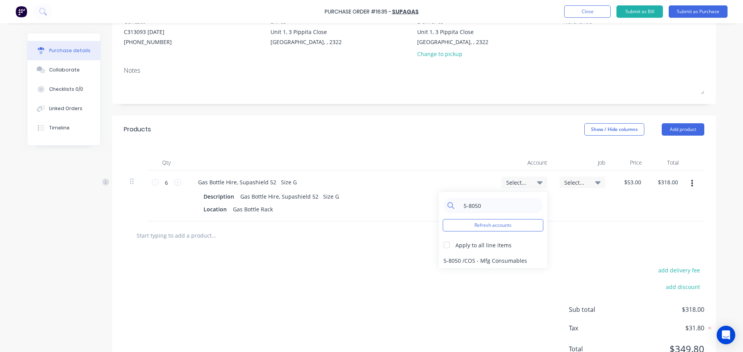
scroll to position [77, 0]
click at [493, 262] on div "5-8050 / COS - Mfg Consumables" at bounding box center [493, 259] width 108 height 15
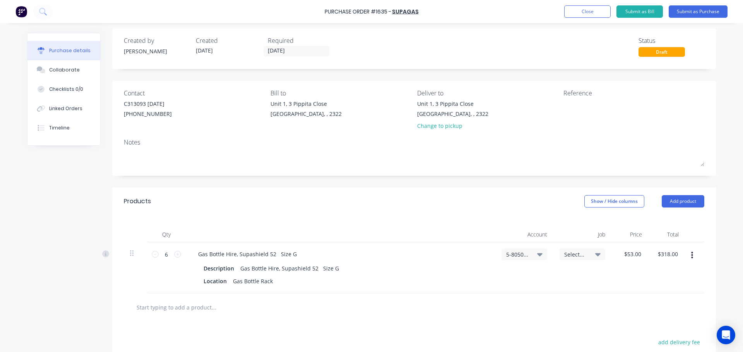
scroll to position [0, 0]
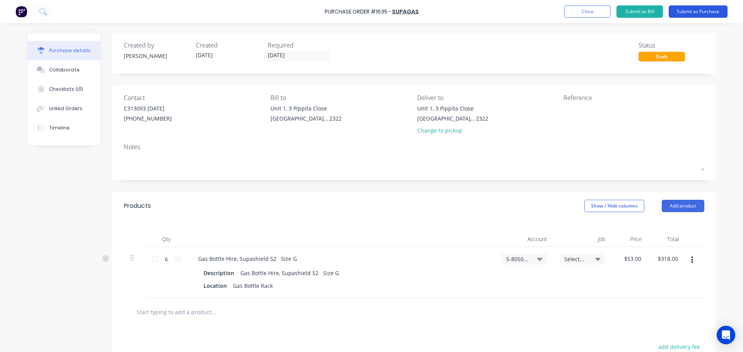
click at [695, 12] on button "Submit as Purchase" at bounding box center [698, 11] width 59 height 12
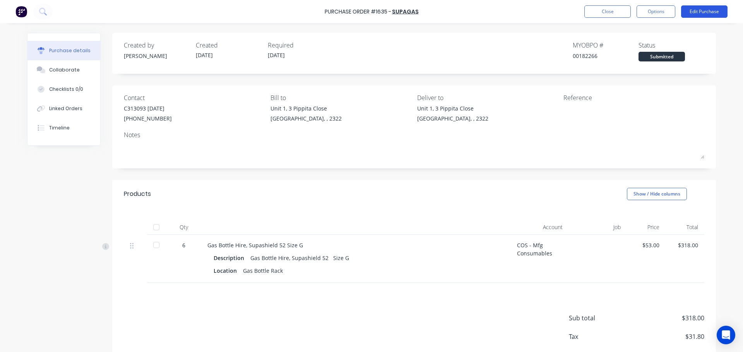
click at [697, 11] on button "Edit Purchase" at bounding box center [704, 11] width 46 height 12
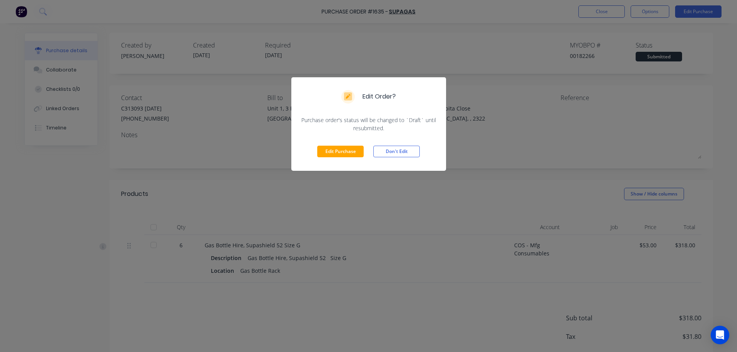
click at [411, 154] on button "Don't Edit" at bounding box center [396, 152] width 46 height 12
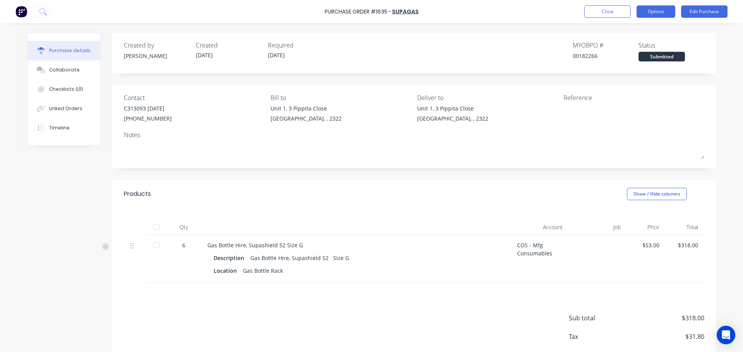
click at [649, 13] on button "Options" at bounding box center [655, 11] width 39 height 12
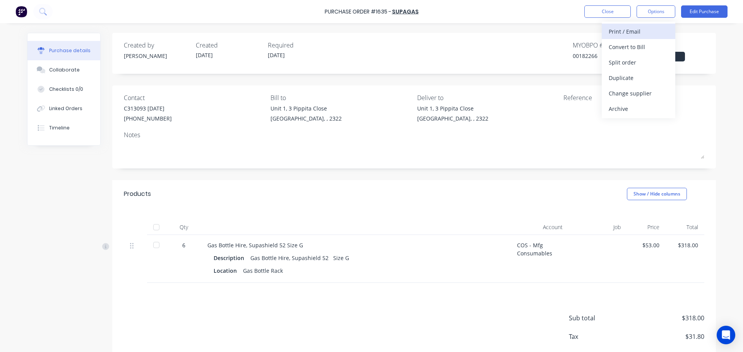
click at [628, 32] on div "Print / Email" at bounding box center [639, 31] width 60 height 11
click at [629, 44] on div "With pricing" at bounding box center [639, 46] width 60 height 11
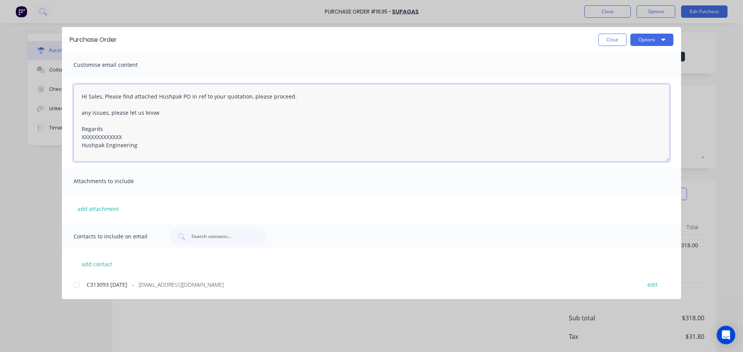
drag, startPoint x: 124, startPoint y: 135, endPoint x: 80, endPoint y: 139, distance: 43.5
click at [80, 139] on textarea "Hi Sales, Please find attached Hushpak PO in ref to your quotation, please proc…" at bounding box center [372, 122] width 596 height 77
click at [76, 285] on div at bounding box center [76, 284] width 15 height 15
click at [648, 42] on button "Options" at bounding box center [651, 40] width 43 height 12
click at [621, 89] on div "Email" at bounding box center [637, 90] width 60 height 11
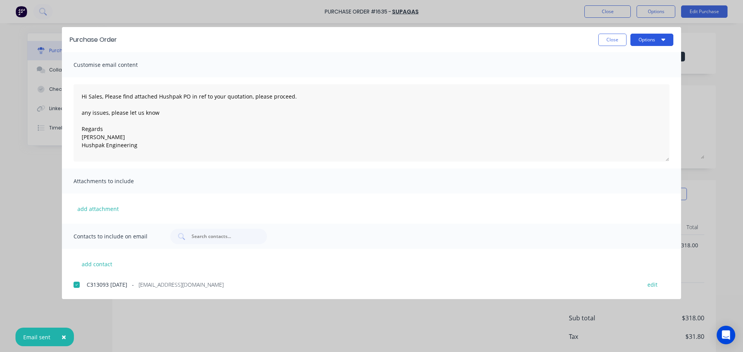
click at [642, 41] on button "Options" at bounding box center [651, 40] width 43 height 12
click at [616, 74] on div "Print" at bounding box center [637, 74] width 60 height 11
click at [606, 41] on button "Close" at bounding box center [612, 40] width 28 height 12
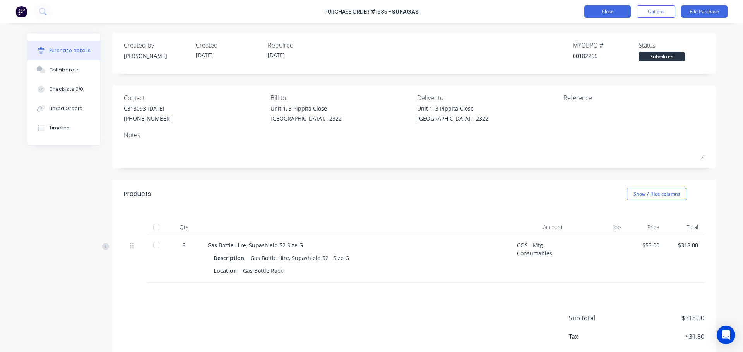
click at [606, 13] on button "Close" at bounding box center [607, 11] width 46 height 12
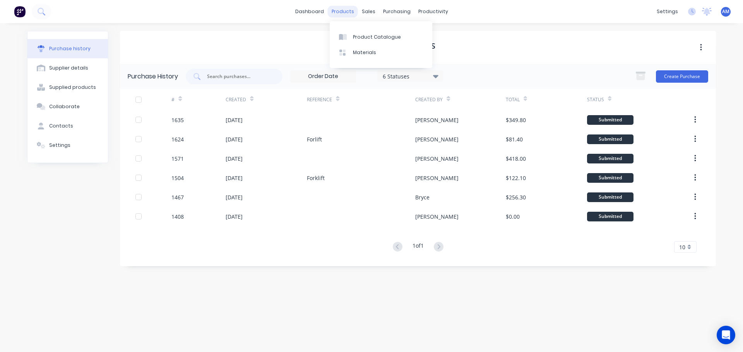
click at [349, 11] on div "products" at bounding box center [343, 12] width 30 height 12
click at [365, 38] on div "Product Catalogue" at bounding box center [377, 37] width 48 height 7
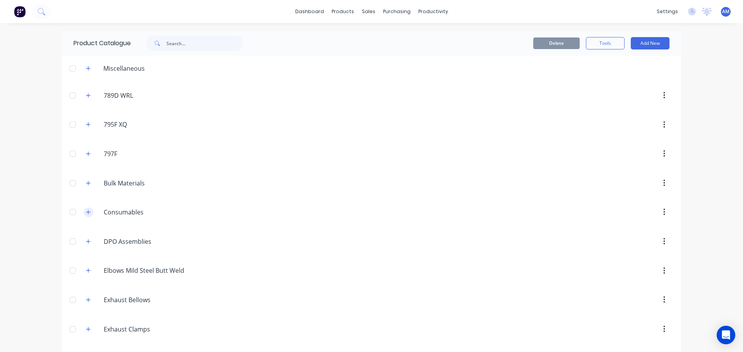
click at [86, 212] on icon "button" at bounding box center [88, 212] width 5 height 5
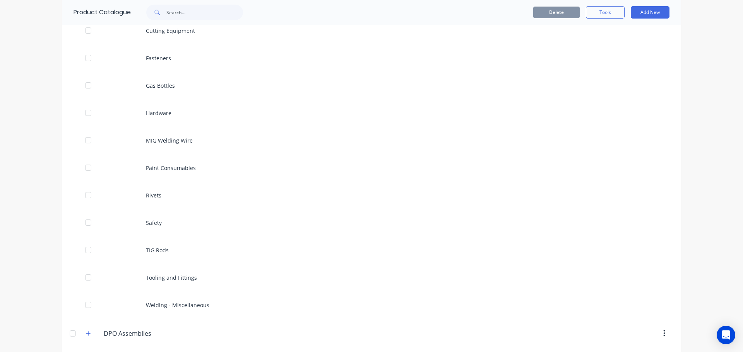
scroll to position [271, 0]
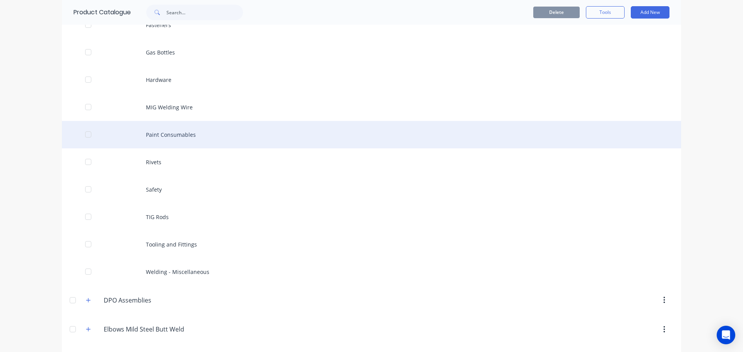
click at [169, 135] on div "Paint Consumables" at bounding box center [371, 134] width 619 height 27
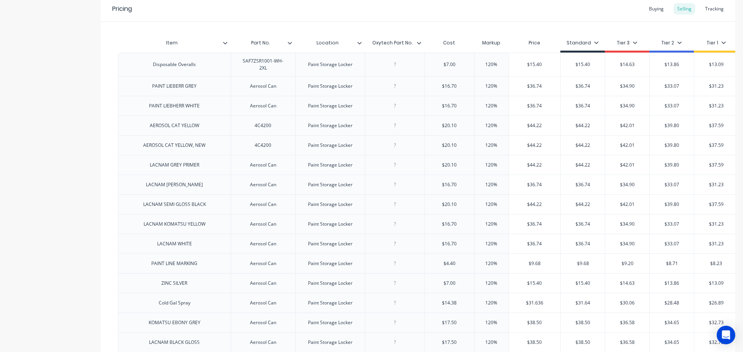
scroll to position [155, 0]
click at [647, 10] on div "Buying" at bounding box center [656, 9] width 22 height 12
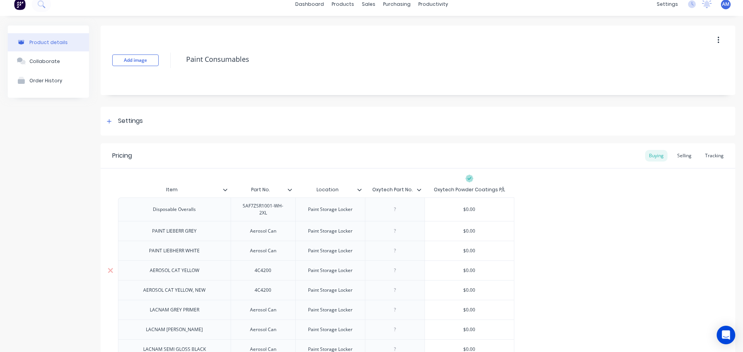
scroll to position [0, 0]
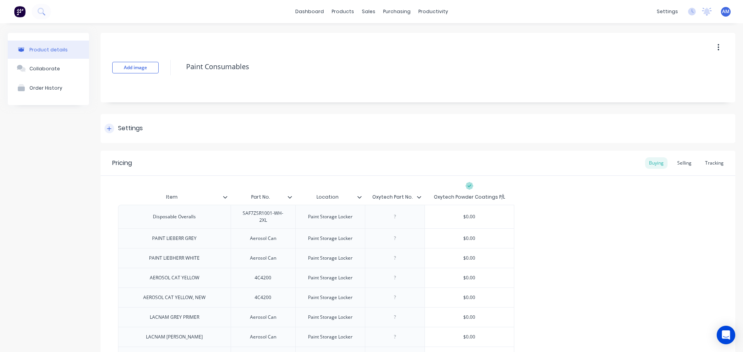
click at [108, 129] on icon at bounding box center [109, 128] width 5 height 5
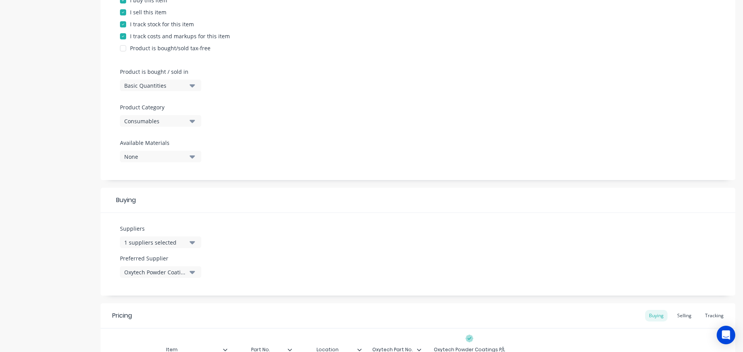
scroll to position [232, 0]
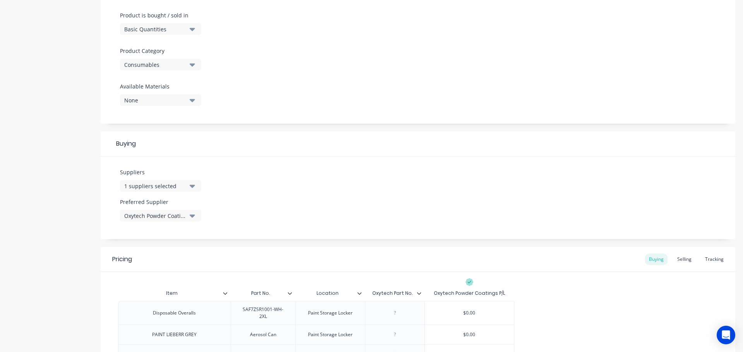
click at [192, 188] on icon "button" at bounding box center [192, 186] width 5 height 3
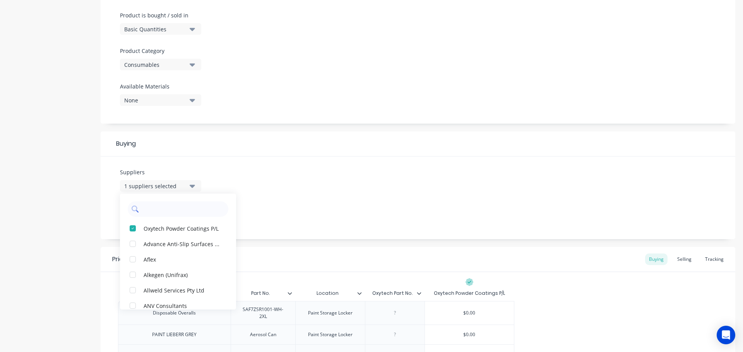
click at [187, 210] on input "text" at bounding box center [183, 209] width 82 height 15
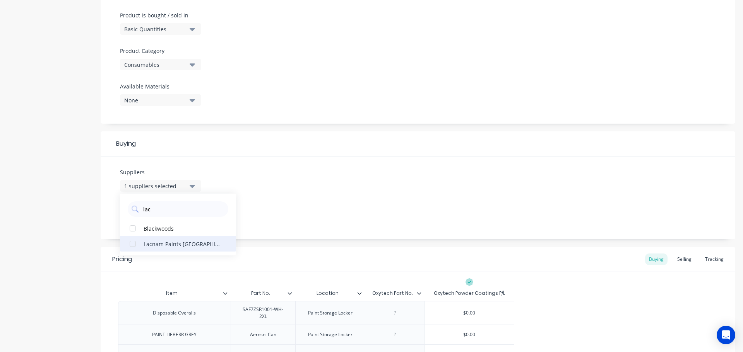
click at [168, 243] on div "Lacnam Paints [GEOGRAPHIC_DATA]" at bounding box center [182, 244] width 77 height 8
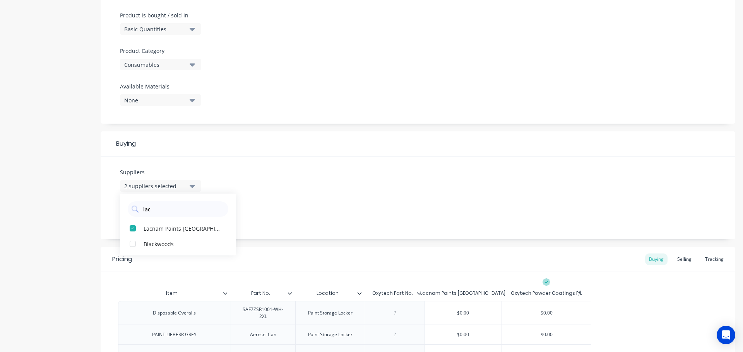
click at [257, 205] on div "Suppliers 2 suppliers selected lac Lacnam Paints Australia Blackwoods Preferred…" at bounding box center [418, 198] width 635 height 83
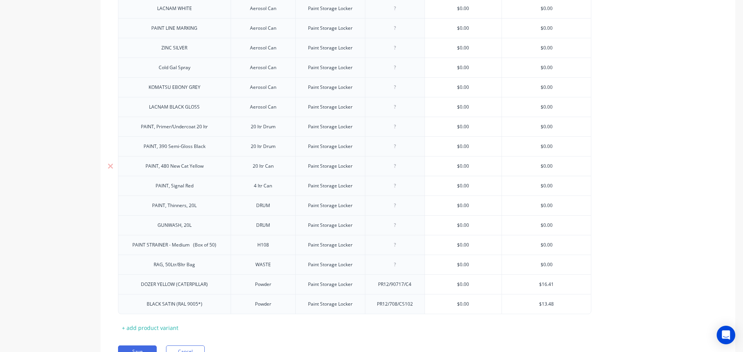
scroll to position [755, 0]
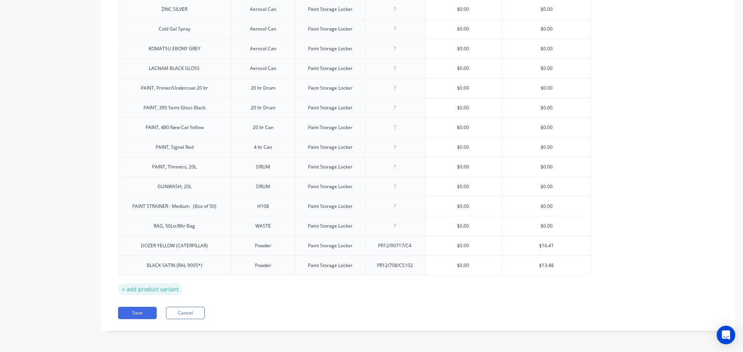
click at [158, 289] on div "+ add product variant" at bounding box center [150, 290] width 64 height 12
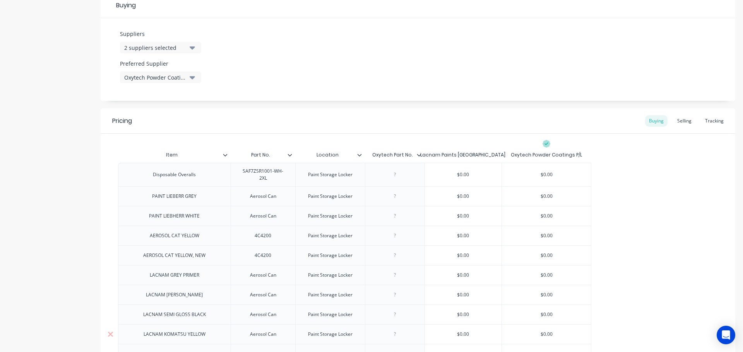
scroll to position [368, 0]
click at [420, 157] on icon at bounding box center [419, 157] width 4 height 2
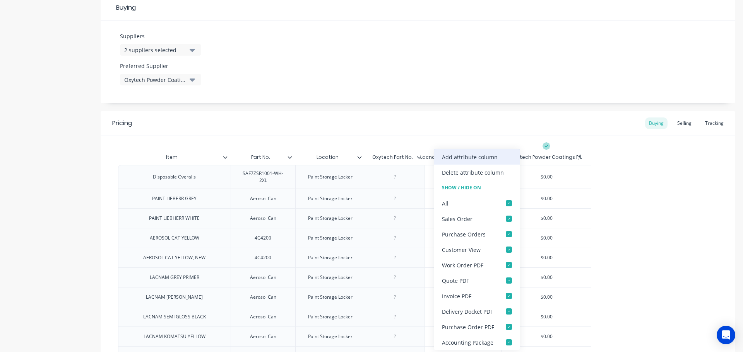
click at [461, 156] on div "Add attribute column" at bounding box center [470, 157] width 56 height 8
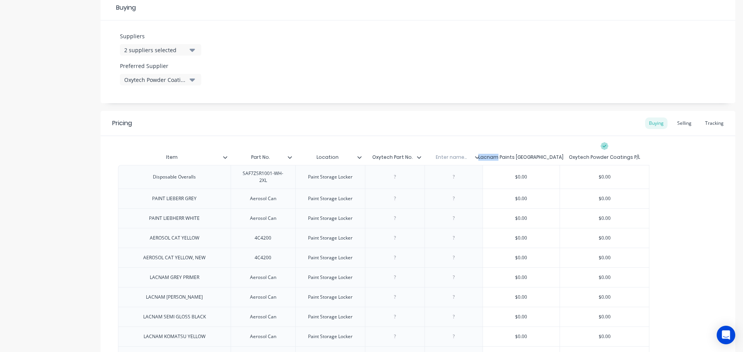
drag, startPoint x: 512, startPoint y: 157, endPoint x: 492, endPoint y: 154, distance: 20.0
click at [492, 154] on div "Lacnam Paints [GEOGRAPHIC_DATA]" at bounding box center [520, 157] width 77 height 15
click at [445, 160] on input "text" at bounding box center [450, 157] width 53 height 7
drag, startPoint x: 512, startPoint y: 156, endPoint x: 493, endPoint y: 156, distance: 18.6
click at [493, 156] on div "Lacnam Paints [GEOGRAPHIC_DATA]" at bounding box center [520, 157] width 85 height 7
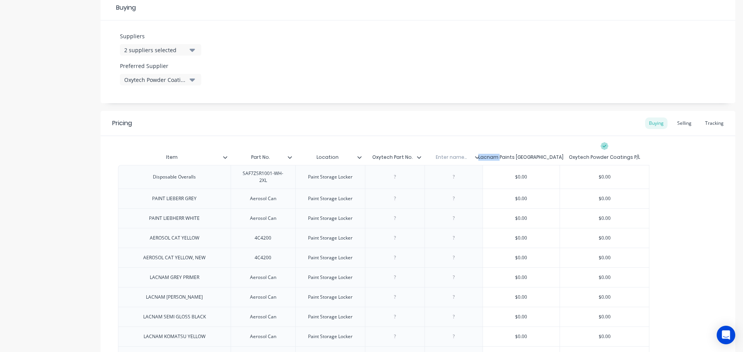
copy div "Lacnam"
click at [461, 155] on input "text" at bounding box center [450, 157] width 53 height 7
paste input "Lacnam"
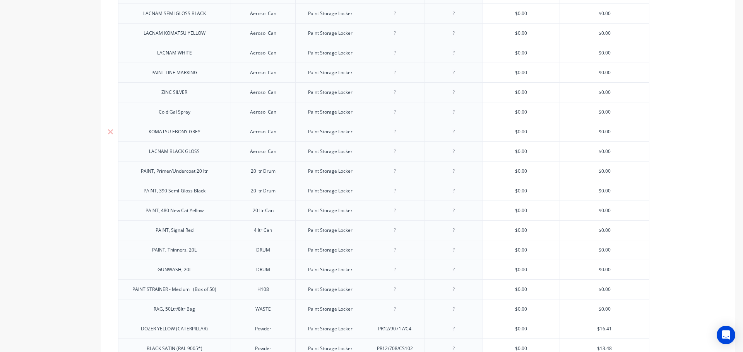
scroll to position [775, 0]
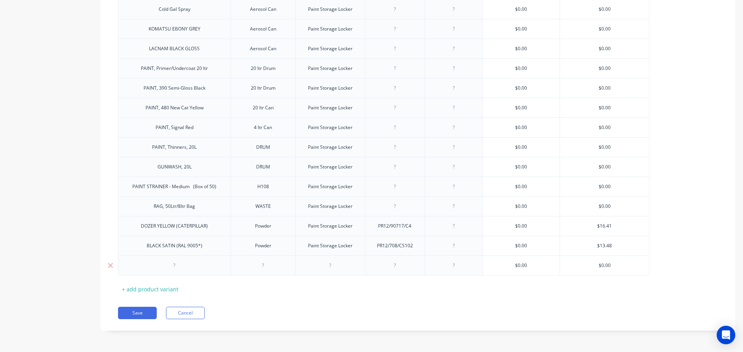
click at [174, 269] on div at bounding box center [174, 266] width 39 height 10
click at [265, 269] on div at bounding box center [263, 266] width 39 height 10
click at [337, 247] on div "Paint Storage Locker" at bounding box center [330, 246] width 57 height 10
drag, startPoint x: 351, startPoint y: 248, endPoint x: 305, endPoint y: 246, distance: 46.1
click at [305, 246] on div "Paint Storage Locker" at bounding box center [330, 246] width 57 height 10
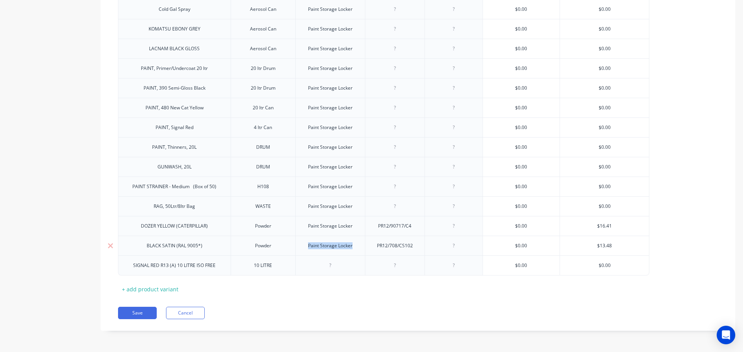
drag, startPoint x: 355, startPoint y: 247, endPoint x: 307, endPoint y: 248, distance: 47.6
click at [307, 248] on div "Paint Storage Locker" at bounding box center [330, 246] width 57 height 10
copy div "Paint Storage Locker"
click at [329, 270] on div at bounding box center [330, 266] width 39 height 10
paste div
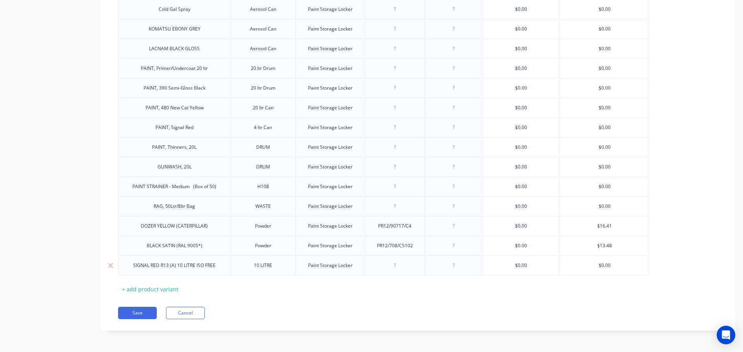
click at [454, 269] on div at bounding box center [453, 266] width 39 height 10
drag, startPoint x: 525, startPoint y: 265, endPoint x: 511, endPoint y: 264, distance: 14.4
click at [511, 264] on input "$0.00" at bounding box center [521, 265] width 77 height 7
click at [163, 289] on div "+ add product variant" at bounding box center [150, 290] width 64 height 12
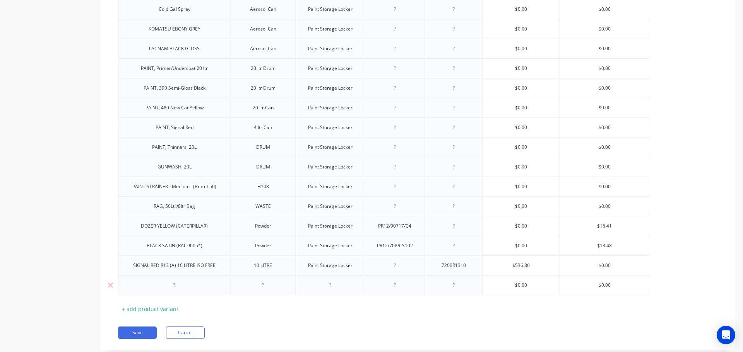
click at [178, 286] on div at bounding box center [174, 286] width 39 height 10
drag, startPoint x: 275, startPoint y: 266, endPoint x: 254, endPoint y: 269, distance: 21.5
click at [254, 269] on div "10 LITRE" at bounding box center [263, 266] width 39 height 10
copy div "10 LITRE"
click at [262, 287] on div at bounding box center [263, 286] width 39 height 10
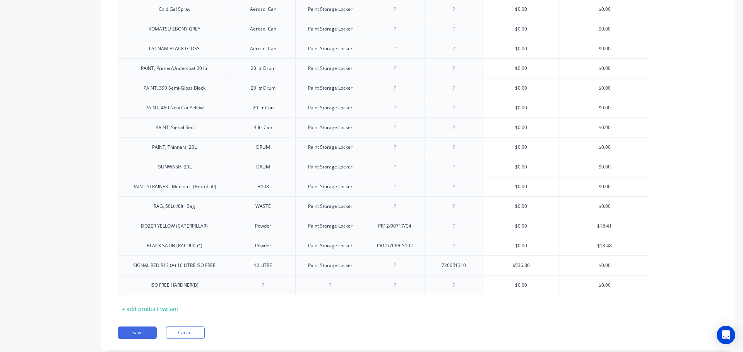
paste div
drag, startPoint x: 356, startPoint y: 268, endPoint x: 307, endPoint y: 267, distance: 48.4
click at [307, 267] on div "Paint Storage Locker" at bounding box center [330, 266] width 57 height 10
click at [332, 289] on div at bounding box center [330, 286] width 39 height 10
paste div
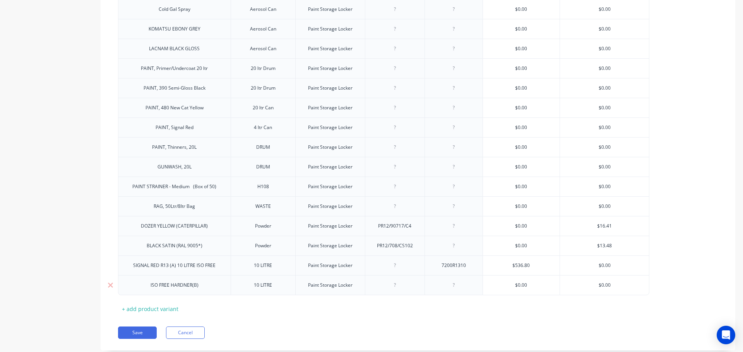
click at [457, 287] on div at bounding box center [453, 286] width 39 height 10
drag, startPoint x: 534, startPoint y: 285, endPoint x: 510, endPoint y: 284, distance: 23.2
click at [510, 284] on input "$0.00" at bounding box center [521, 285] width 77 height 7
click at [164, 307] on div "+ add product variant" at bounding box center [150, 309] width 64 height 12
click at [176, 308] on div at bounding box center [174, 305] width 39 height 10
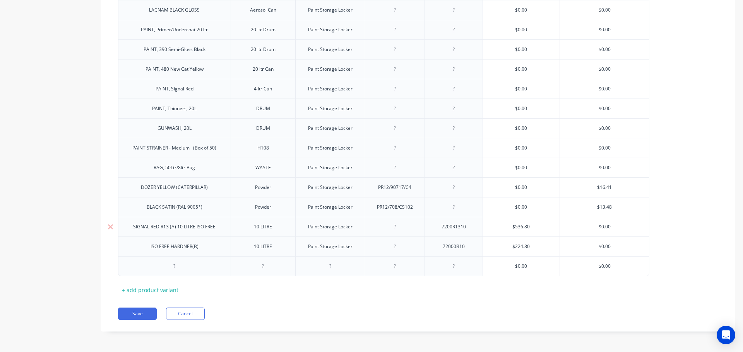
scroll to position [814, 0]
drag, startPoint x: 261, startPoint y: 265, endPoint x: 270, endPoint y: 266, distance: 9.7
click at [265, 265] on div at bounding box center [263, 266] width 39 height 10
drag, startPoint x: 354, startPoint y: 248, endPoint x: 308, endPoint y: 250, distance: 45.7
click at [308, 250] on div "Paint Storage Locker" at bounding box center [330, 246] width 57 height 10
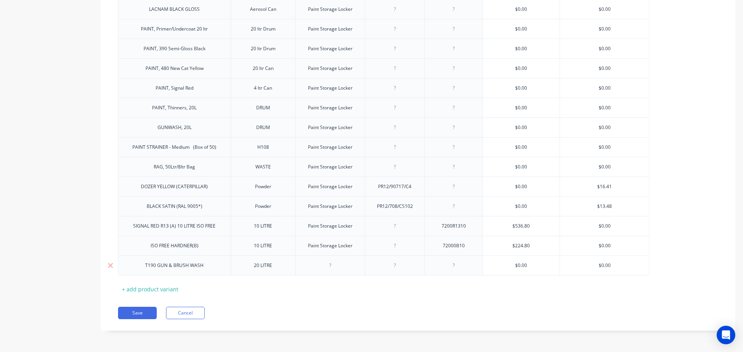
click at [329, 270] on div at bounding box center [330, 266] width 39 height 10
paste div
click at [455, 267] on div at bounding box center [453, 266] width 39 height 10
drag, startPoint x: 529, startPoint y: 265, endPoint x: 511, endPoint y: 265, distance: 17.4
click at [511, 265] on input "$0.00" at bounding box center [521, 265] width 77 height 7
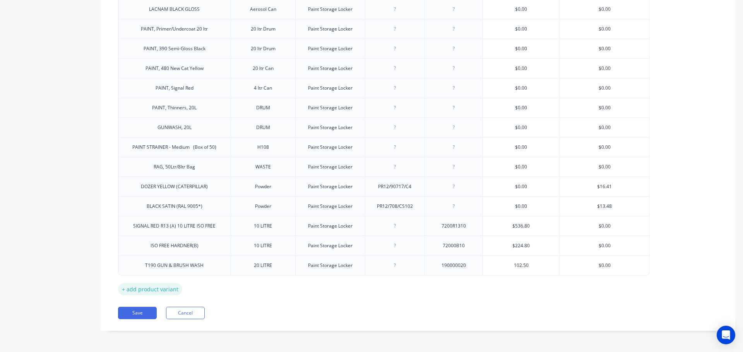
click at [165, 288] on div "+ add product variant" at bounding box center [150, 290] width 64 height 12
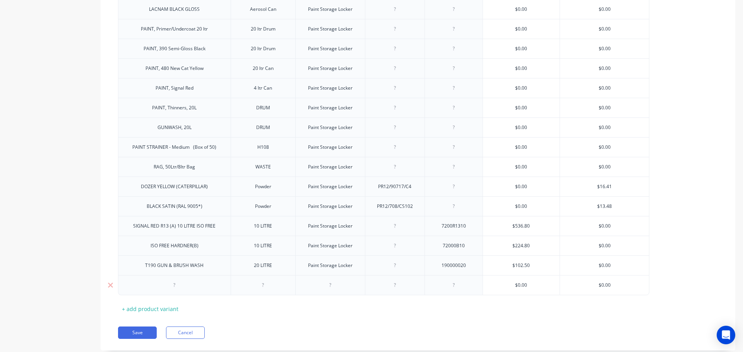
click at [175, 289] on div at bounding box center [174, 286] width 39 height 10
drag, startPoint x: 266, startPoint y: 288, endPoint x: 258, endPoint y: 289, distance: 8.5
click at [258, 289] on div at bounding box center [263, 286] width 39 height 10
drag, startPoint x: 342, startPoint y: 269, endPoint x: 308, endPoint y: 271, distance: 34.1
click at [308, 271] on div "Paint Storage Locker" at bounding box center [330, 266] width 70 height 20
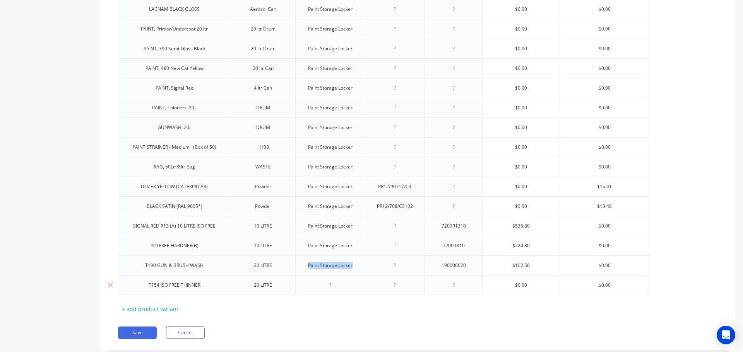
click at [332, 287] on div at bounding box center [330, 286] width 39 height 10
paste div
click at [456, 287] on div at bounding box center [453, 286] width 39 height 10
click at [153, 307] on div "+ add product variant" at bounding box center [150, 309] width 64 height 12
click at [175, 306] on div at bounding box center [174, 305] width 39 height 10
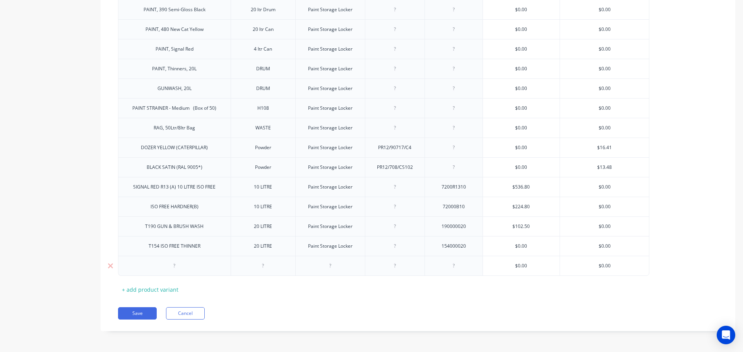
scroll to position [854, 0]
click at [263, 265] on div at bounding box center [263, 266] width 39 height 10
drag, startPoint x: 356, startPoint y: 248, endPoint x: 306, endPoint y: 249, distance: 49.2
click at [306, 249] on div "Paint Storage Locker" at bounding box center [330, 246] width 57 height 10
click at [332, 269] on div at bounding box center [330, 266] width 39 height 10
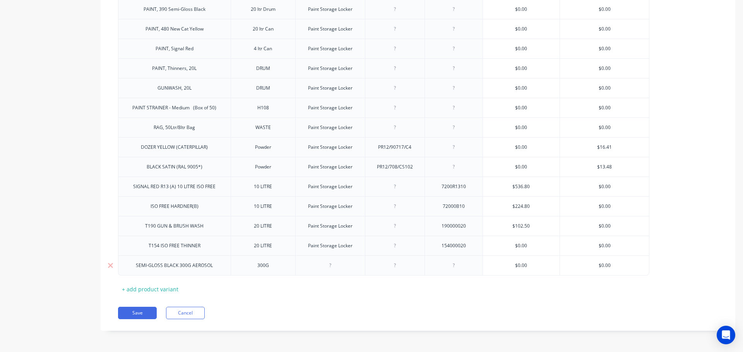
paste div
click at [455, 268] on div at bounding box center [453, 266] width 39 height 10
drag, startPoint x: 526, startPoint y: 264, endPoint x: 513, endPoint y: 265, distance: 13.5
click at [513, 265] on input "$0.00" at bounding box center [521, 265] width 77 height 7
drag, startPoint x: 528, startPoint y: 247, endPoint x: 509, endPoint y: 246, distance: 19.0
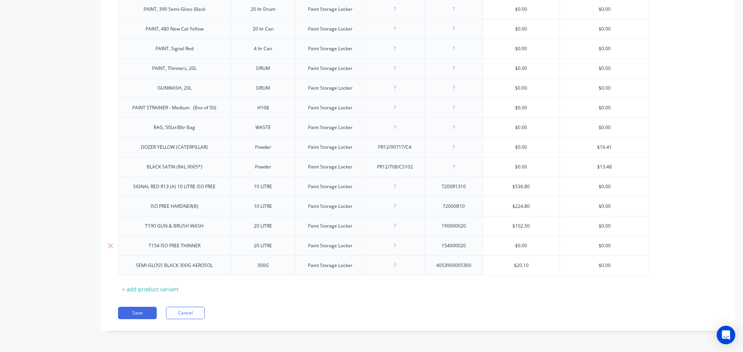
click at [509, 246] on input "$0.00" at bounding box center [521, 246] width 77 height 7
click at [153, 289] on div "+ add product variant" at bounding box center [150, 290] width 64 height 12
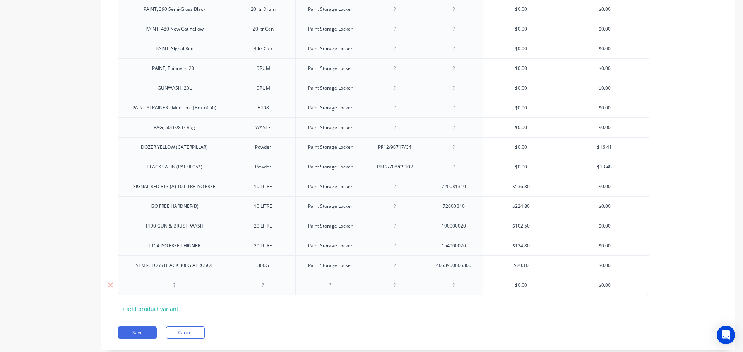
click at [176, 288] on div at bounding box center [174, 286] width 39 height 10
click at [264, 288] on div at bounding box center [263, 286] width 39 height 10
drag, startPoint x: 354, startPoint y: 267, endPoint x: 306, endPoint y: 268, distance: 48.0
click at [306, 268] on div "Paint Storage Locker" at bounding box center [330, 266] width 57 height 10
click at [330, 287] on div at bounding box center [330, 286] width 39 height 10
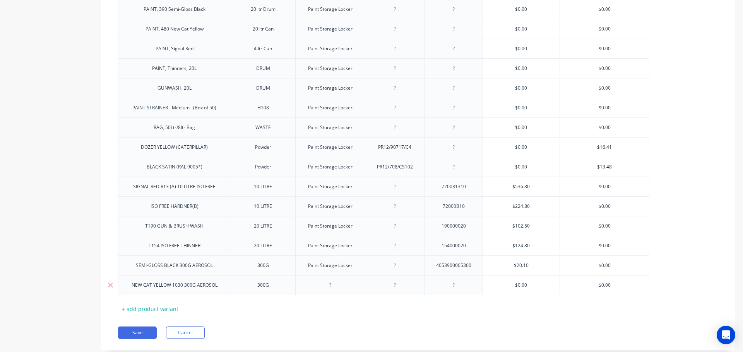
paste div
click at [453, 288] on div at bounding box center [453, 286] width 39 height 10
drag, startPoint x: 530, startPoint y: 287, endPoint x: 509, endPoint y: 285, distance: 21.8
click at [509, 285] on input "$0.00" at bounding box center [521, 285] width 77 height 7
drag, startPoint x: 465, startPoint y: 286, endPoint x: 437, endPoint y: 288, distance: 28.3
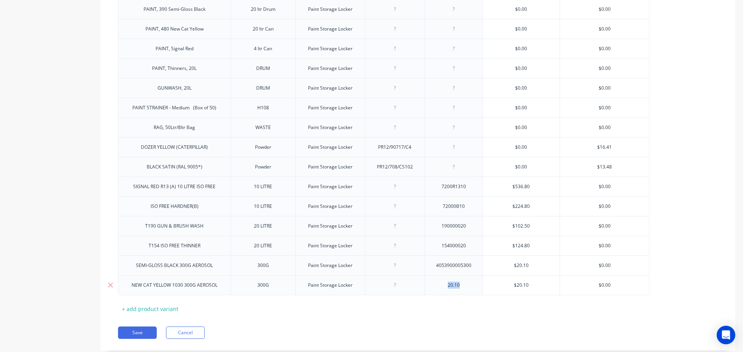
click at [437, 288] on div "20.10" at bounding box center [453, 286] width 39 height 10
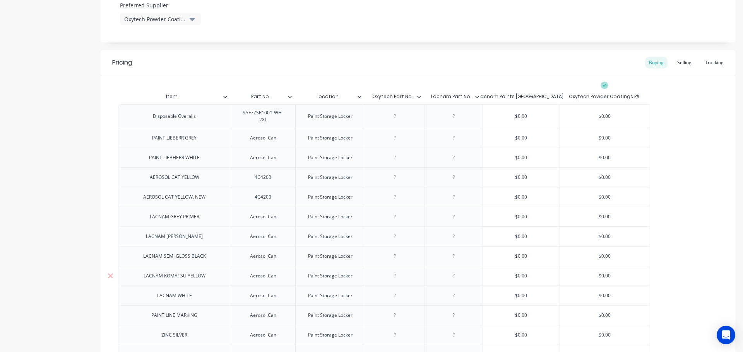
scroll to position [312, 0]
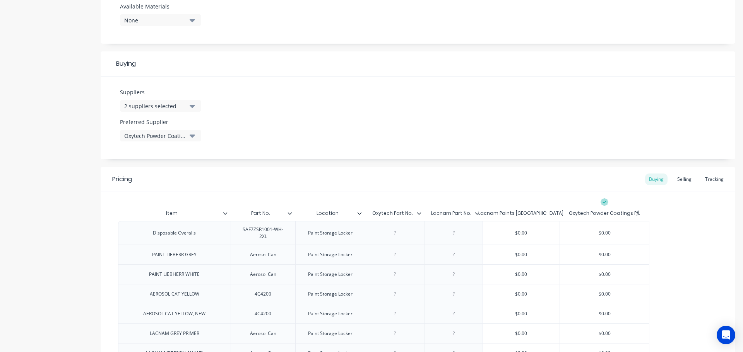
click at [190, 134] on icon "button" at bounding box center [192, 136] width 5 height 9
click at [180, 196] on div "Lacnam Paints [GEOGRAPHIC_DATA]" at bounding box center [182, 194] width 77 height 8
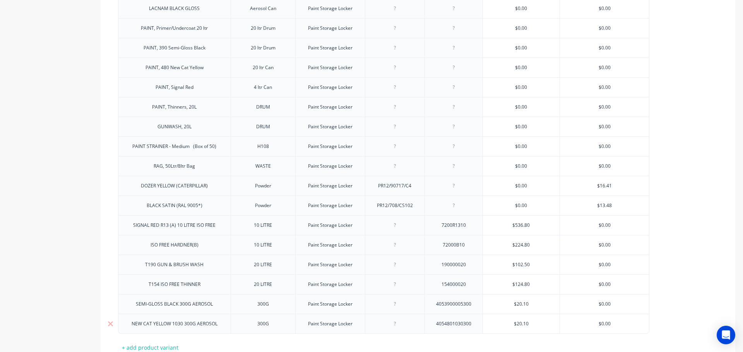
scroll to position [874, 0]
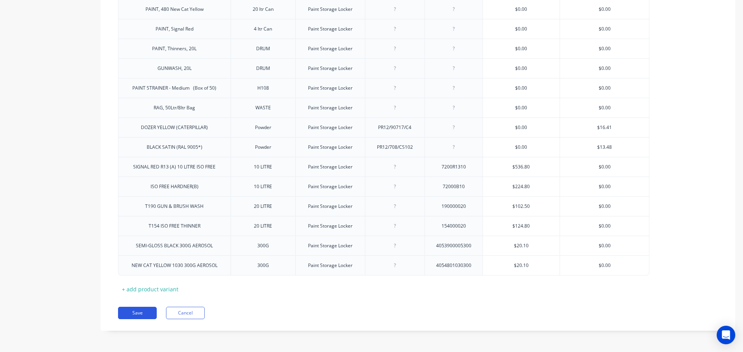
click at [144, 310] on button "Save" at bounding box center [137, 313] width 39 height 12
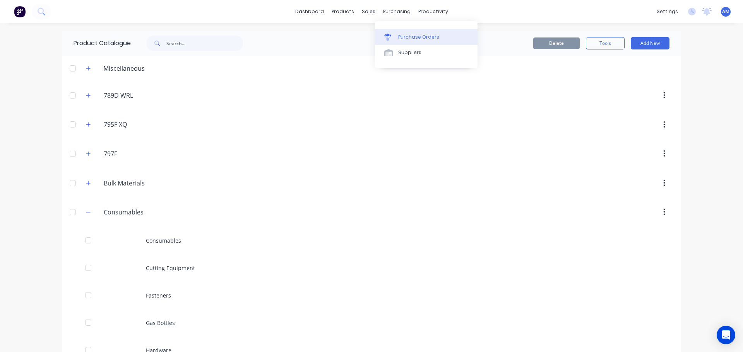
click at [417, 37] on div "Purchase Orders" at bounding box center [418, 37] width 41 height 7
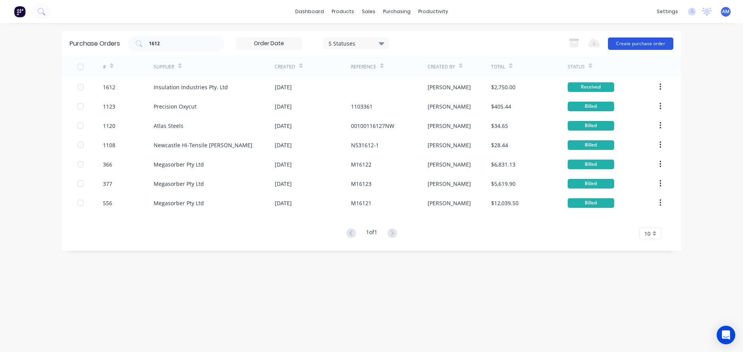
click at [643, 44] on button "Create purchase order" at bounding box center [640, 44] width 65 height 12
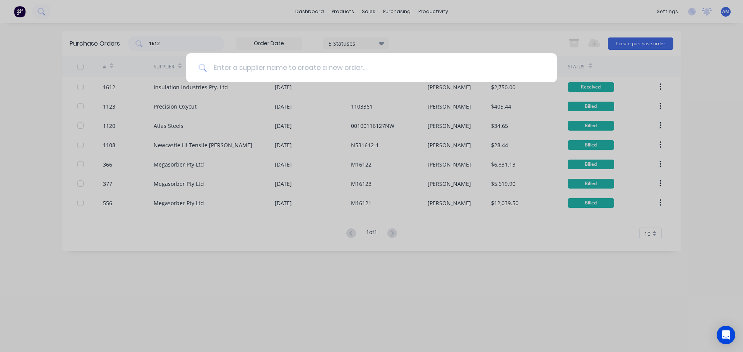
click at [354, 64] on input at bounding box center [375, 67] width 337 height 29
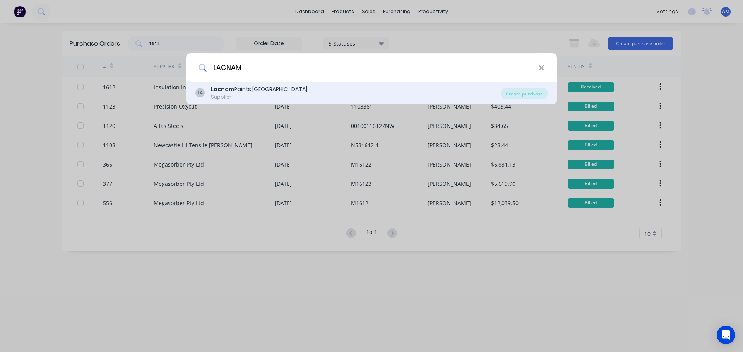
click at [263, 87] on div "Lacnam Paints [GEOGRAPHIC_DATA]" at bounding box center [259, 90] width 96 height 8
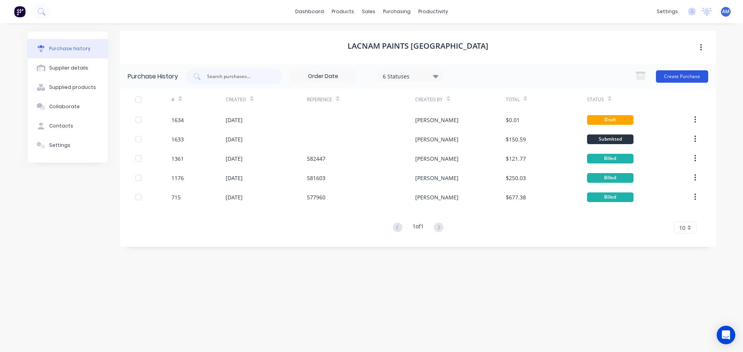
click at [678, 77] on button "Create Purchase" at bounding box center [682, 76] width 52 height 12
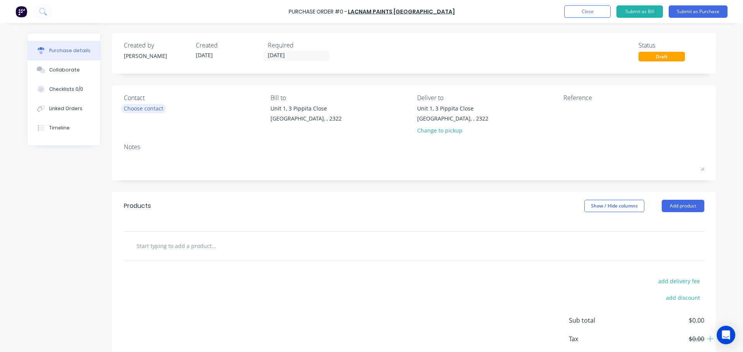
click at [148, 106] on div "Choose contact" at bounding box center [143, 108] width 39 height 8
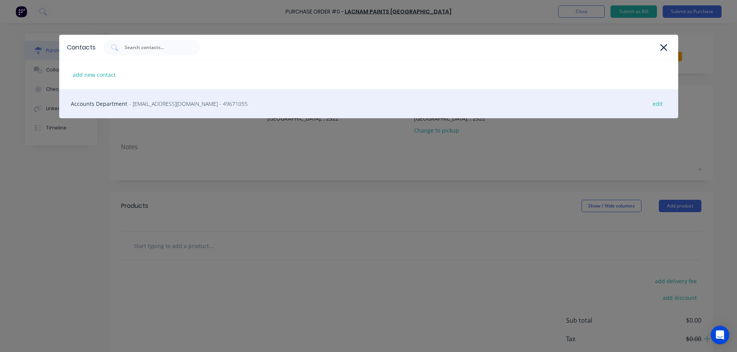
click at [149, 104] on span "- [EMAIL_ADDRESS][DOMAIN_NAME] - 49671055" at bounding box center [188, 104] width 118 height 8
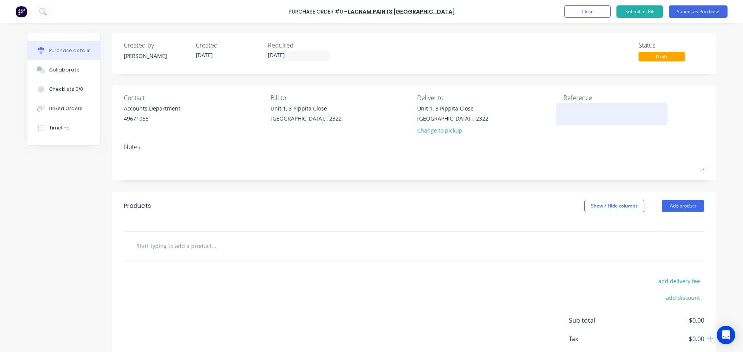
click at [579, 111] on textarea at bounding box center [611, 112] width 97 height 17
click at [184, 248] on input "text" at bounding box center [213, 245] width 155 height 15
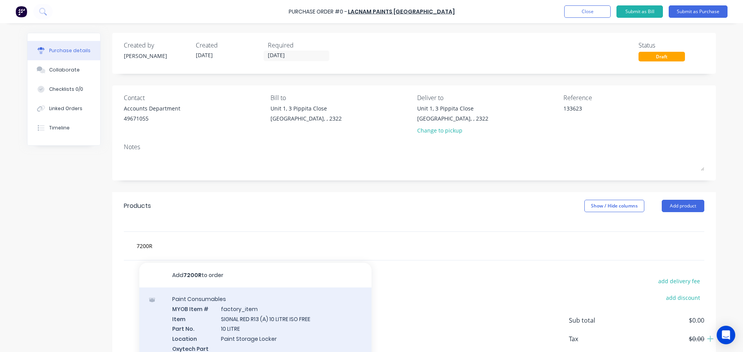
click at [252, 323] on div "Paint Consumables MYOB Item # factory_item Item SIGNAL RED R13 (A) 10 LITRE ISO…" at bounding box center [255, 342] width 232 height 109
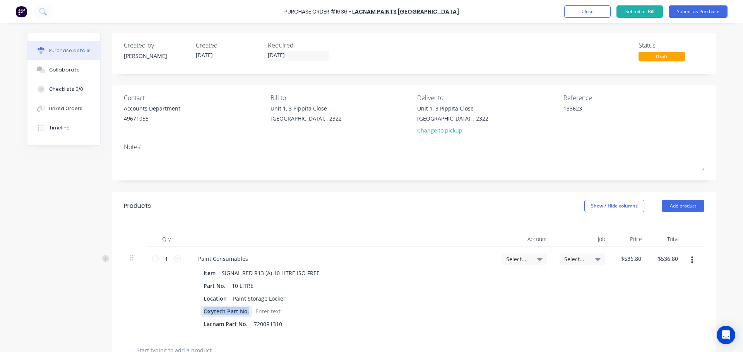
drag, startPoint x: 247, startPoint y: 310, endPoint x: 195, endPoint y: 310, distance: 51.8
click at [195, 310] on div "Item SIGNAL RED R13 (A) 10 LITRE ISO FREE Part No. 10 LITRE Location Paint Stor…" at bounding box center [340, 299] width 297 height 62
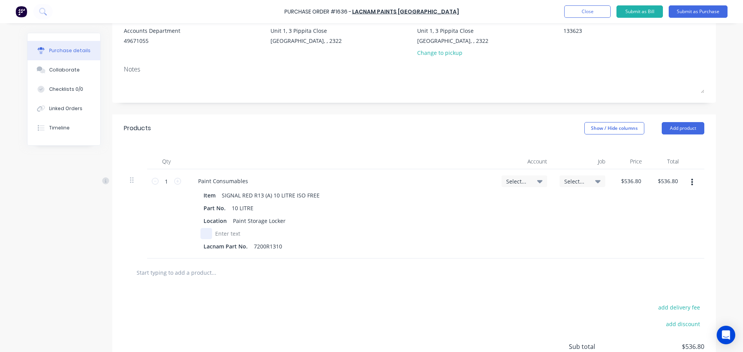
scroll to position [116, 0]
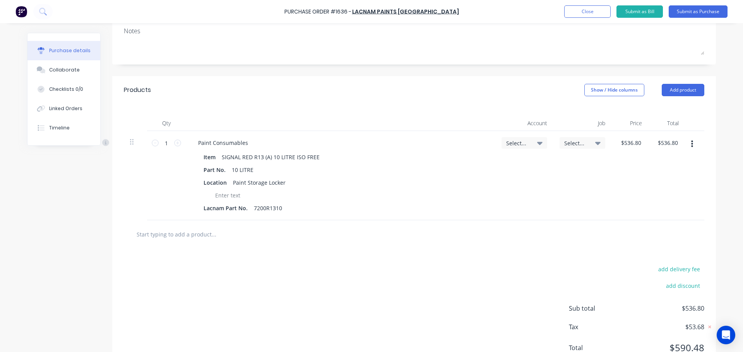
click at [172, 237] on input "text" at bounding box center [213, 234] width 155 height 15
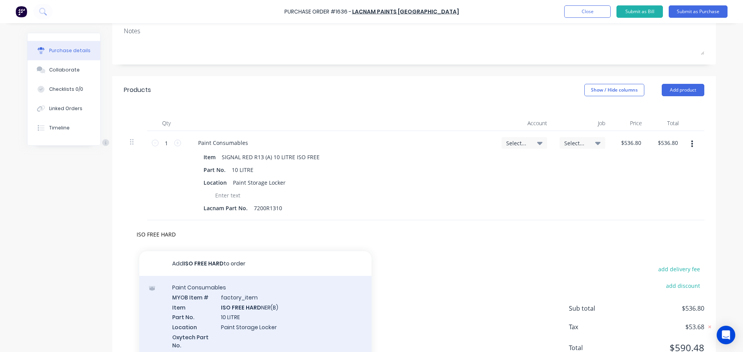
click at [248, 306] on div "Paint Consumables MYOB Item # factory_item Item ISO FREE HARD NER(B) Part No. 1…" at bounding box center [255, 330] width 232 height 109
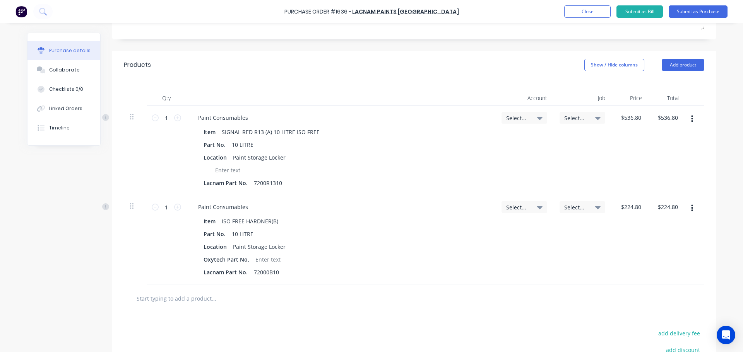
scroll to position [155, 0]
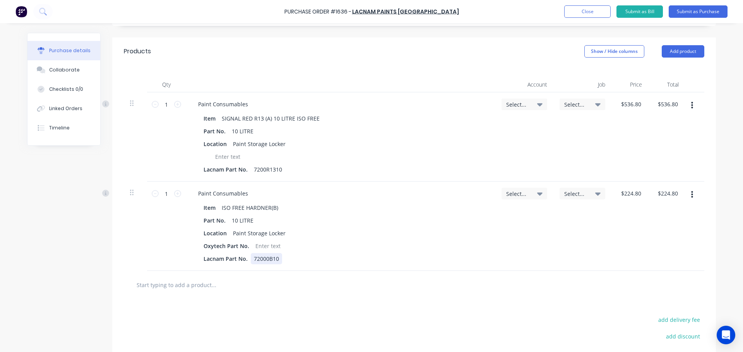
click at [263, 259] on div "72000B10" at bounding box center [266, 258] width 31 height 11
click at [198, 283] on input "text" at bounding box center [213, 284] width 155 height 15
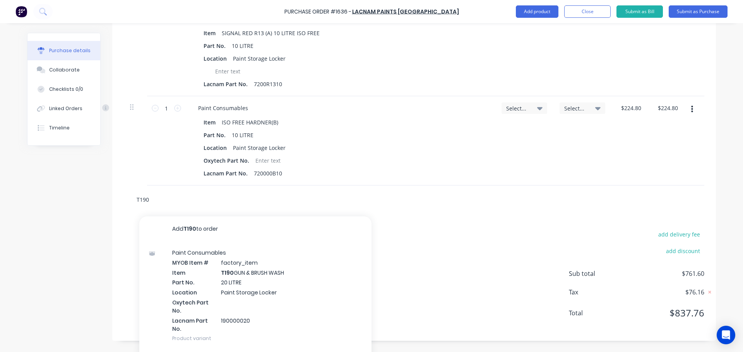
scroll to position [248, 0]
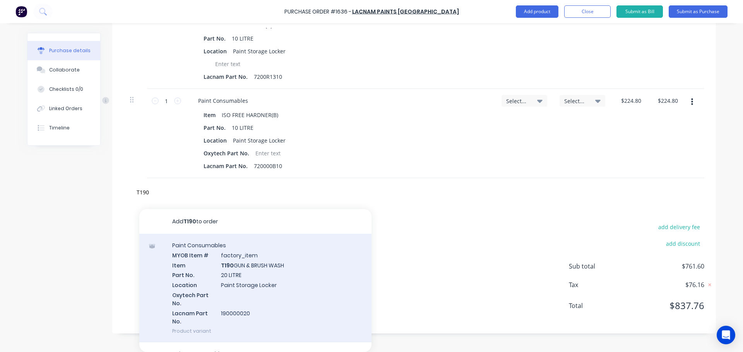
click at [260, 279] on div "Paint Consumables MYOB Item # factory_item Item T190 GUN & BRUSH WASH Part No. …" at bounding box center [255, 288] width 232 height 109
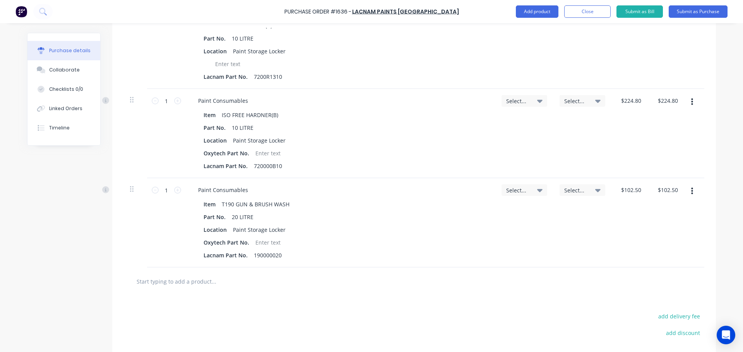
click at [186, 281] on input "text" at bounding box center [213, 281] width 155 height 15
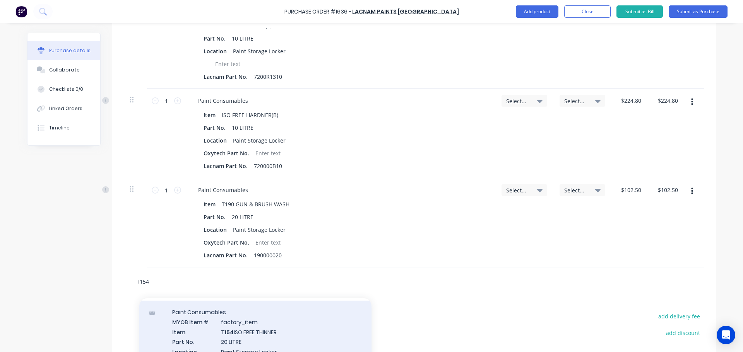
scroll to position [22, 0]
click at [244, 330] on div "Paint Consumables MYOB Item # factory_item Item T154 ISO FREE THINNER Part No. …" at bounding box center [255, 355] width 232 height 109
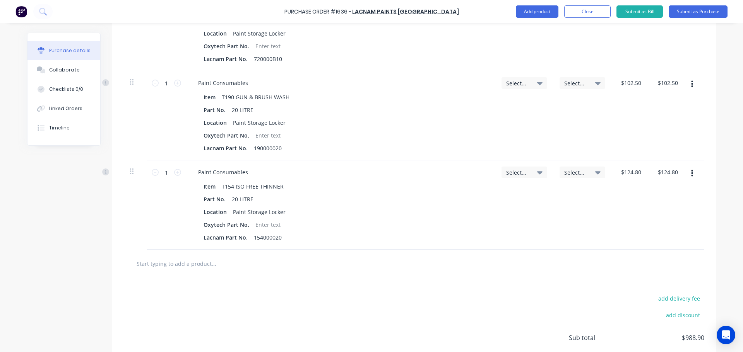
scroll to position [402, 0]
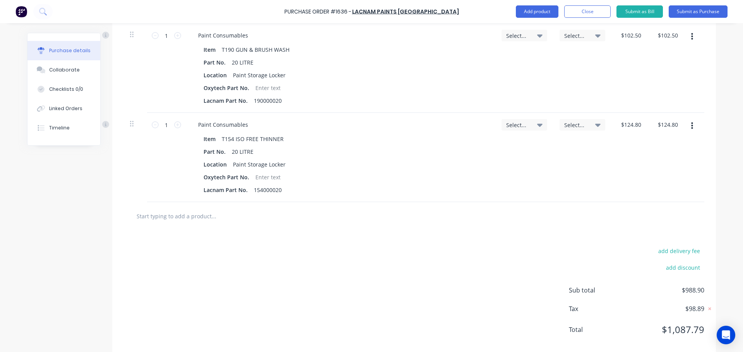
click at [188, 215] on input "text" at bounding box center [213, 216] width 155 height 15
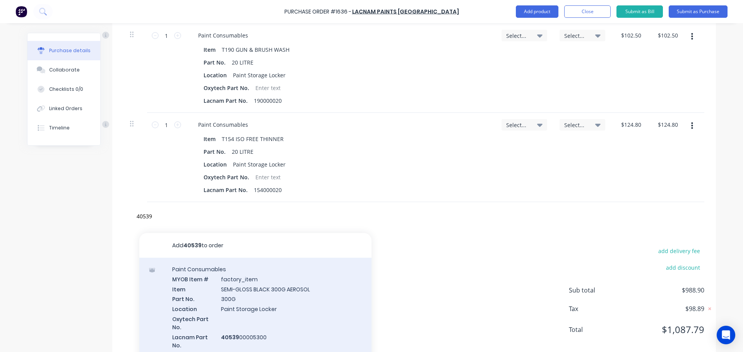
click at [245, 293] on div "Paint Consumables MYOB Item # factory_item Item SEMI-GLOSS BLACK 300G AEROSOL P…" at bounding box center [255, 312] width 232 height 109
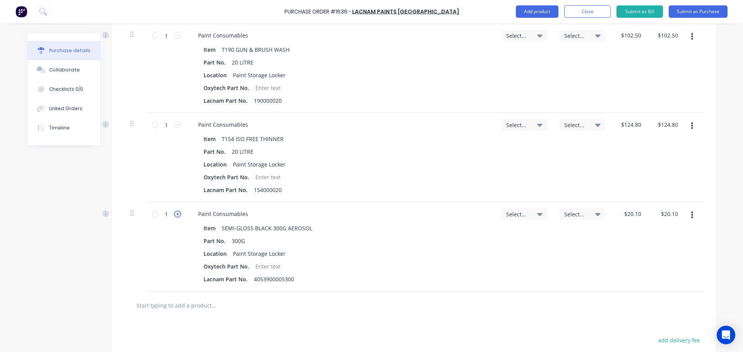
click at [174, 214] on icon at bounding box center [177, 214] width 7 height 7
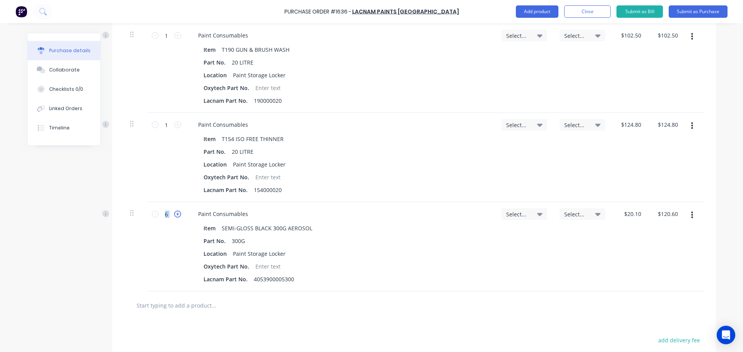
click at [174, 214] on icon at bounding box center [177, 214] width 7 height 7
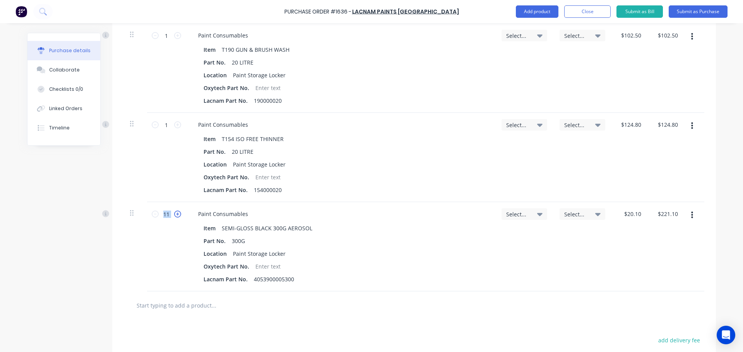
click at [174, 214] on icon at bounding box center [177, 214] width 7 height 7
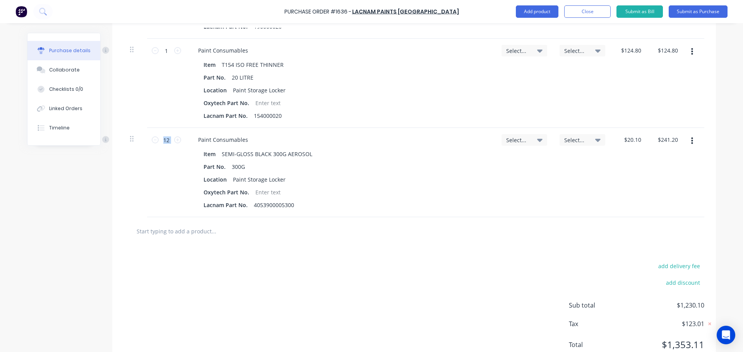
scroll to position [480, 0]
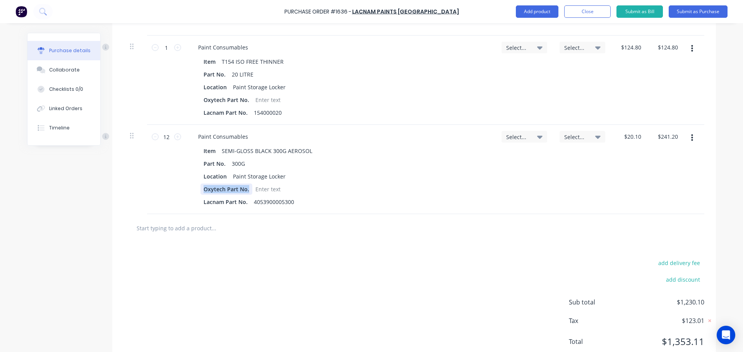
drag, startPoint x: 246, startPoint y: 190, endPoint x: 181, endPoint y: 190, distance: 64.2
click at [181, 190] on div "12 12 Paint Consumables Item SEMI-GLOSS BLACK 300G AEROSOL Part No. 300G Locati…" at bounding box center [414, 169] width 580 height 89
drag, startPoint x: 229, startPoint y: 99, endPoint x: 189, endPoint y: 98, distance: 40.3
click at [192, 98] on div "Item T154 ISO FREE THINNER Part No. 20 LITRE Location Paint Storage Locker Oxyt…" at bounding box center [340, 87] width 297 height 62
drag, startPoint x: 245, startPoint y: 99, endPoint x: 187, endPoint y: 100, distance: 58.0
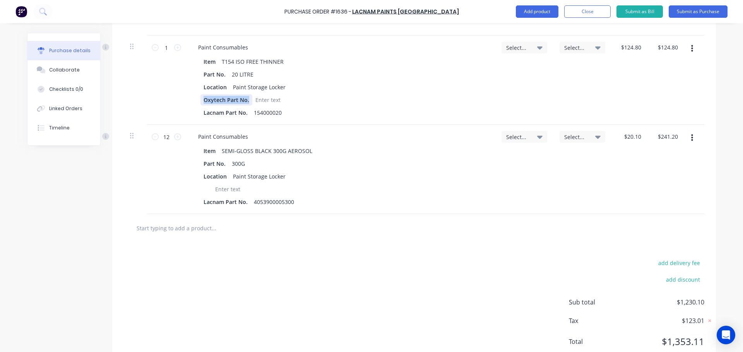
click at [194, 100] on div "Item T154 ISO FREE THINNER Part No. 20 LITRE Location Paint Storage Locker Oxyt…" at bounding box center [340, 87] width 297 height 62
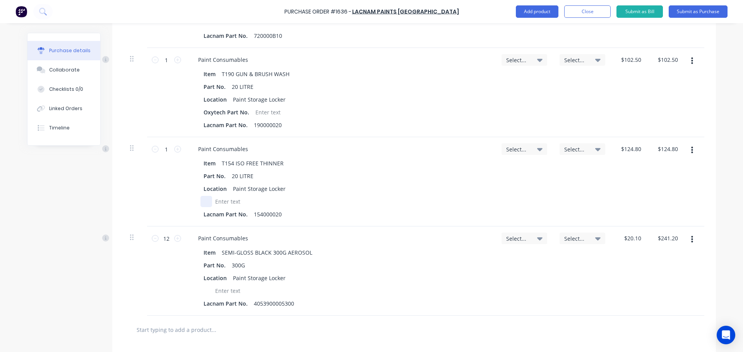
scroll to position [364, 0]
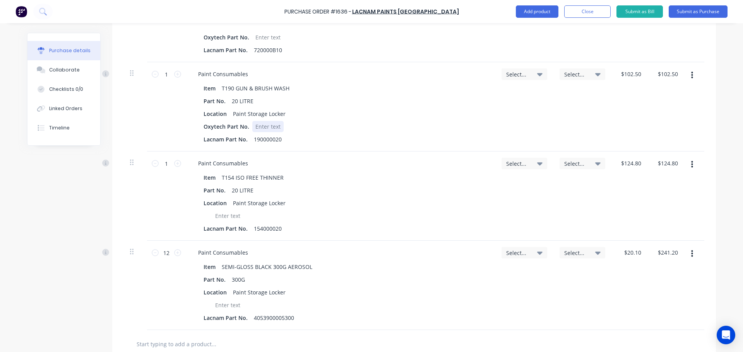
drag, startPoint x: 248, startPoint y: 126, endPoint x: 195, endPoint y: 123, distance: 53.4
click at [181, 123] on div "1 1 Paint Consumables Item T190 GUN & BRUSH WASH Part No. 20 LITRE Location Pai…" at bounding box center [414, 106] width 580 height 89
drag, startPoint x: 246, startPoint y: 127, endPoint x: 170, endPoint y: 121, distance: 76.4
click at [181, 123] on div "1 1 Paint Consumables Item T190 GUN & BRUSH WASH Part No. 20 LITRE Location Pai…" at bounding box center [414, 106] width 580 height 89
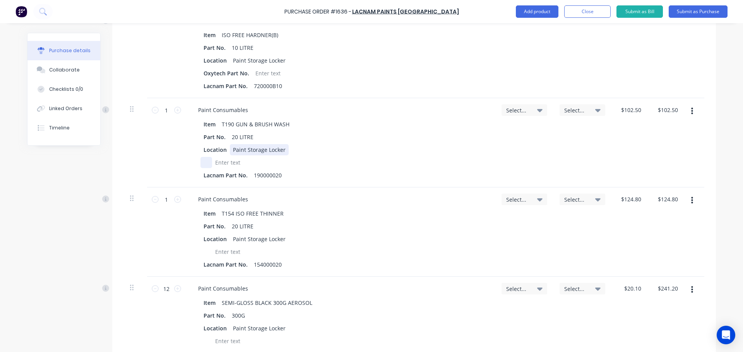
scroll to position [286, 0]
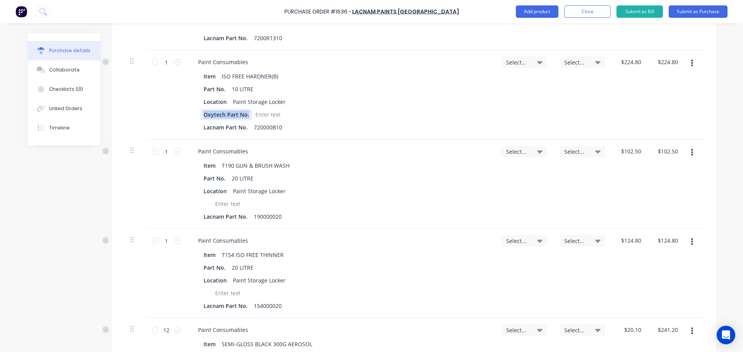
drag, startPoint x: 246, startPoint y: 114, endPoint x: 166, endPoint y: 118, distance: 80.6
click at [171, 118] on div "1 1 Paint Consumables Item ISO FREE HARDNER(B) Part No. 10 LITRE Location Paint…" at bounding box center [414, 94] width 580 height 89
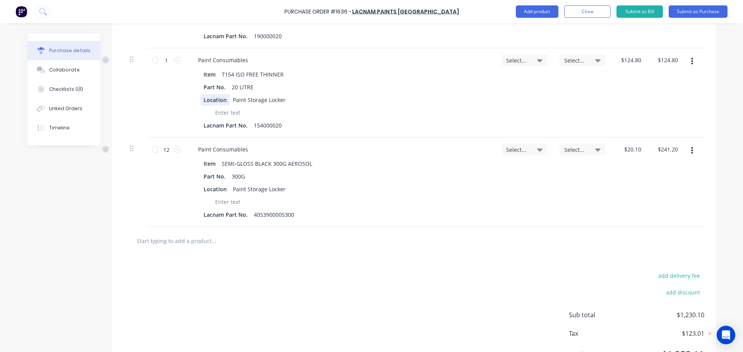
scroll to position [505, 0]
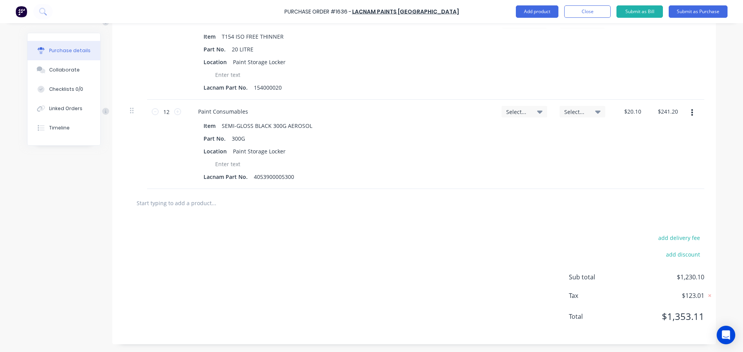
click at [179, 205] on input "text" at bounding box center [213, 202] width 155 height 15
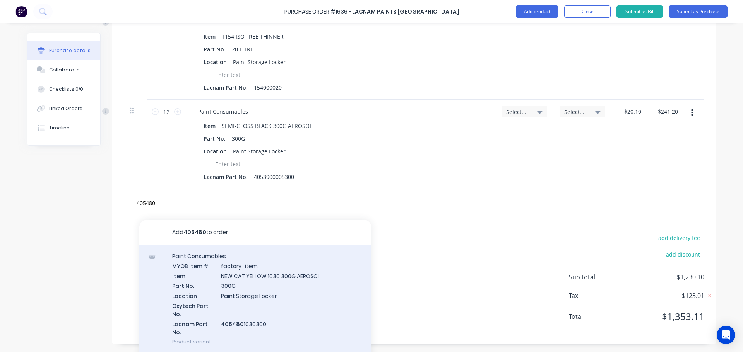
click at [245, 291] on div "Paint Consumables MYOB Item # factory_item Item NEW CAT YELLOW 1030 300G AEROSO…" at bounding box center [255, 299] width 232 height 109
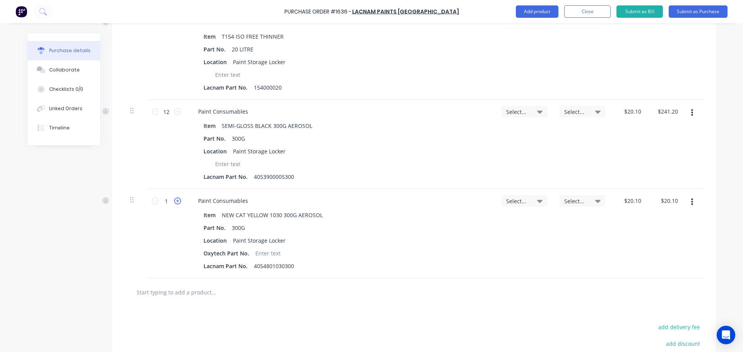
click at [174, 202] on icon at bounding box center [177, 201] width 7 height 7
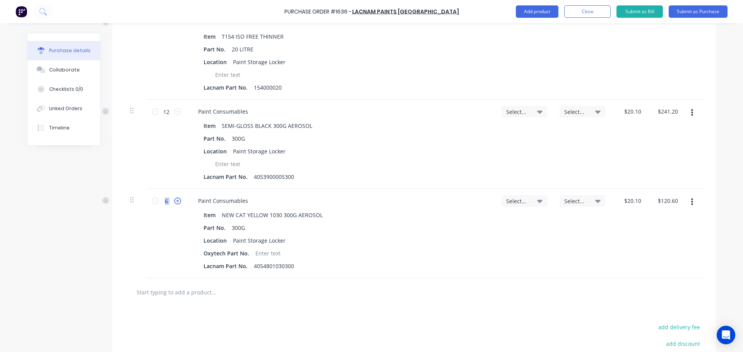
click at [174, 202] on icon at bounding box center [177, 201] width 7 height 7
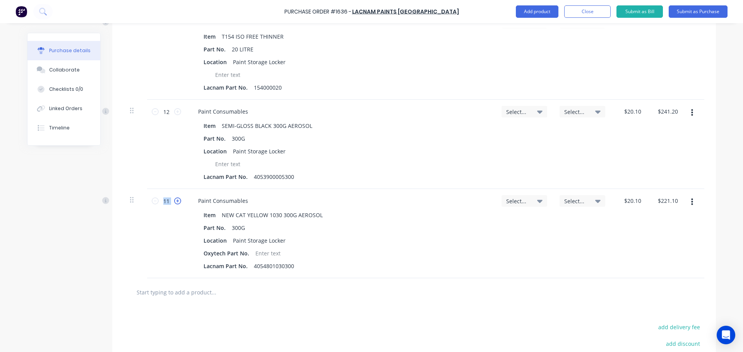
click at [174, 202] on icon at bounding box center [177, 201] width 7 height 7
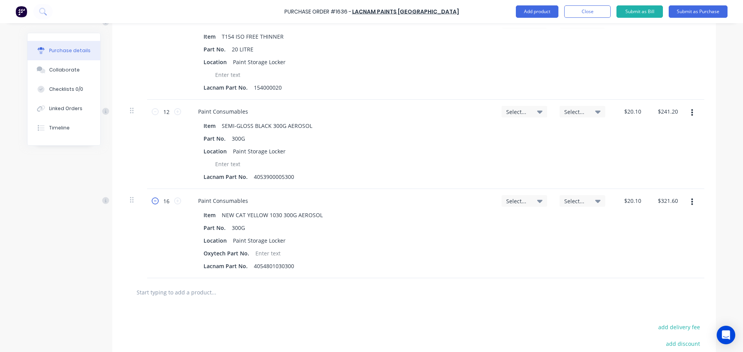
click at [152, 200] on icon at bounding box center [155, 201] width 7 height 7
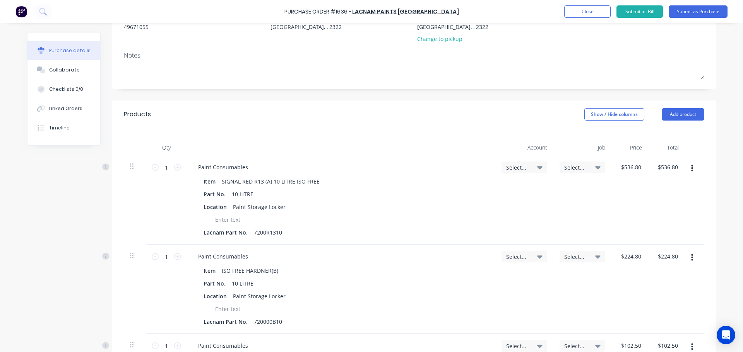
scroll to position [91, 0]
click at [537, 166] on icon at bounding box center [539, 168] width 5 height 9
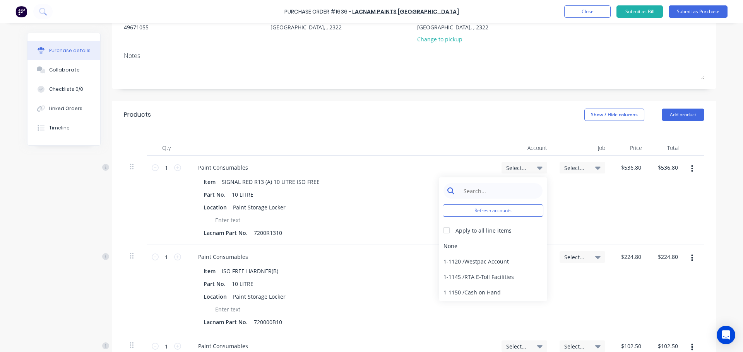
click at [501, 194] on input at bounding box center [498, 190] width 79 height 15
click at [491, 245] on div "5-8050 / COS - Mfg Consumables" at bounding box center [493, 245] width 108 height 15
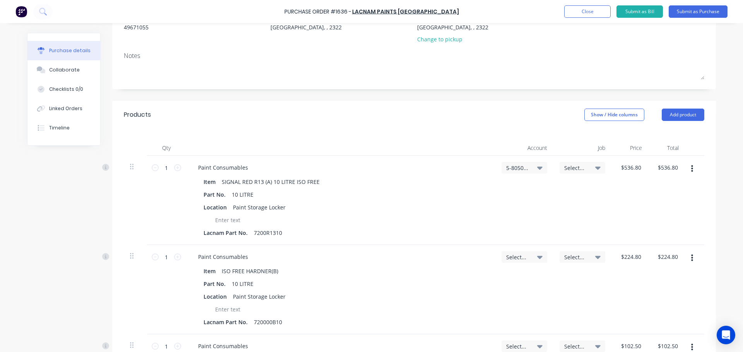
click at [537, 168] on icon at bounding box center [539, 168] width 5 height 3
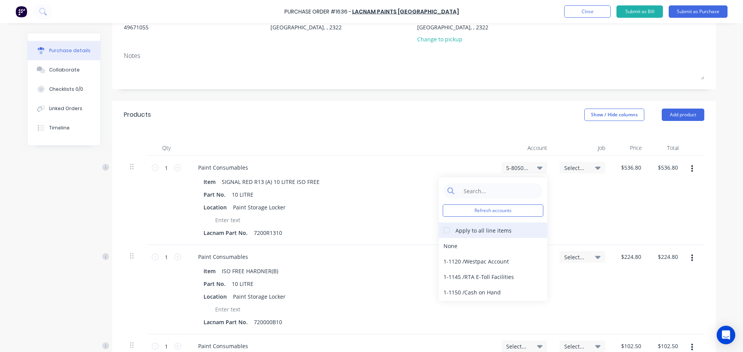
click at [443, 231] on div at bounding box center [446, 230] width 15 height 15
click at [468, 193] on input at bounding box center [498, 190] width 79 height 15
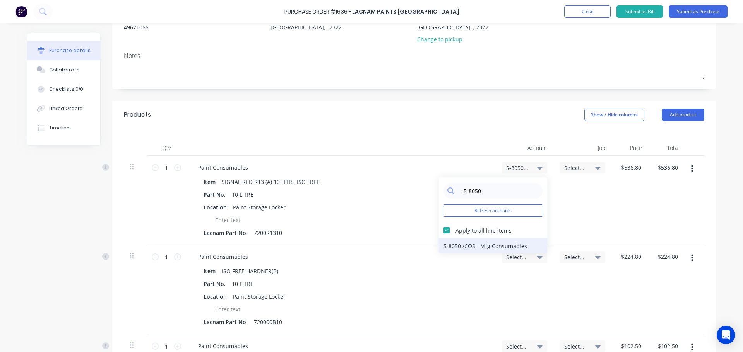
click at [485, 245] on div "5-8050 / COS - Mfg Consumables" at bounding box center [493, 245] width 108 height 15
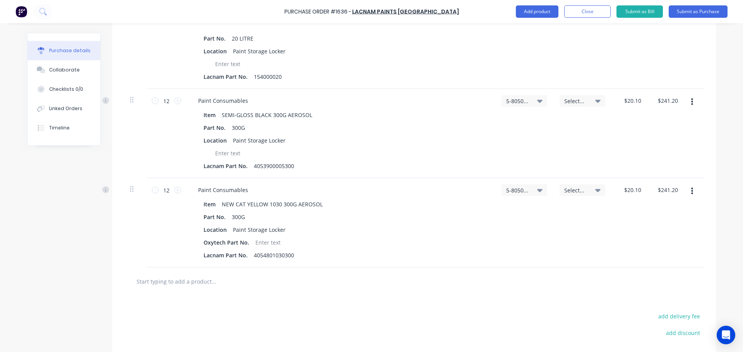
scroll to position [517, 0]
click at [694, 12] on button "Submit as Purchase" at bounding box center [698, 11] width 59 height 12
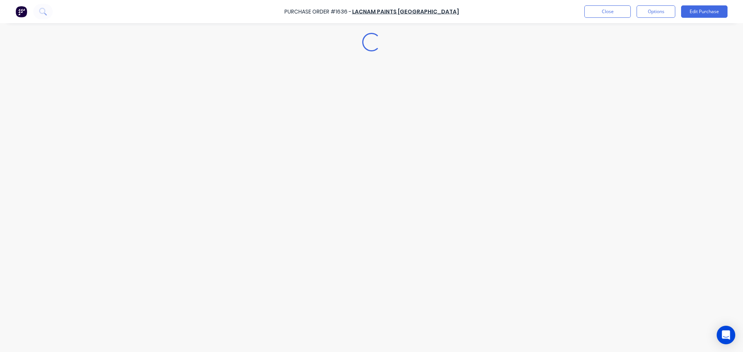
scroll to position [0, 0]
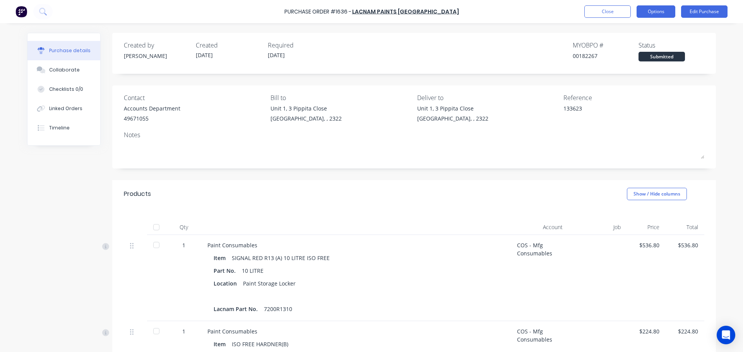
click at [655, 13] on button "Options" at bounding box center [655, 11] width 39 height 12
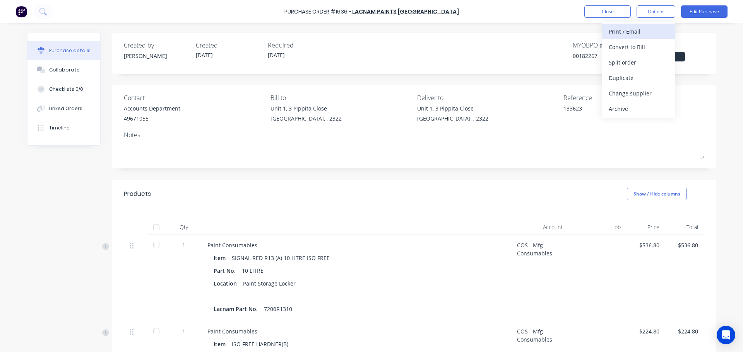
click at [622, 31] on div "Print / Email" at bounding box center [639, 31] width 60 height 11
click at [632, 46] on div "With pricing" at bounding box center [639, 46] width 60 height 11
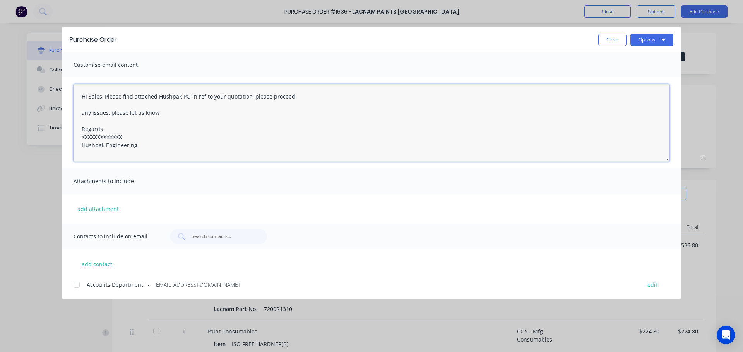
drag, startPoint x: 126, startPoint y: 135, endPoint x: 76, endPoint y: 136, distance: 49.5
click at [76, 136] on textarea "Hi Sales, Please find attached Hushpak PO in ref to your quotation, please proc…" at bounding box center [372, 122] width 596 height 77
click at [77, 283] on div at bounding box center [76, 284] width 15 height 15
click at [645, 41] on button "Options" at bounding box center [651, 40] width 43 height 12
click at [624, 90] on div "Email" at bounding box center [637, 90] width 60 height 11
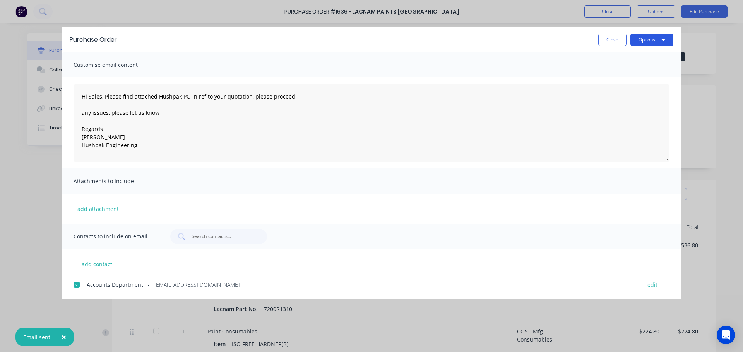
click at [645, 42] on button "Options" at bounding box center [651, 40] width 43 height 12
click at [618, 72] on div "Print" at bounding box center [637, 74] width 60 height 11
click at [611, 41] on button "Close" at bounding box center [612, 40] width 28 height 12
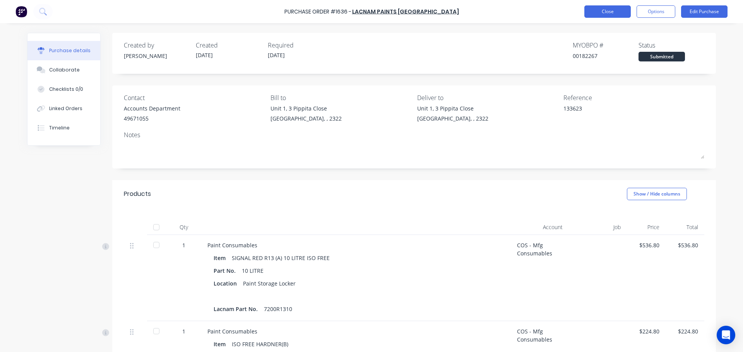
click at [601, 12] on button "Close" at bounding box center [607, 11] width 46 height 12
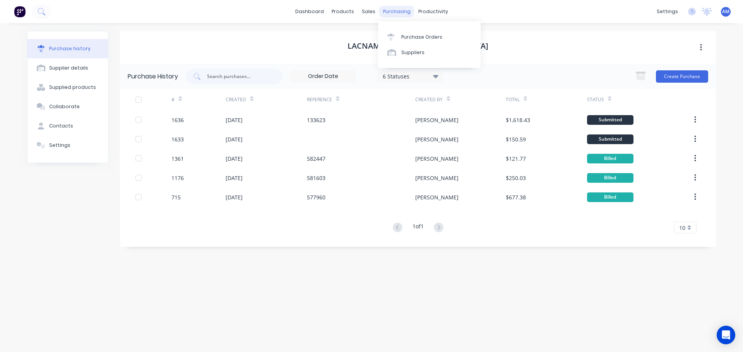
click at [391, 12] on div "purchasing" at bounding box center [396, 12] width 35 height 12
click at [412, 34] on link "Purchase Orders" at bounding box center [429, 36] width 103 height 15
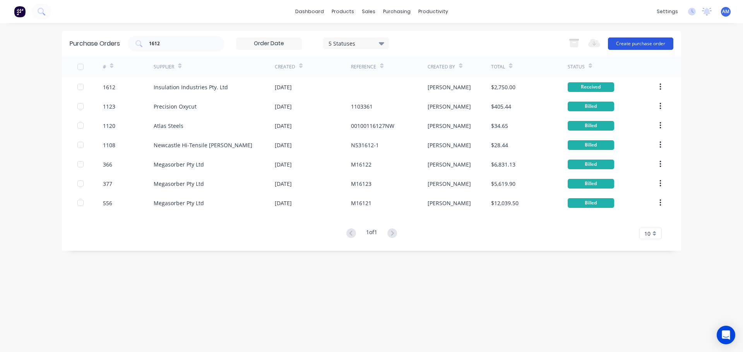
click at [633, 41] on button "Create purchase order" at bounding box center [640, 44] width 65 height 12
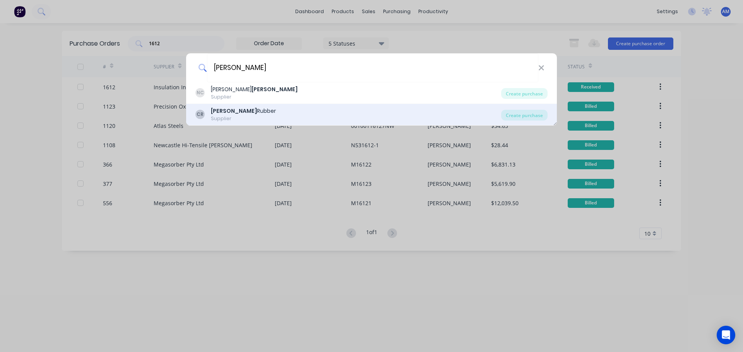
click at [233, 111] on div "[PERSON_NAME]" at bounding box center [243, 111] width 65 height 8
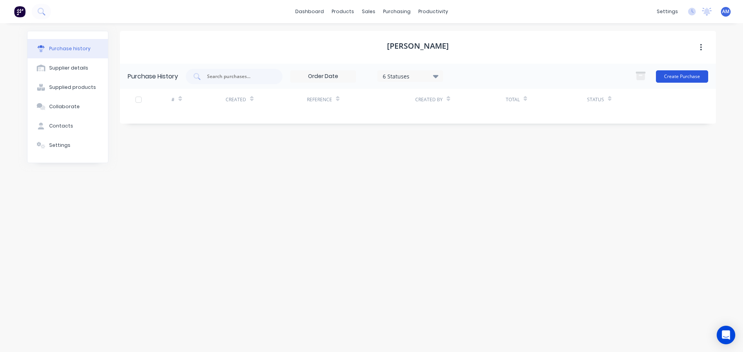
click at [684, 77] on button "Create Purchase" at bounding box center [682, 76] width 52 height 12
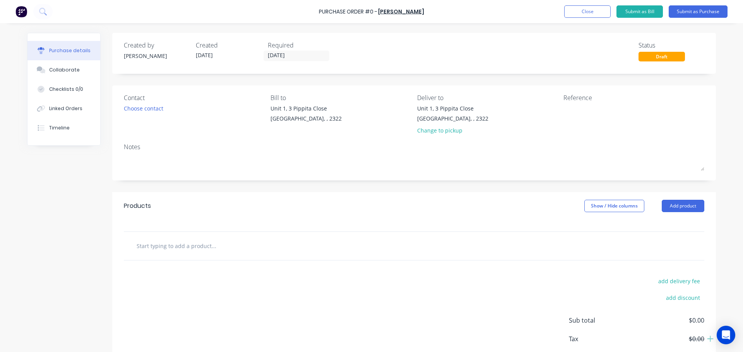
click at [171, 243] on input "text" at bounding box center [213, 245] width 155 height 15
paste input "Natural Strip Insertion Rubber 3mm thick 250.00mm"
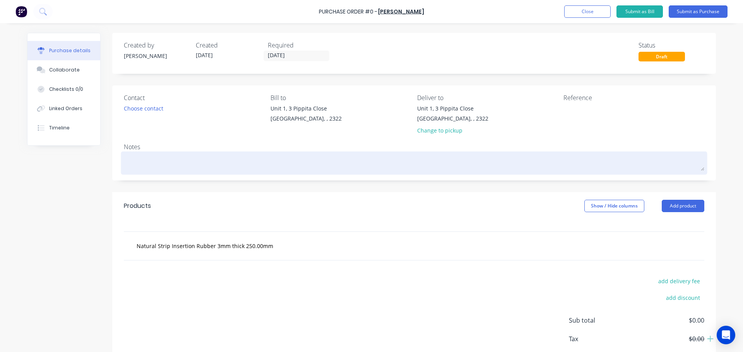
click at [147, 156] on textarea at bounding box center [414, 162] width 580 height 17
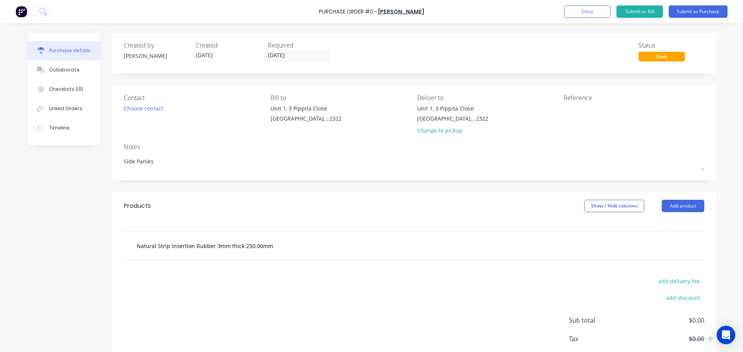
scroll to position [43, 0]
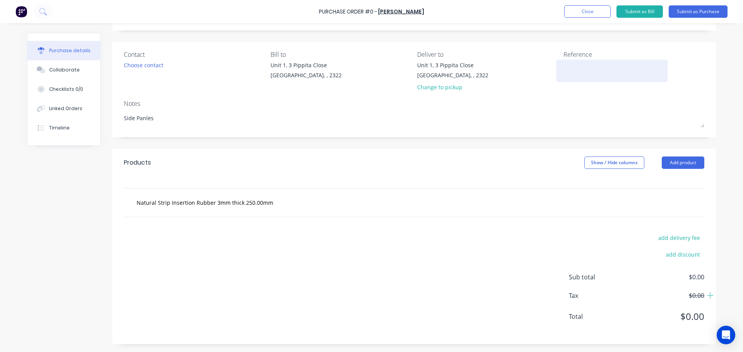
click at [565, 72] on textarea at bounding box center [611, 69] width 97 height 17
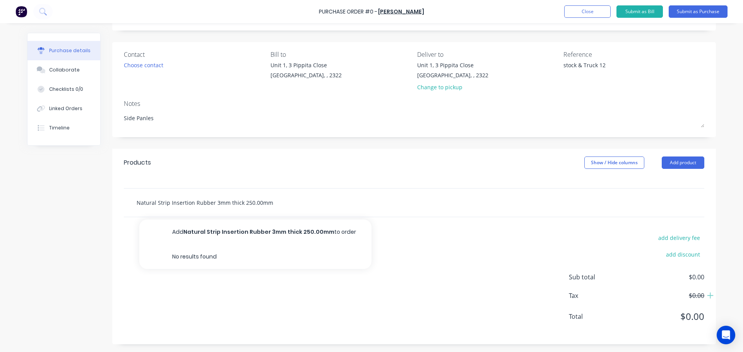
click at [250, 205] on input "Natural Strip Insertion Rubber 3mm thick 250.00mm" at bounding box center [213, 202] width 155 height 15
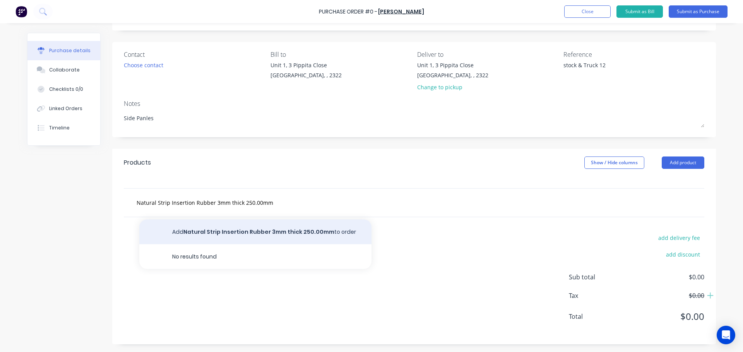
click at [258, 232] on button "Add Natural Strip Insertion Rubber 3mm thick 250.00mm to order" at bounding box center [255, 232] width 232 height 25
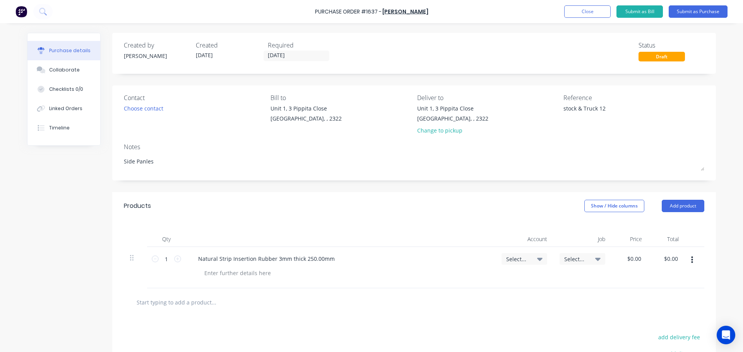
click at [537, 260] on icon at bounding box center [539, 259] width 5 height 3
click at [493, 282] on input at bounding box center [498, 282] width 79 height 15
click at [482, 335] on div "1-1400 / Work in Progress - Materials" at bounding box center [493, 337] width 108 height 15
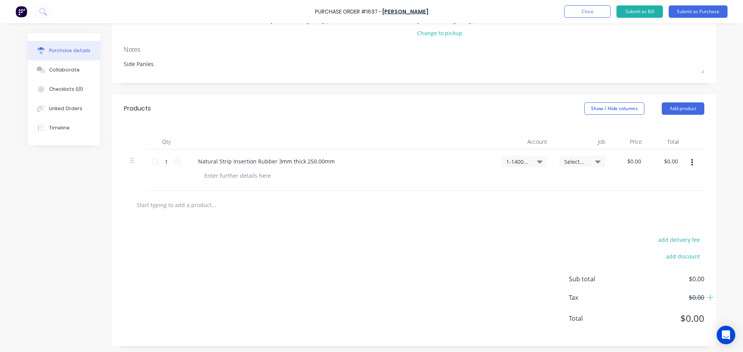
scroll to position [99, 0]
drag, startPoint x: 640, startPoint y: 157, endPoint x: 625, endPoint y: 159, distance: 14.4
click at [628, 159] on input "0.00" at bounding box center [635, 159] width 15 height 11
click at [176, 161] on icon at bounding box center [177, 159] width 7 height 7
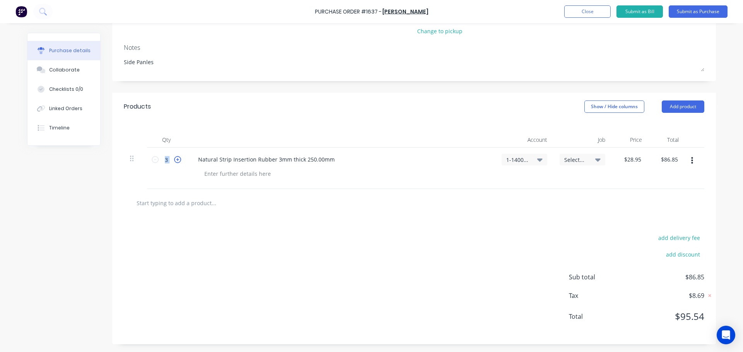
click at [176, 161] on icon at bounding box center [177, 159] width 7 height 7
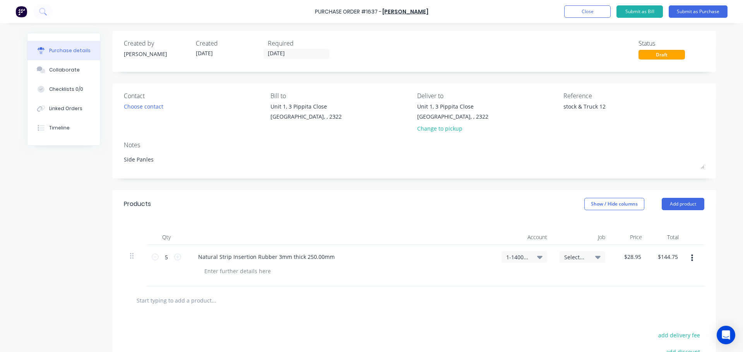
scroll to position [0, 0]
click at [692, 14] on button "Submit as Purchase" at bounding box center [698, 11] width 59 height 12
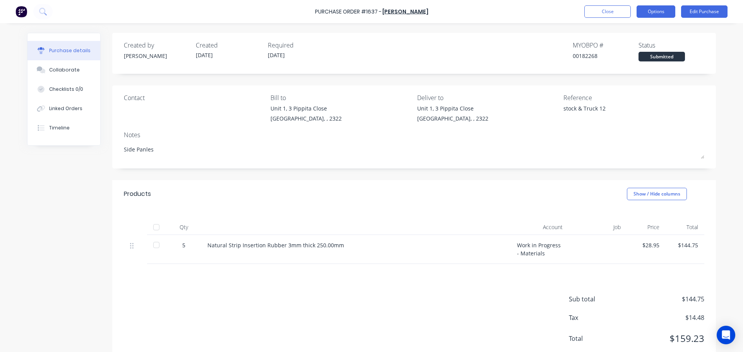
click at [648, 15] on button "Options" at bounding box center [655, 11] width 39 height 12
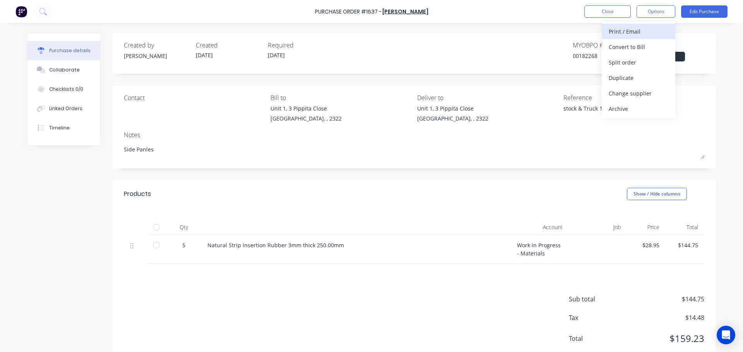
click at [638, 30] on div "Print / Email" at bounding box center [639, 31] width 60 height 11
click at [631, 45] on div "With pricing" at bounding box center [639, 46] width 60 height 11
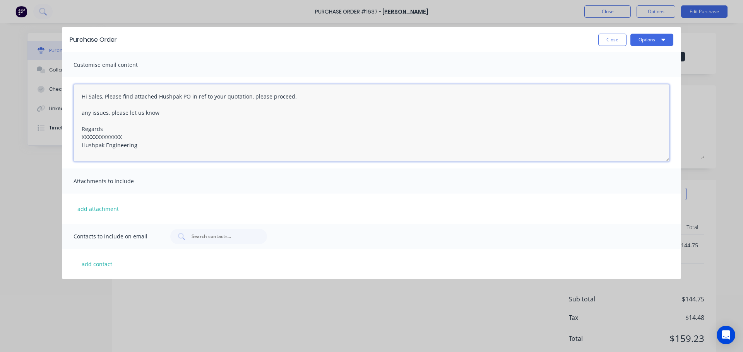
drag, startPoint x: 122, startPoint y: 137, endPoint x: 79, endPoint y: 137, distance: 42.6
click at [79, 137] on textarea "Hi Sales, Please find attached Hushpak PO in ref to your quotation, please proc…" at bounding box center [372, 122] width 596 height 77
click at [650, 42] on button "Options" at bounding box center [651, 40] width 43 height 12
click at [624, 73] on div "Print" at bounding box center [637, 74] width 60 height 11
click at [610, 38] on button "Close" at bounding box center [612, 40] width 28 height 12
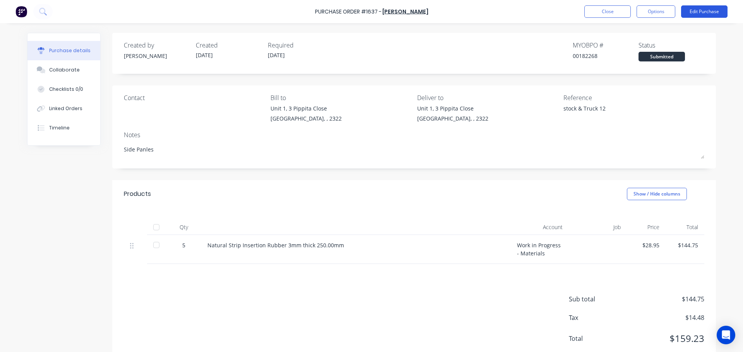
click at [703, 14] on button "Edit Purchase" at bounding box center [704, 11] width 46 height 12
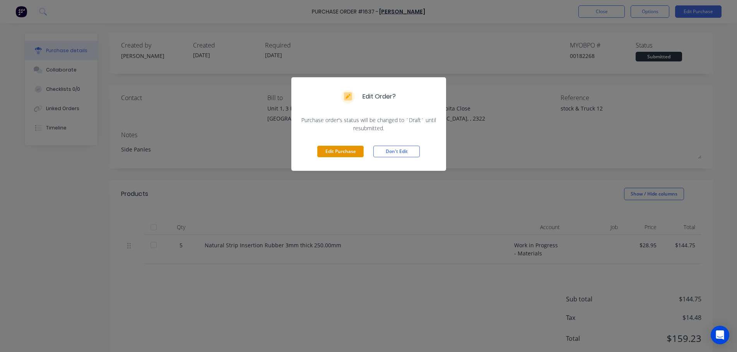
click at [345, 153] on button "Edit Purchase" at bounding box center [340, 152] width 46 height 12
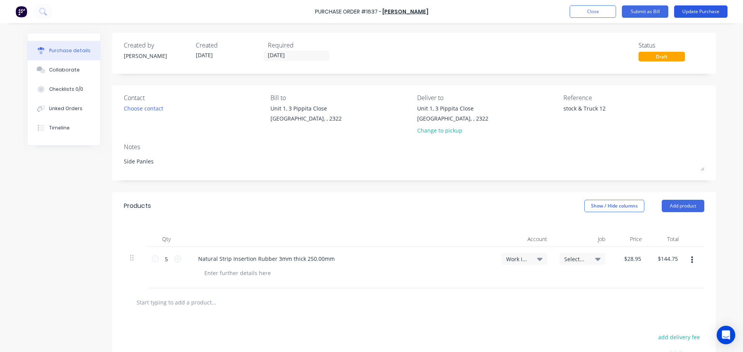
click at [690, 14] on button "Update Purchase" at bounding box center [700, 11] width 53 height 12
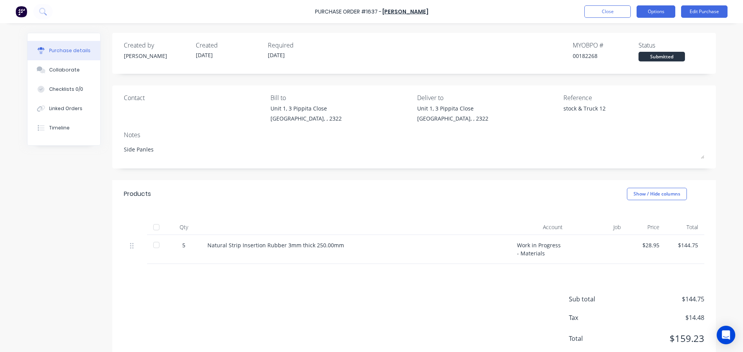
click at [648, 13] on button "Options" at bounding box center [655, 11] width 39 height 12
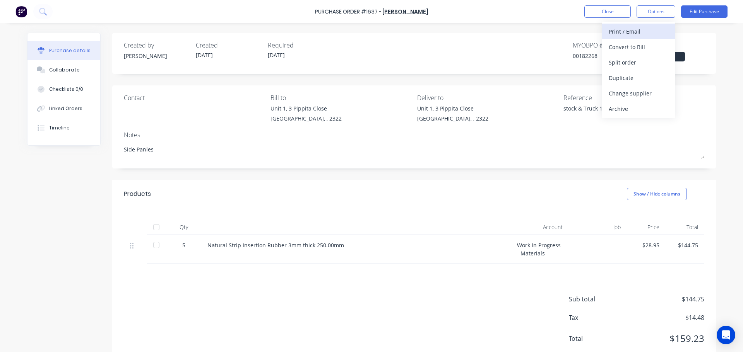
click at [635, 29] on div "Print / Email" at bounding box center [639, 31] width 60 height 11
click at [614, 46] on div "With pricing" at bounding box center [639, 46] width 60 height 11
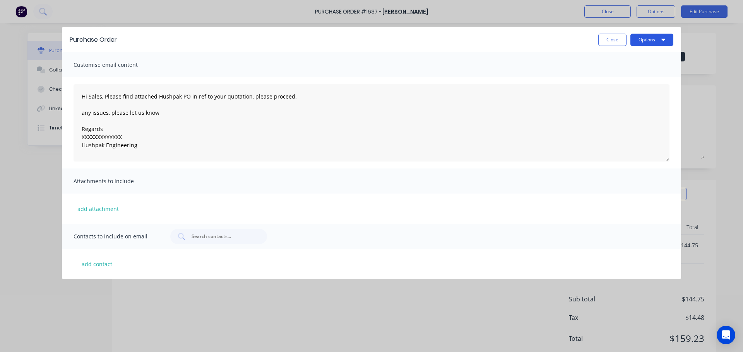
click at [650, 43] on button "Options" at bounding box center [651, 40] width 43 height 12
click at [609, 74] on div "Print" at bounding box center [637, 74] width 60 height 11
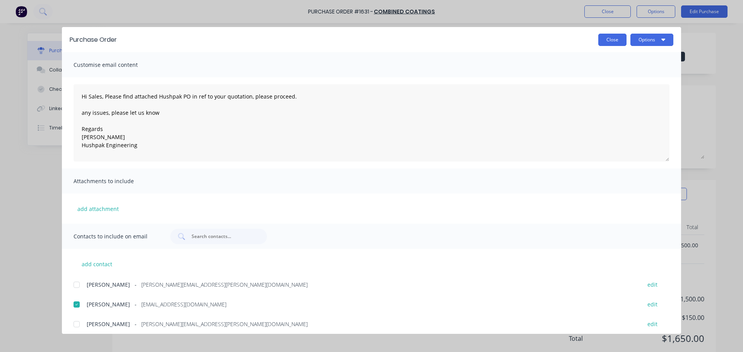
click at [606, 43] on button "Close" at bounding box center [612, 40] width 28 height 12
type textarea "x"
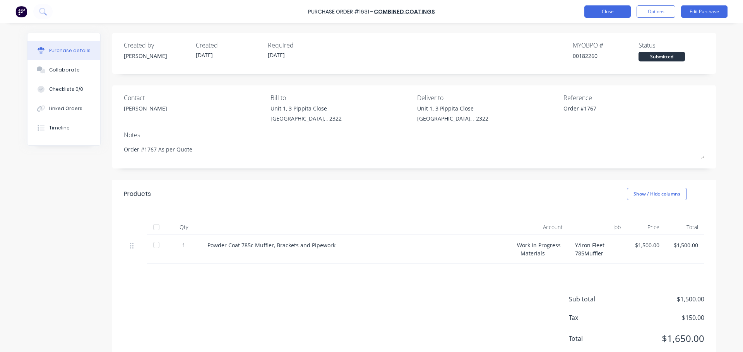
click at [609, 10] on button "Close" at bounding box center [607, 11] width 46 height 12
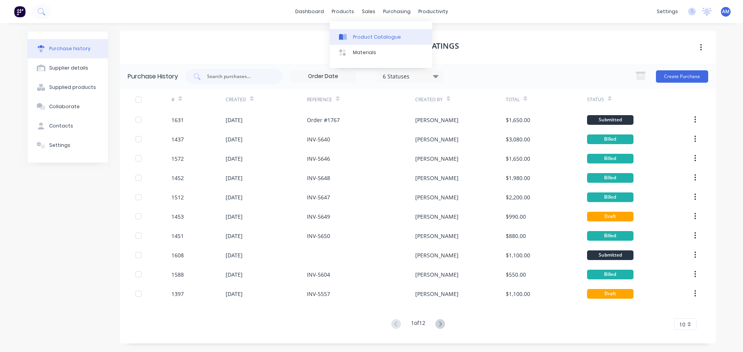
click at [370, 36] on div "Product Catalogue" at bounding box center [377, 37] width 48 height 7
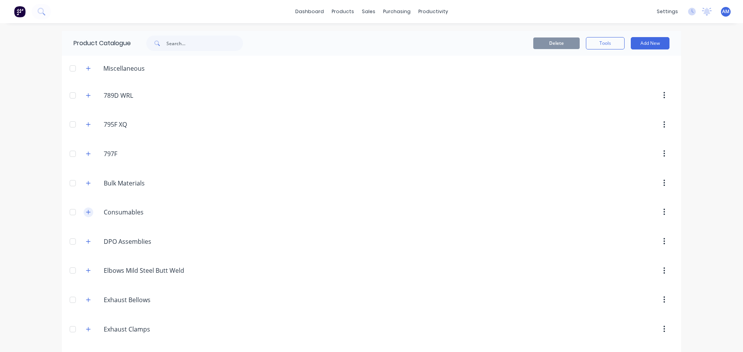
click at [86, 212] on icon "button" at bounding box center [88, 212] width 5 height 5
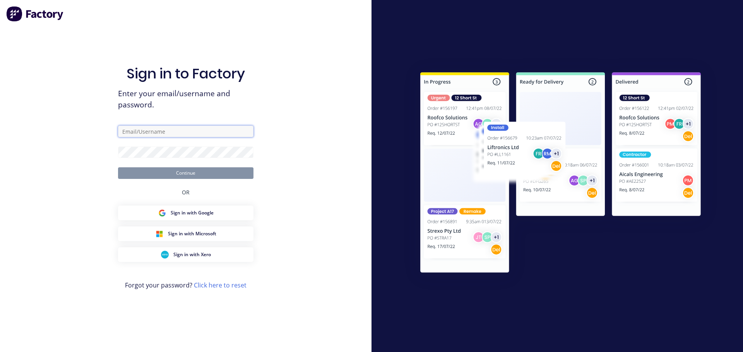
click at [171, 128] on input "text" at bounding box center [185, 132] width 135 height 12
type input "aaron.macdonell@hushpak.com.au"
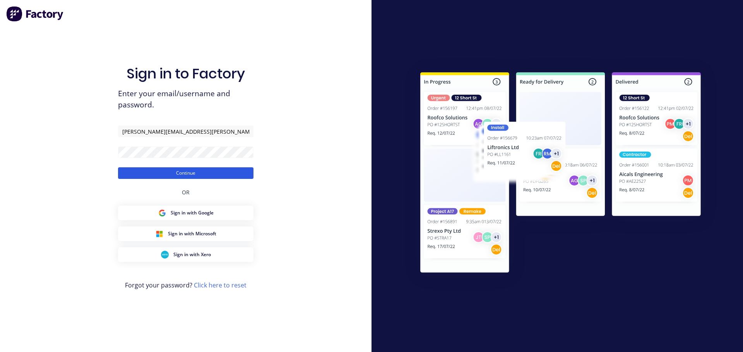
click at [208, 171] on button "Continue" at bounding box center [185, 174] width 135 height 12
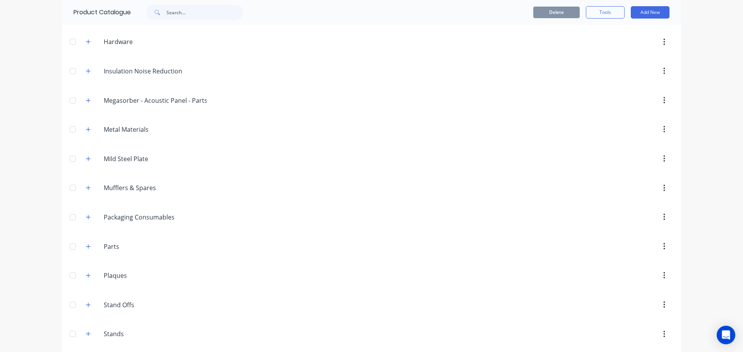
scroll to position [580, 0]
click at [86, 219] on icon "button" at bounding box center [88, 216] width 5 height 5
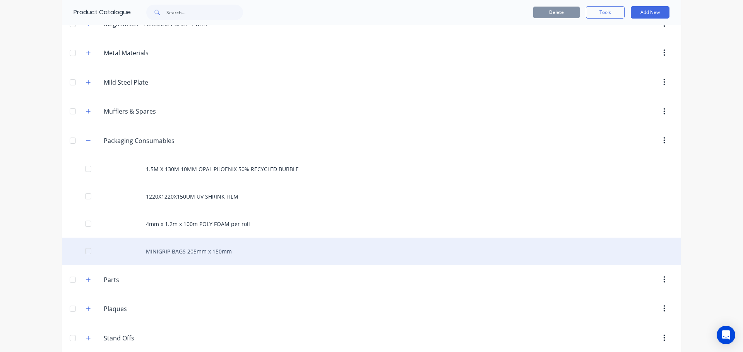
scroll to position [646, 0]
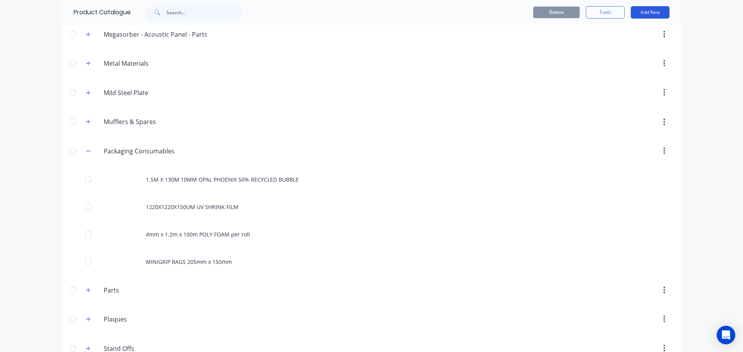
click at [646, 12] on button "Add New" at bounding box center [650, 12] width 39 height 12
click at [609, 46] on div "Product" at bounding box center [633, 47] width 60 height 11
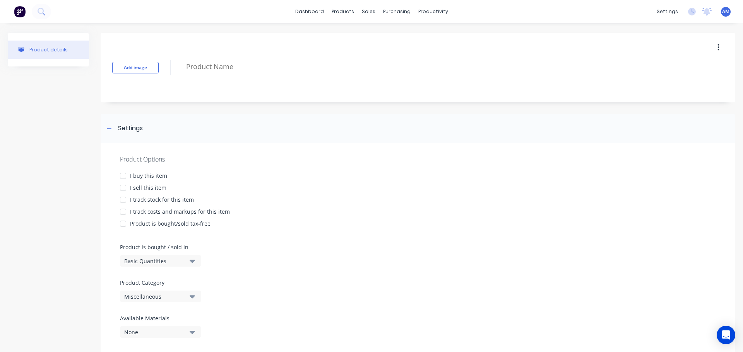
click at [122, 179] on div at bounding box center [122, 175] width 15 height 15
click at [123, 199] on div at bounding box center [122, 199] width 15 height 15
click at [120, 213] on div at bounding box center [122, 211] width 15 height 15
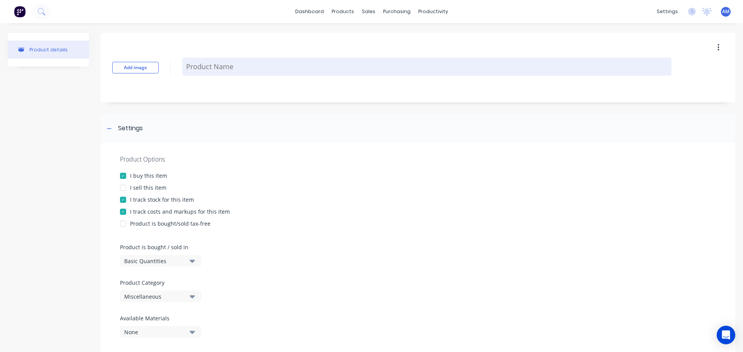
click at [209, 70] on textarea at bounding box center [426, 67] width 489 height 18
paste textarea "BIN BAGS 1150MMX1450MM BLACK 240LTR"
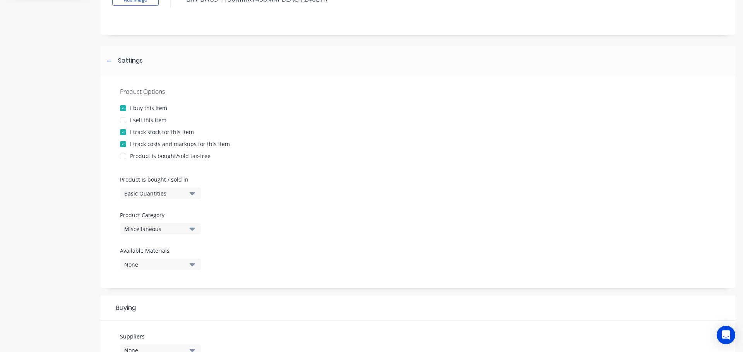
scroll to position [77, 0]
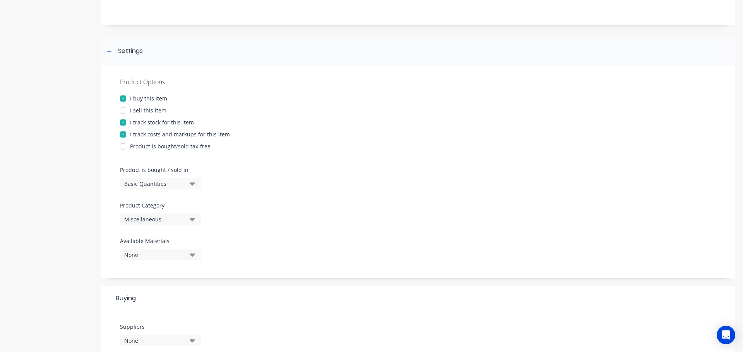
type textarea "BIN BAGS 1150MMX1450MM BLACK 240LTR"
click at [192, 219] on icon "button" at bounding box center [192, 219] width 5 height 3
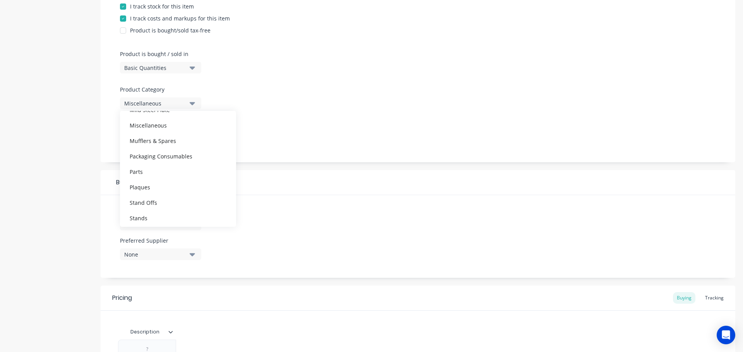
scroll to position [387, 0]
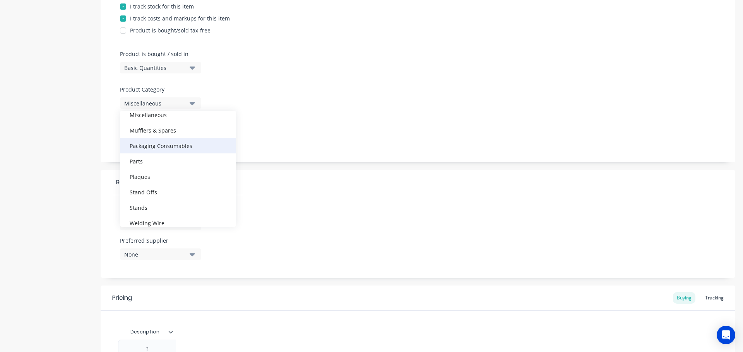
click at [172, 145] on div "Packaging Consumables" at bounding box center [178, 145] width 116 height 15
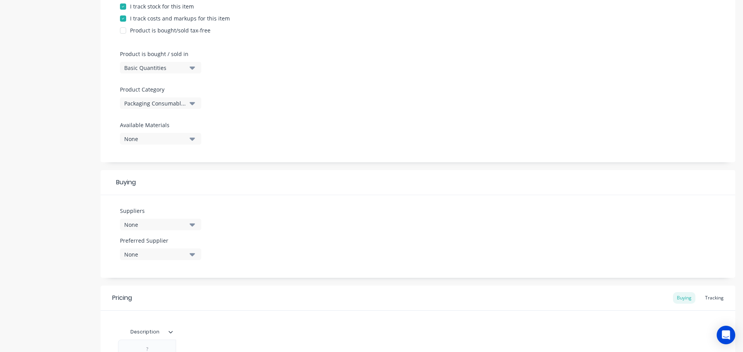
click at [192, 227] on icon "button" at bounding box center [192, 225] width 5 height 9
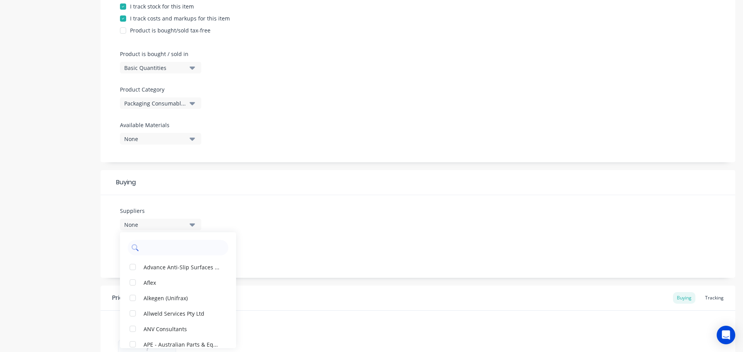
click at [180, 243] on input "text" at bounding box center [183, 247] width 82 height 15
type input "op"
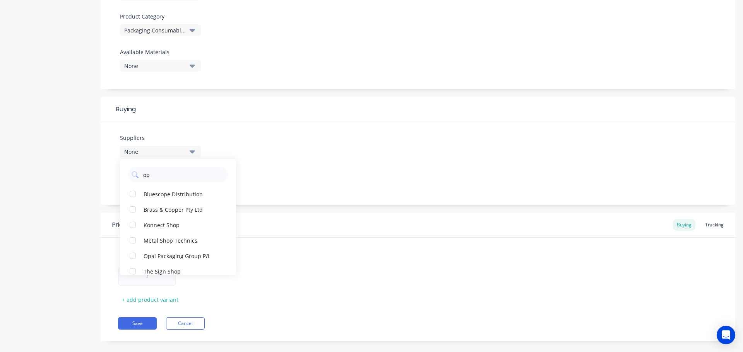
scroll to position [271, 0]
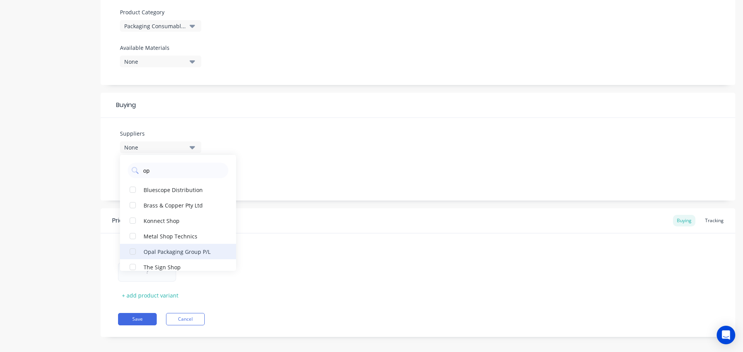
click at [189, 248] on div "Opal Packaging Group P/L" at bounding box center [182, 252] width 77 height 8
click at [272, 200] on div "Suppliers 1 suppliers selected op Opal Packaging Group P/L Bluescope Distributi…" at bounding box center [418, 159] width 635 height 83
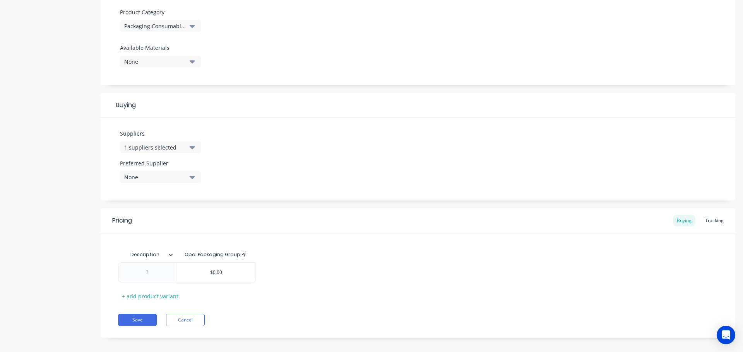
click at [192, 178] on icon "button" at bounding box center [192, 177] width 5 height 3
click at [190, 225] on button "Opal Packaging Group P/L" at bounding box center [178, 219] width 116 height 15
click at [171, 257] on icon at bounding box center [170, 255] width 5 height 5
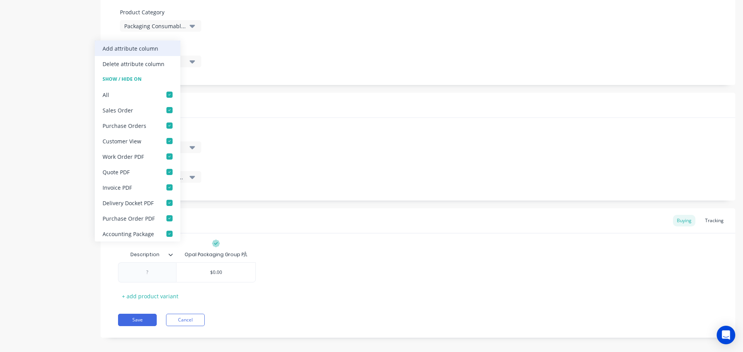
click at [153, 49] on div "Add attribute column" at bounding box center [131, 48] width 56 height 8
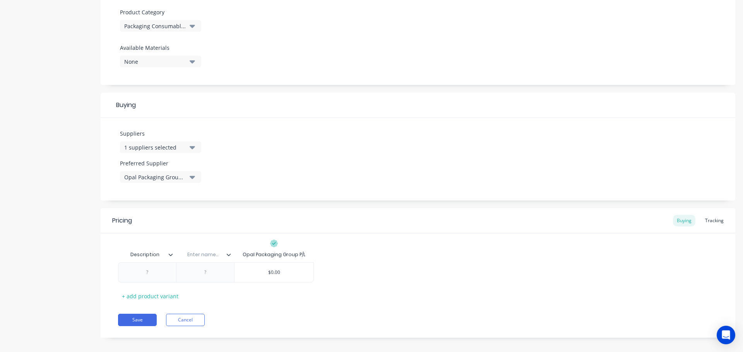
click at [213, 255] on input "text" at bounding box center [202, 254] width 53 height 7
type input "O"
type input "Part No."
click at [204, 274] on div at bounding box center [205, 273] width 39 height 10
click at [148, 275] on div at bounding box center [147, 273] width 39 height 10
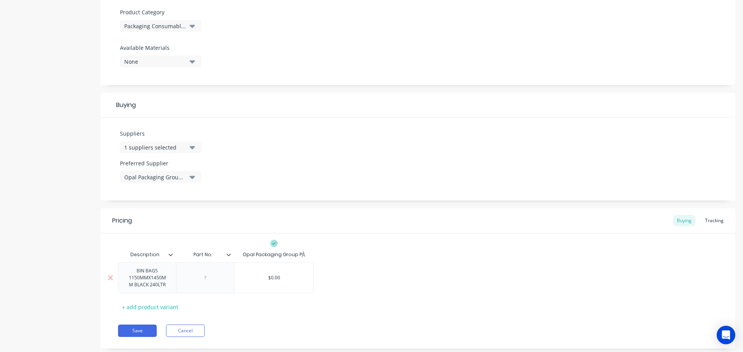
click at [205, 279] on div "BIN BAGS 1150MMX1450MM BLACK 240LTR $0.00" at bounding box center [216, 278] width 196 height 31
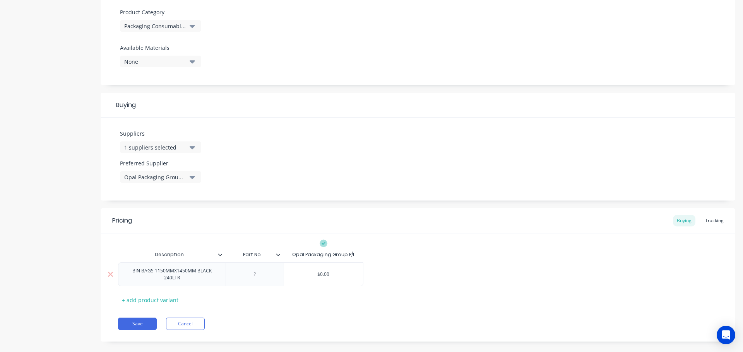
drag, startPoint x: 252, startPoint y: 277, endPoint x: 259, endPoint y: 281, distance: 8.2
click at [253, 277] on div at bounding box center [254, 275] width 39 height 10
paste div
drag, startPoint x: 330, startPoint y: 274, endPoint x: 313, endPoint y: 272, distance: 17.2
click at [313, 272] on input "$0.00" at bounding box center [323, 274] width 79 height 7
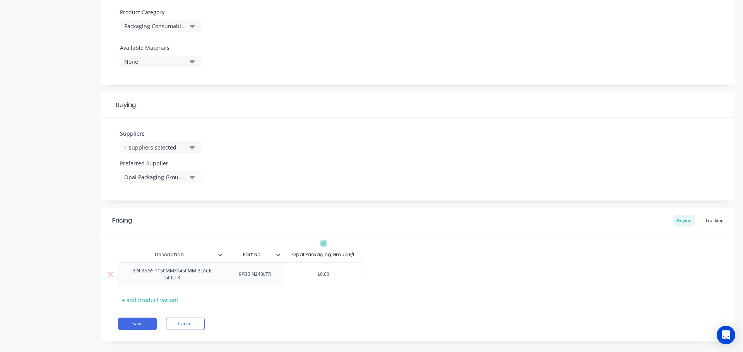
paste input "68"
type input "$68.00"
click at [132, 322] on button "Save" at bounding box center [137, 324] width 39 height 12
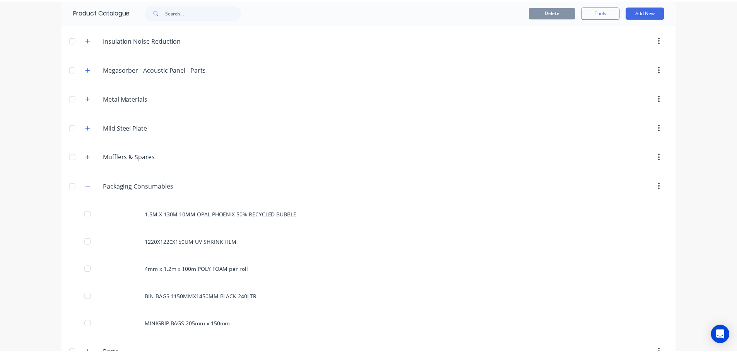
scroll to position [619, 0]
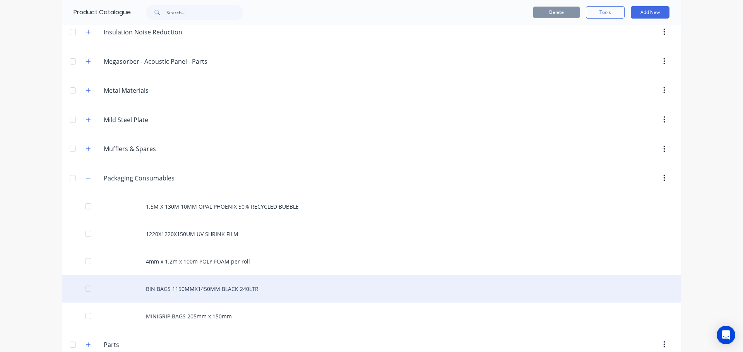
click at [202, 290] on div "BIN BAGS 1150MMX1450MM BLACK 240LTR" at bounding box center [371, 288] width 619 height 27
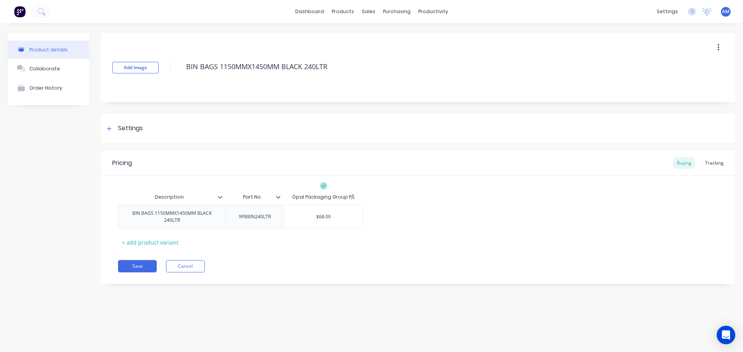
click at [278, 195] on icon at bounding box center [278, 197] width 5 height 5
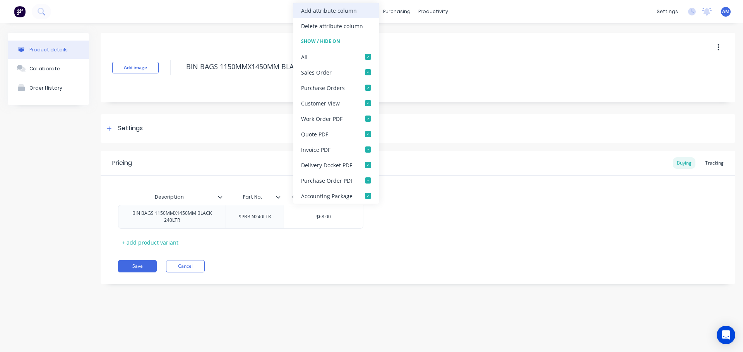
click at [332, 9] on div "Add attribute column" at bounding box center [329, 11] width 56 height 8
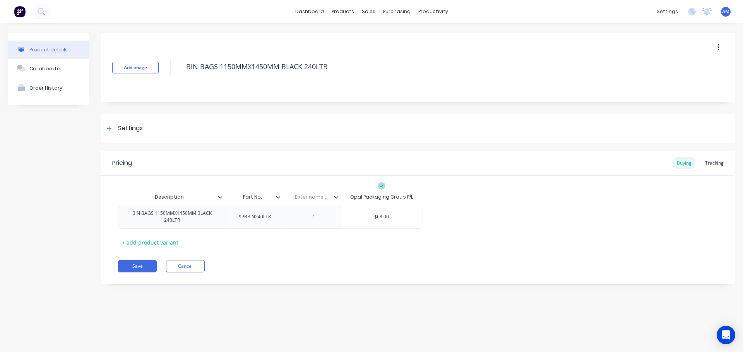
click at [311, 198] on input "text" at bounding box center [310, 197] width 53 height 7
type input "UOM"
click at [312, 217] on div at bounding box center [312, 217] width 39 height 10
paste div
click at [133, 268] on button "Save" at bounding box center [137, 266] width 39 height 12
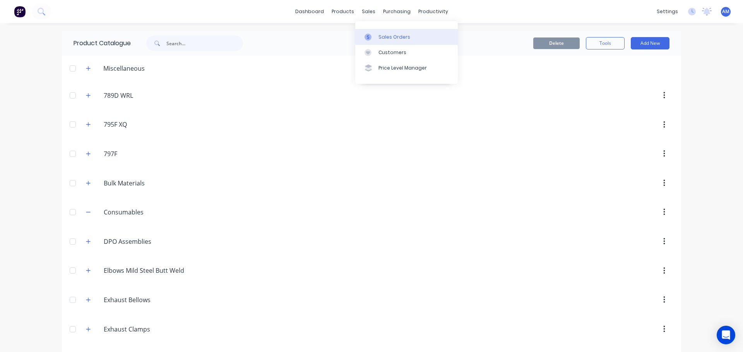
click at [389, 33] on link "Sales Orders" at bounding box center [406, 36] width 103 height 15
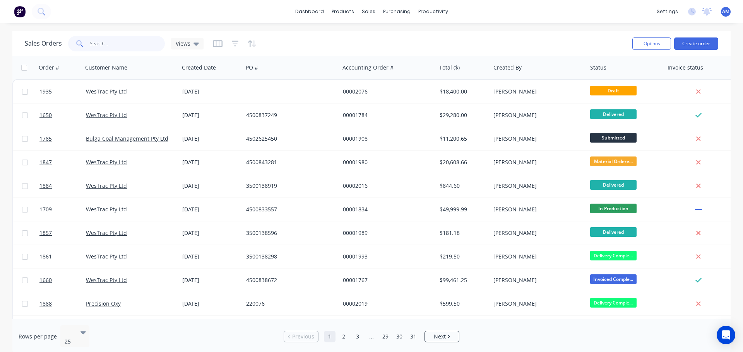
click at [123, 44] on input "text" at bounding box center [127, 43] width 75 height 15
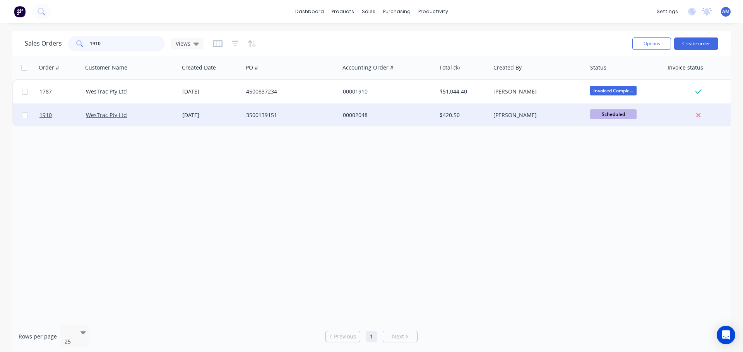
type input "1910"
click at [258, 113] on div "3500139151" at bounding box center [289, 115] width 86 height 8
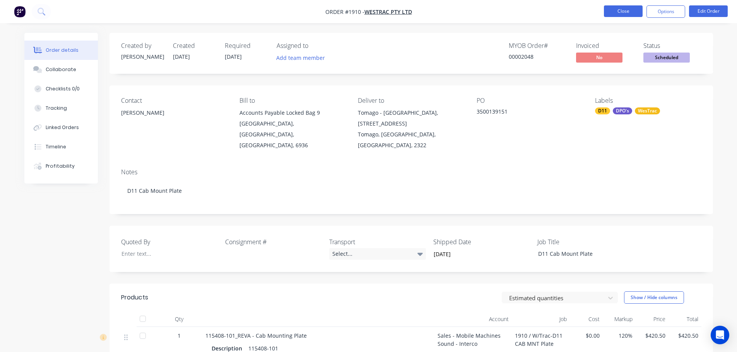
click at [612, 15] on button "Close" at bounding box center [623, 11] width 39 height 12
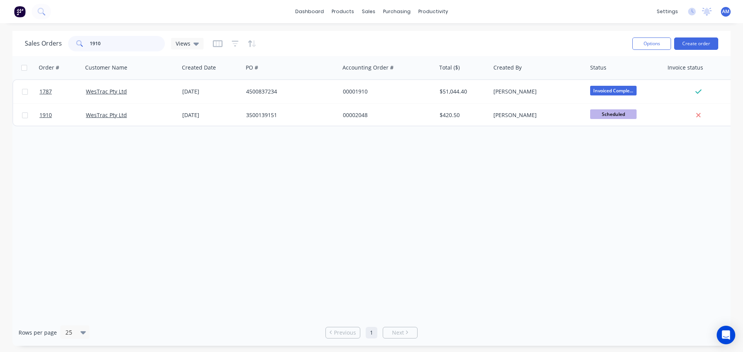
drag, startPoint x: 132, startPoint y: 42, endPoint x: 63, endPoint y: 44, distance: 68.5
click at [63, 44] on div "Sales Orders 1910 Views" at bounding box center [114, 43] width 179 height 15
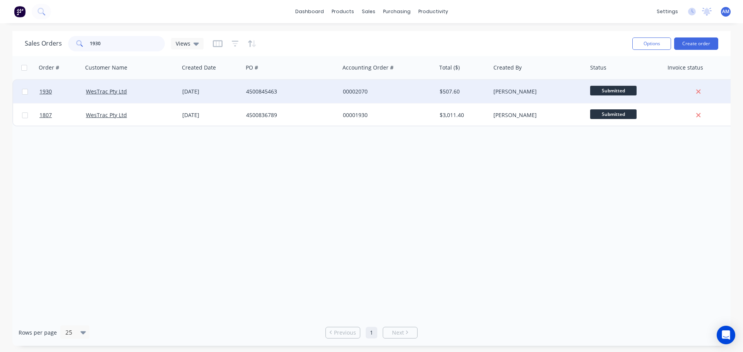
type input "1930"
click at [264, 90] on div "4500845463" at bounding box center [289, 92] width 86 height 8
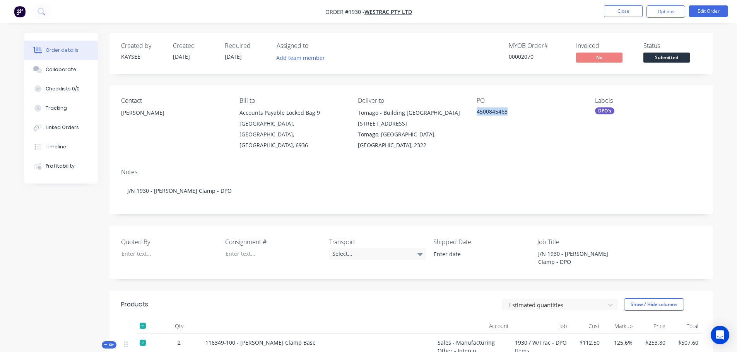
drag, startPoint x: 508, startPoint y: 111, endPoint x: 475, endPoint y: 112, distance: 33.3
click at [475, 112] on div "Contact Helen Cameron Bill to Accounts Payable Locked Bag 9 MIDLAND, Western Au…" at bounding box center [411, 124] width 604 height 77
copy div "4500845463"
click at [246, 248] on div at bounding box center [267, 253] width 97 height 11
paste div
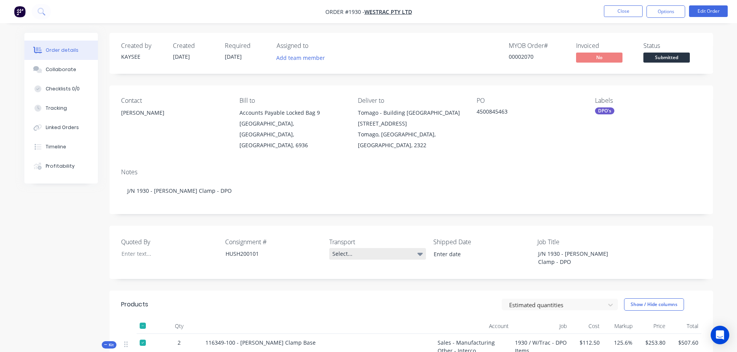
click at [333, 248] on div "Select..." at bounding box center [377, 254] width 97 height 12
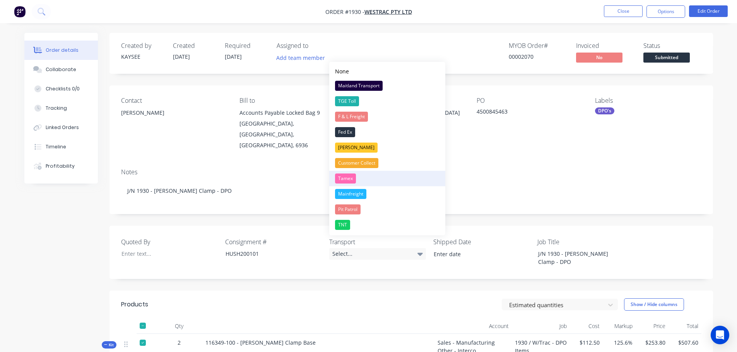
click at [350, 180] on div "Tamex" at bounding box center [345, 179] width 21 height 10
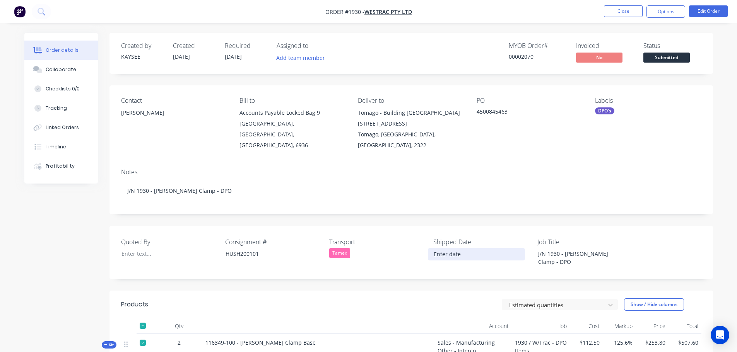
click at [466, 249] on input at bounding box center [476, 255] width 96 height 12
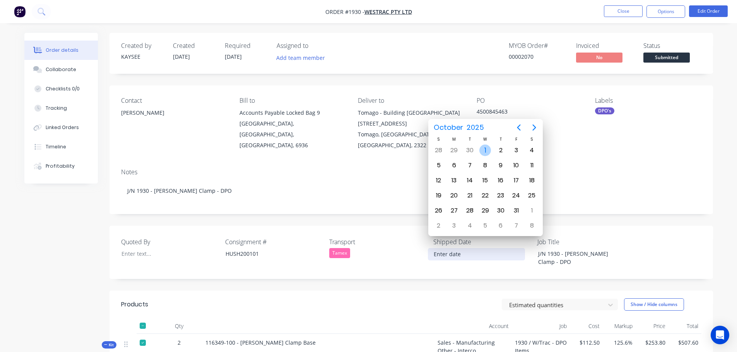
click at [488, 151] on div "1" at bounding box center [485, 151] width 12 height 12
type input "[DATE]"
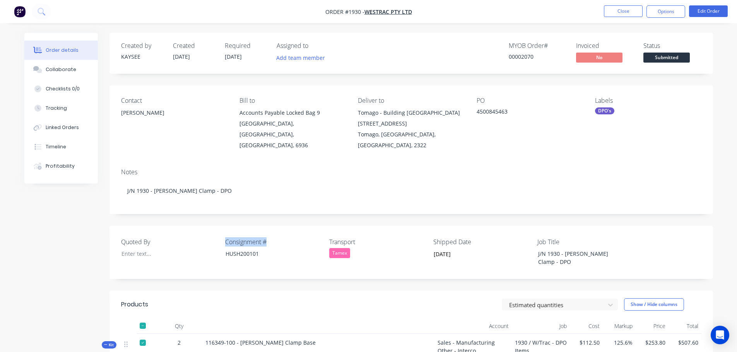
drag, startPoint x: 272, startPoint y: 231, endPoint x: 226, endPoint y: 230, distance: 45.7
click at [226, 238] on label "Consignment #" at bounding box center [273, 242] width 97 height 9
copy label "Consignment #"
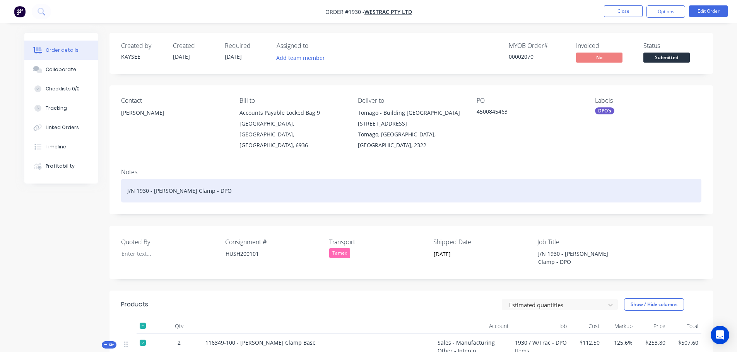
drag, startPoint x: 219, startPoint y: 172, endPoint x: 217, endPoint y: 180, distance: 8.1
click at [219, 179] on div "J/N 1930 - [PERSON_NAME] Clamp - DPO" at bounding box center [411, 191] width 580 height 24
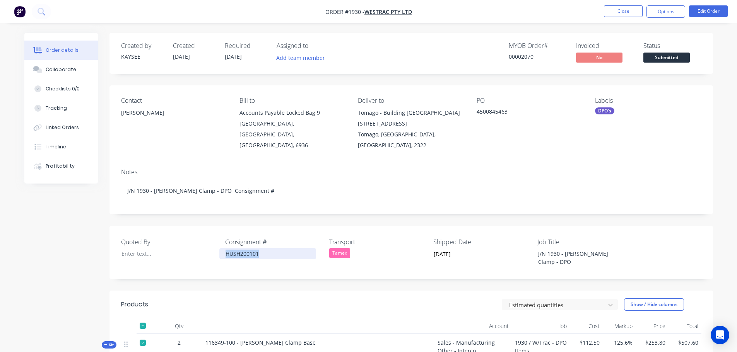
drag, startPoint x: 263, startPoint y: 244, endPoint x: 226, endPoint y: 241, distance: 36.9
click at [226, 248] on div "HUSH200101" at bounding box center [267, 253] width 97 height 11
copy div "HUSH200101"
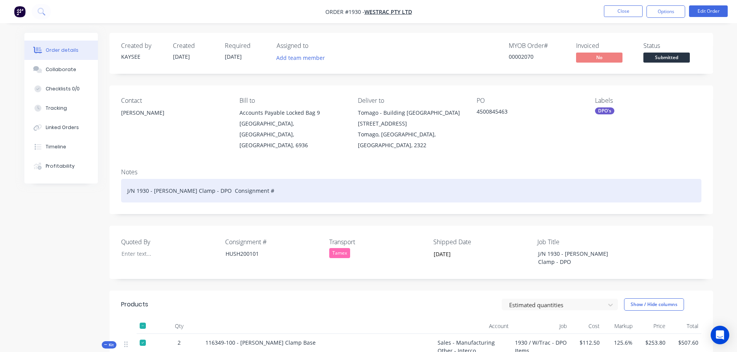
click at [254, 179] on div "J/N 1930 - Stauff Clamp - DPO Consignment #" at bounding box center [411, 191] width 580 height 24
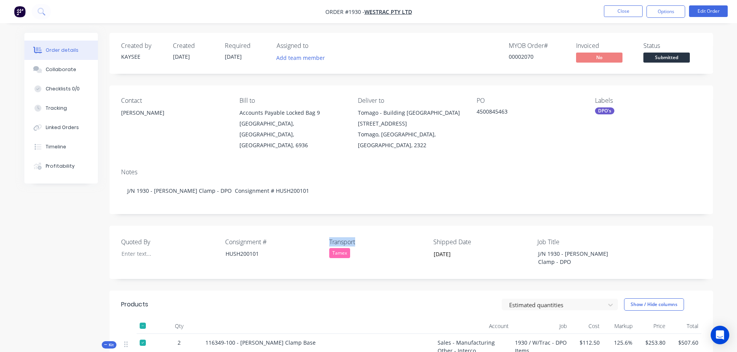
drag, startPoint x: 363, startPoint y: 228, endPoint x: 329, endPoint y: 229, distance: 33.7
click at [329, 238] on label "Transport" at bounding box center [377, 242] width 97 height 9
copy label "Transport"
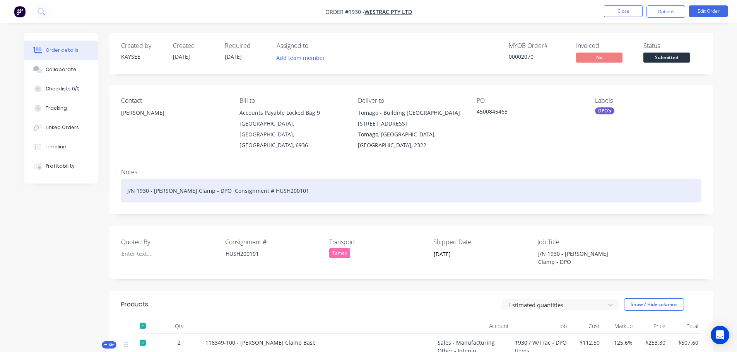
click at [303, 182] on div "J/N 1930 - Stauff Clamp - DPO Consignment # HUSH200101" at bounding box center [411, 191] width 580 height 24
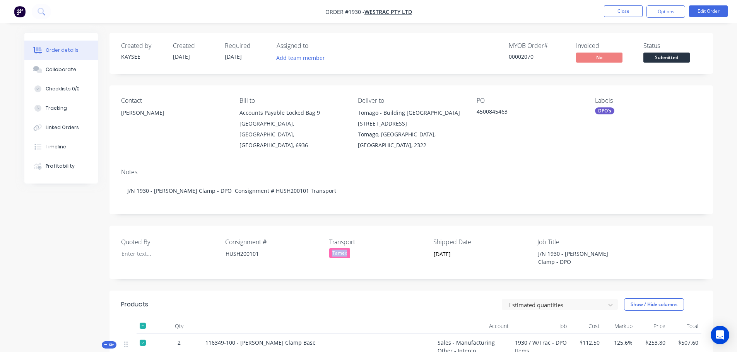
drag, startPoint x: 352, startPoint y: 238, endPoint x: 330, endPoint y: 241, distance: 21.4
click at [330, 248] on div "Tamex" at bounding box center [377, 253] width 97 height 10
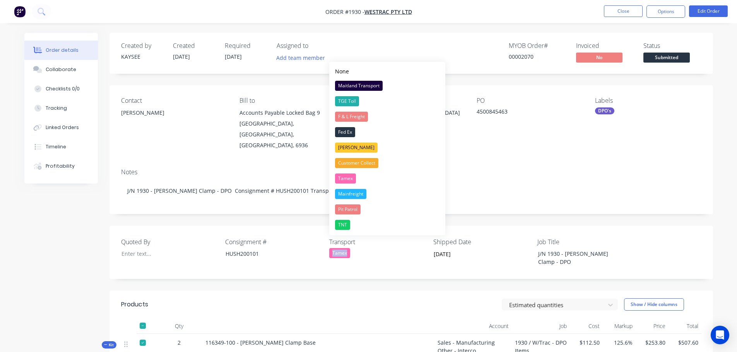
copy div "Tamex"
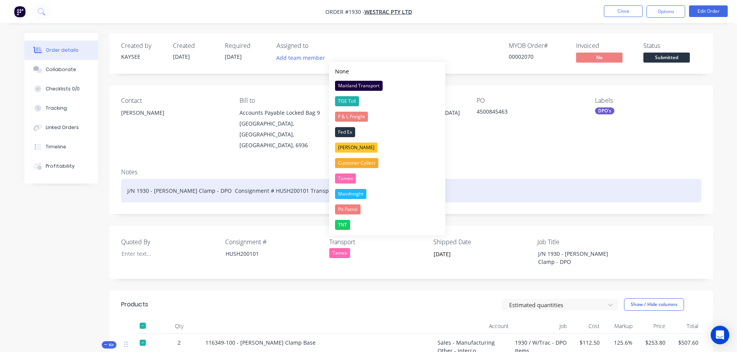
click at [315, 179] on div "J/N 1930 - Stauff Clamp - DPO Consignment # HUSH200101 Transport" at bounding box center [411, 191] width 580 height 24
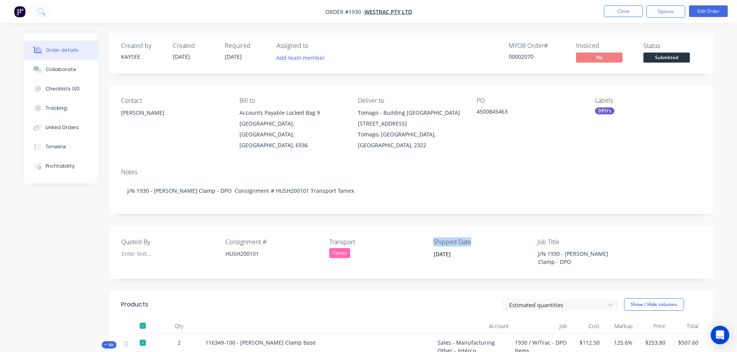
drag, startPoint x: 470, startPoint y: 231, endPoint x: 433, endPoint y: 230, distance: 36.4
click at [433, 238] on label "Shipped Date" at bounding box center [481, 242] width 97 height 9
copy label "Shipped Date"
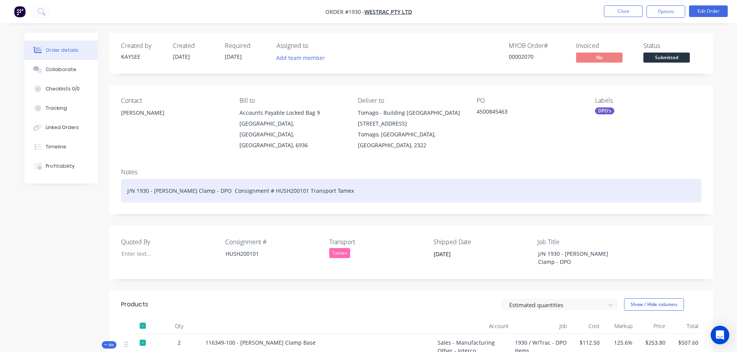
click at [338, 182] on div "J/N 1930 - Stauff Clamp - DPO Consignment # HUSH200101 Transport Tamex" at bounding box center [411, 191] width 580 height 24
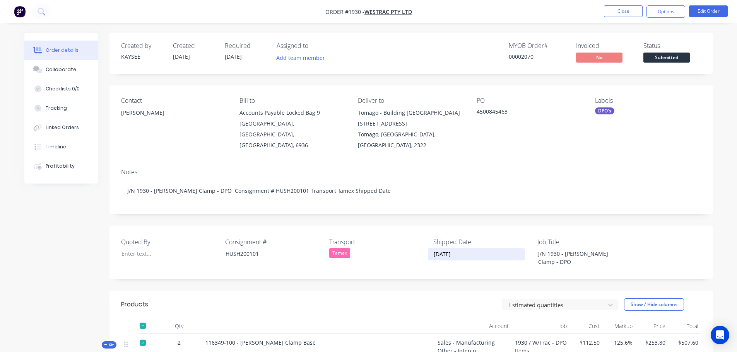
drag, startPoint x: 465, startPoint y: 246, endPoint x: 433, endPoint y: 244, distance: 32.9
click at [433, 249] on input "[DATE]" at bounding box center [476, 255] width 96 height 12
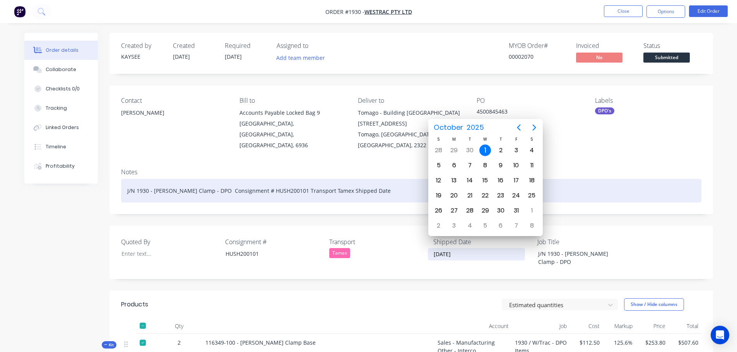
click at [372, 181] on div "J/N 1930 - Stauff Clamp - DPO Consignment # HUSH200101 Transport Tamex Shipped …" at bounding box center [411, 191] width 580 height 24
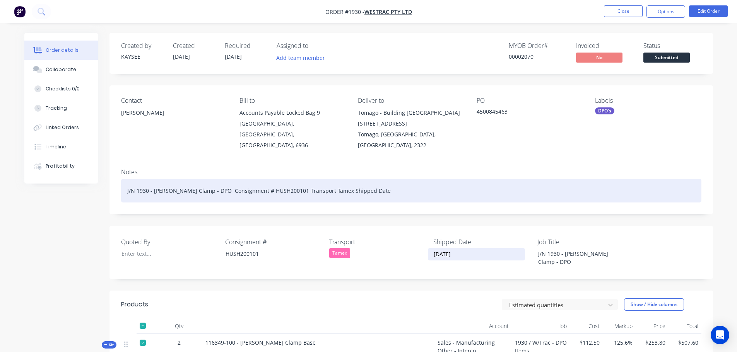
click at [372, 181] on div "J/N 1930 - Stauff Clamp - DPO Consignment # HUSH200101 Transport Tamex Shipped …" at bounding box center [411, 191] width 580 height 24
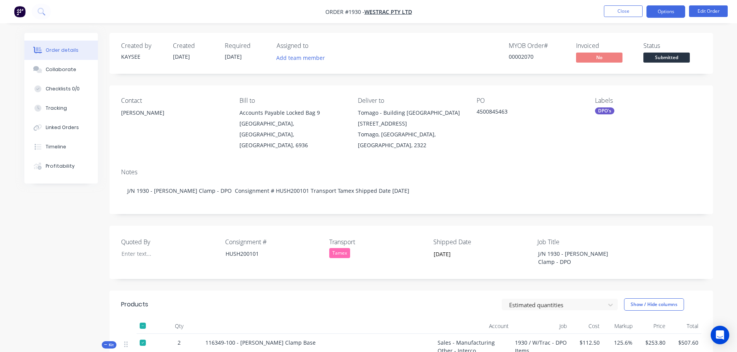
click at [661, 14] on button "Options" at bounding box center [666, 11] width 39 height 12
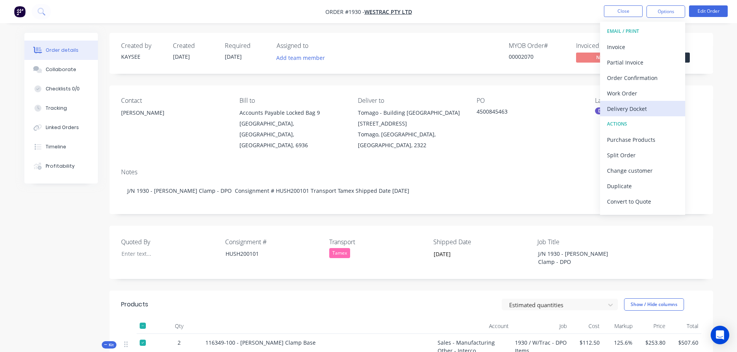
click at [641, 106] on div "Delivery Docket" at bounding box center [642, 108] width 71 height 11
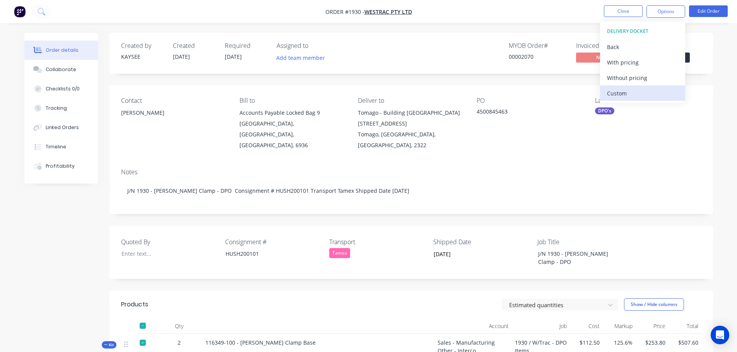
click at [635, 89] on div "Custom" at bounding box center [642, 93] width 71 height 11
click at [636, 78] on div "Without pricing" at bounding box center [642, 77] width 71 height 11
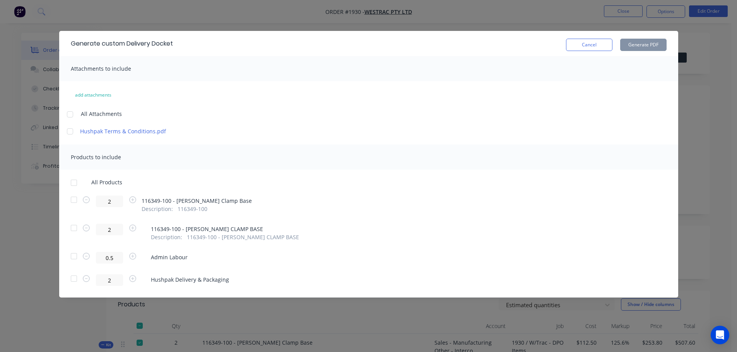
click at [71, 185] on div at bounding box center [73, 182] width 15 height 15
click at [632, 48] on button "Generate PDF" at bounding box center [643, 45] width 46 height 12
click at [587, 44] on button "Cancel" at bounding box center [589, 45] width 46 height 12
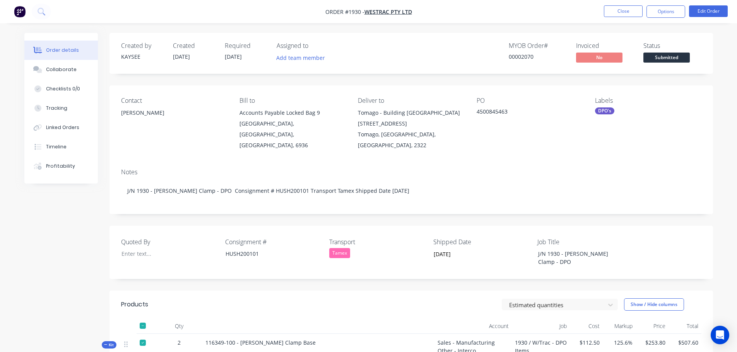
click at [652, 57] on span "Submitted" at bounding box center [666, 58] width 46 height 10
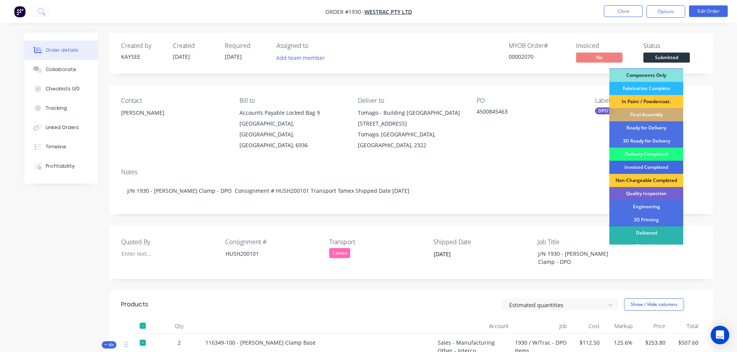
scroll to position [100, 0]
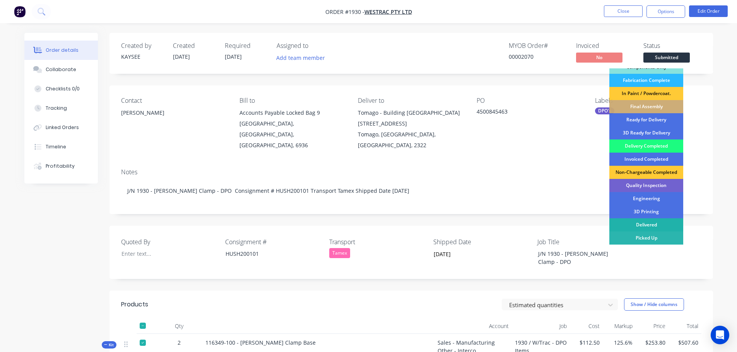
click at [634, 221] on div "Delivered" at bounding box center [646, 225] width 74 height 13
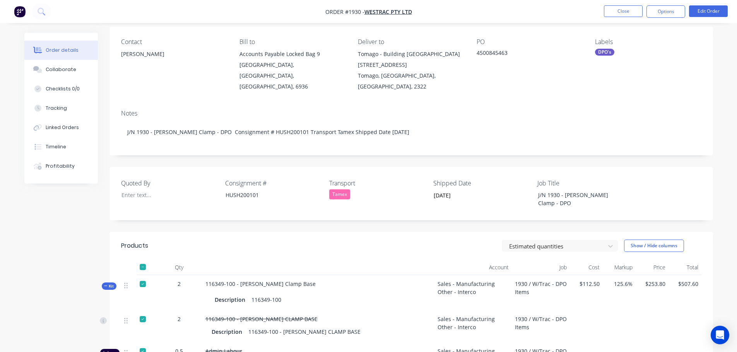
scroll to position [0, 0]
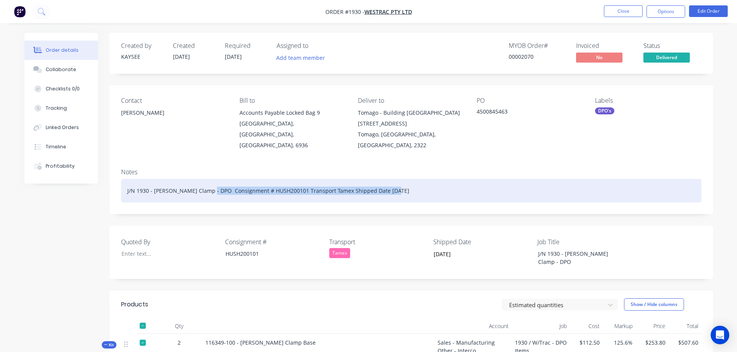
drag, startPoint x: 389, startPoint y: 181, endPoint x: 206, endPoint y: 180, distance: 183.4
click at [206, 180] on div "J/N 1930 - Stauff Clamp - DPO Consignment # HUSH200101 Transport Tamex Shipped …" at bounding box center [411, 191] width 580 height 24
copy div "Consignment # HUSH200101 Transport Tamex Shipped Date 01/10/2025"
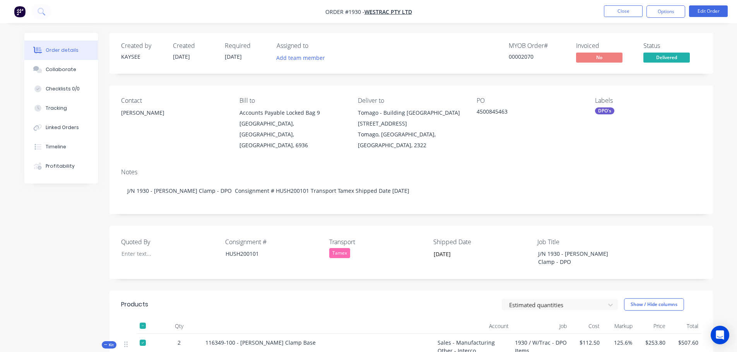
click at [617, 17] on li "Close" at bounding box center [623, 11] width 39 height 12
click at [618, 16] on button "Close" at bounding box center [623, 11] width 39 height 12
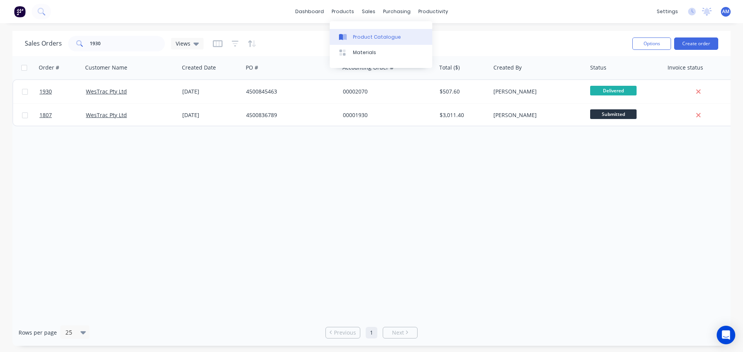
click at [363, 39] on div "Product Catalogue" at bounding box center [377, 37] width 48 height 7
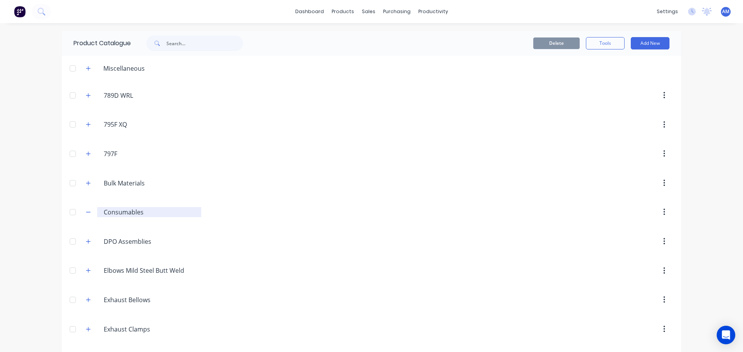
click at [114, 215] on input "Consumables" at bounding box center [150, 212] width 92 height 9
click at [86, 212] on icon "button" at bounding box center [88, 212] width 5 height 5
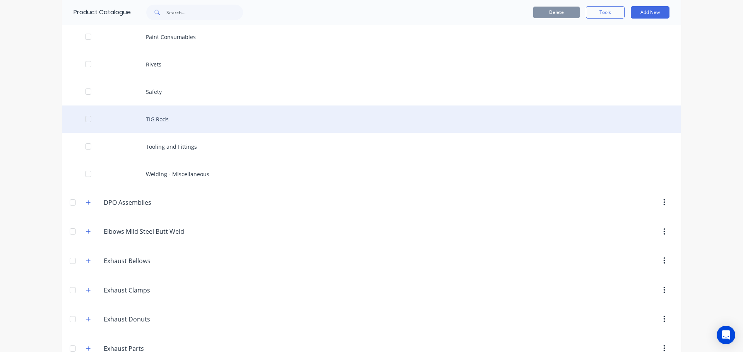
scroll to position [310, 0]
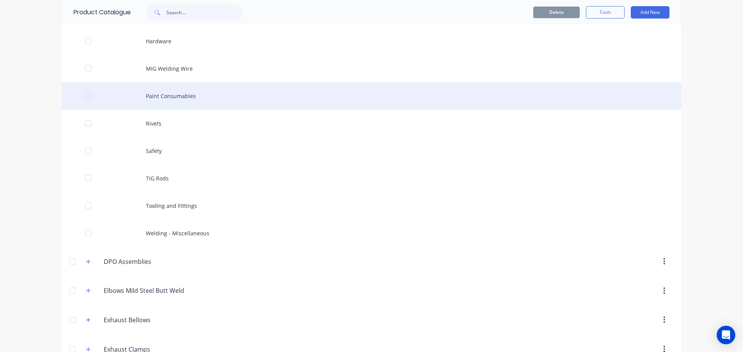
click at [177, 92] on div "Paint Consumables" at bounding box center [371, 95] width 619 height 27
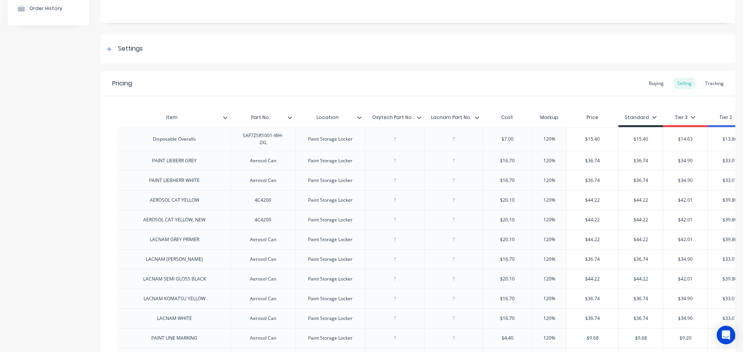
type textarea "x"
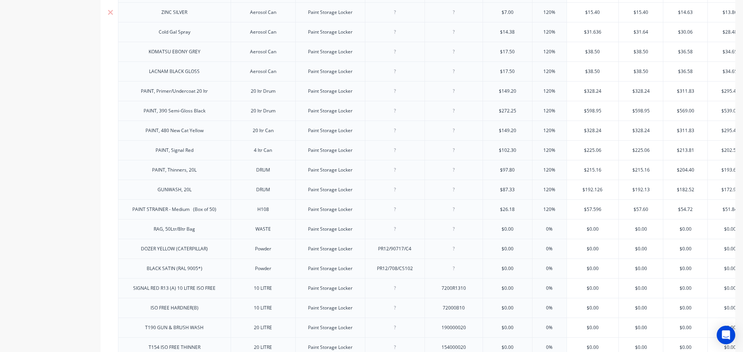
scroll to position [553, 0]
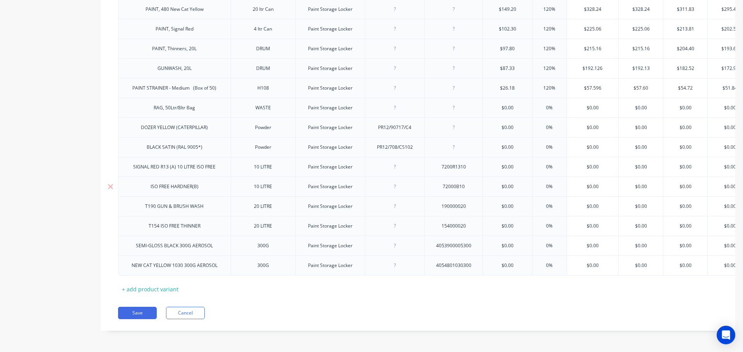
click at [453, 183] on div "72000B10" at bounding box center [453, 187] width 39 height 10
click at [139, 313] on button "Save" at bounding box center [137, 313] width 39 height 12
type textarea "x"
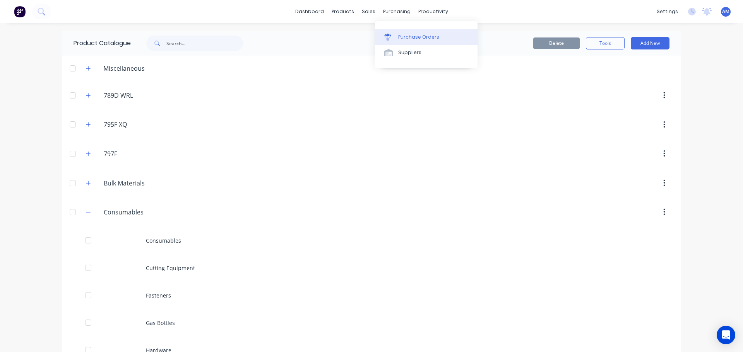
click at [410, 34] on div "Purchase Orders" at bounding box center [418, 37] width 41 height 7
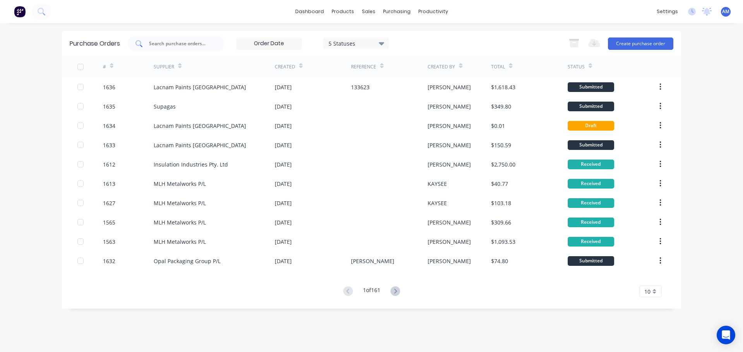
click at [212, 41] on div at bounding box center [176, 43] width 97 height 15
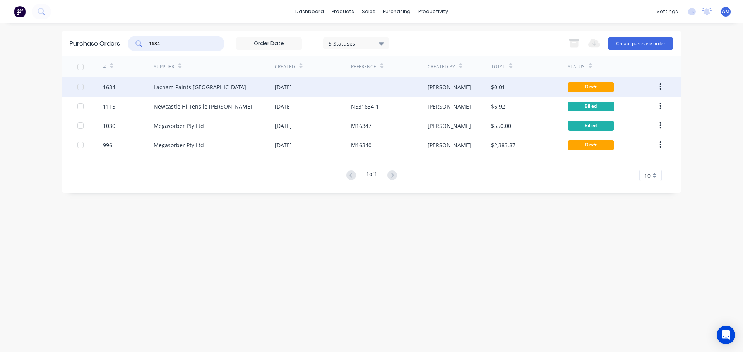
type input "1634"
click at [604, 82] on div "Draft" at bounding box center [591, 87] width 46 height 10
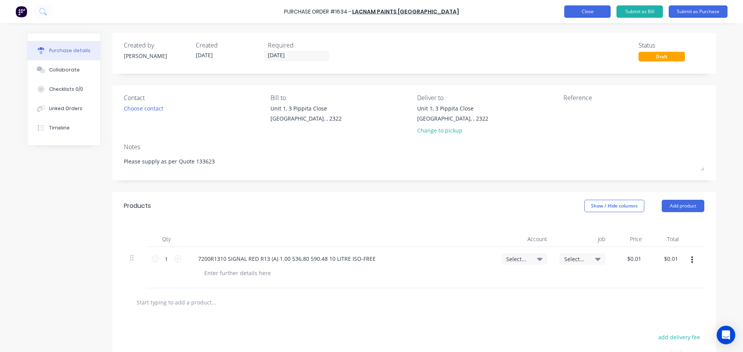
type textarea "x"
click at [583, 15] on button "Close" at bounding box center [587, 11] width 46 height 12
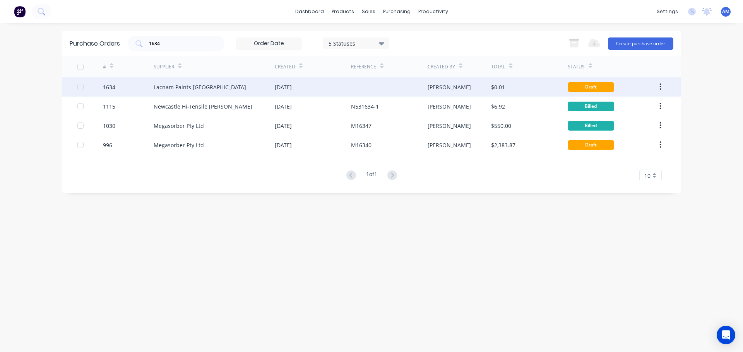
click at [662, 85] on button "button" at bounding box center [660, 87] width 18 height 14
click at [624, 104] on div "Archive" at bounding box center [633, 107] width 60 height 11
